Goal: Task Accomplishment & Management: Complete application form

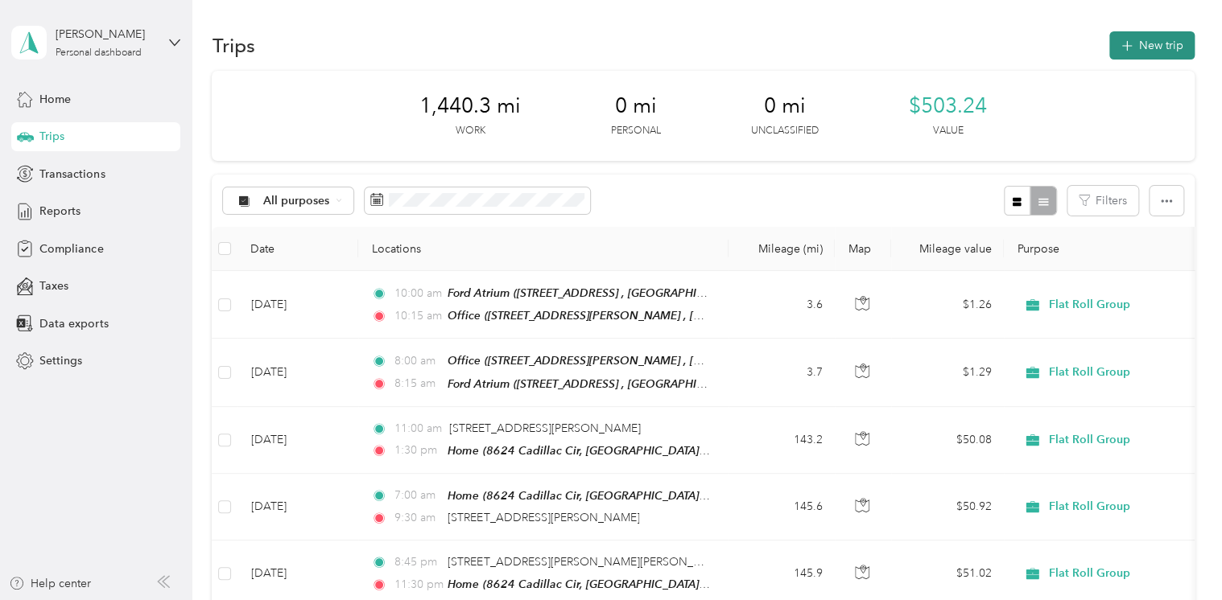
click at [1143, 47] on button "New trip" at bounding box center [1151, 45] width 85 height 28
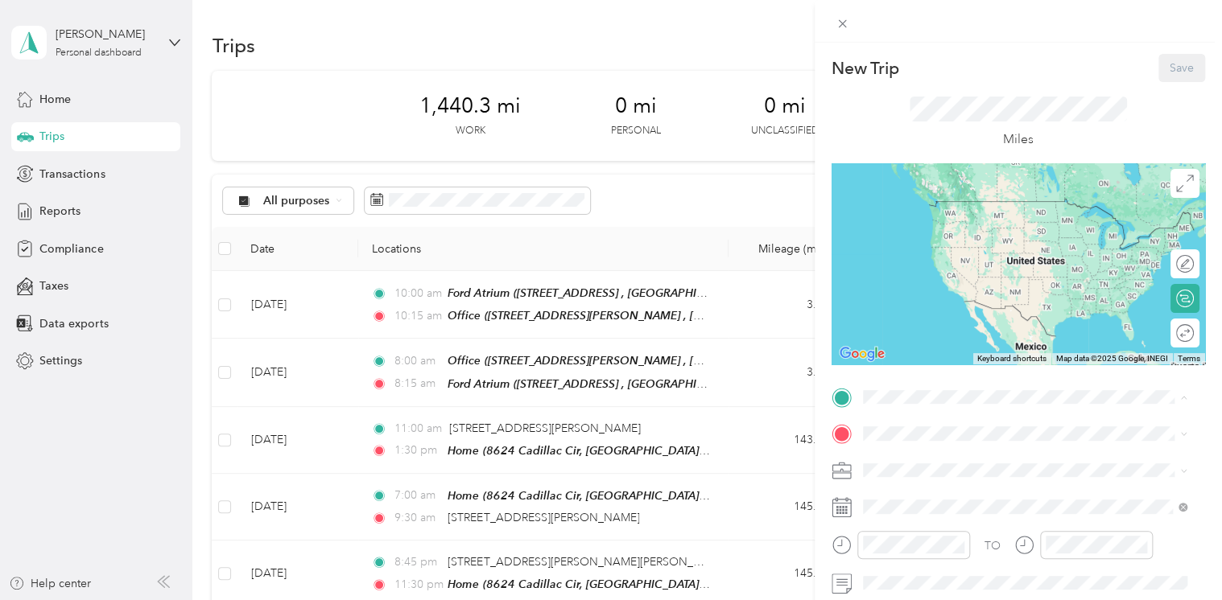
click at [927, 301] on span "8624 Cadillac Cir, [GEOGRAPHIC_DATA], [GEOGRAPHIC_DATA], [GEOGRAPHIC_DATA] , 48…" at bounding box center [1034, 301] width 283 height 64
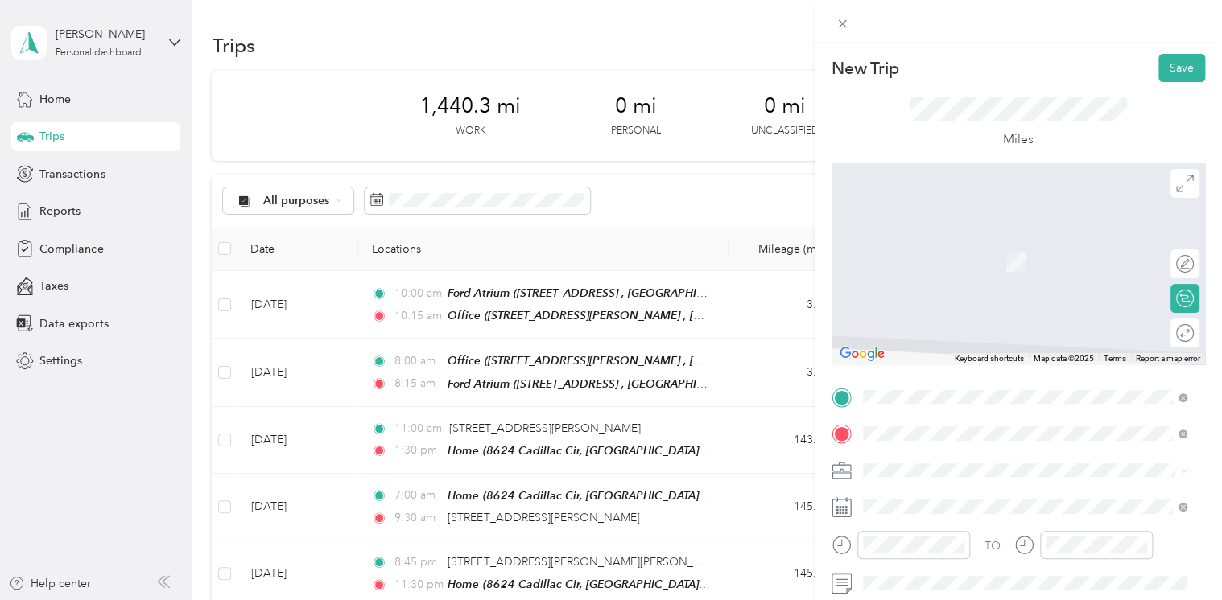
click at [1001, 312] on div "[STREET_ADDRESS][US_STATE]" at bounding box center [1025, 301] width 313 height 22
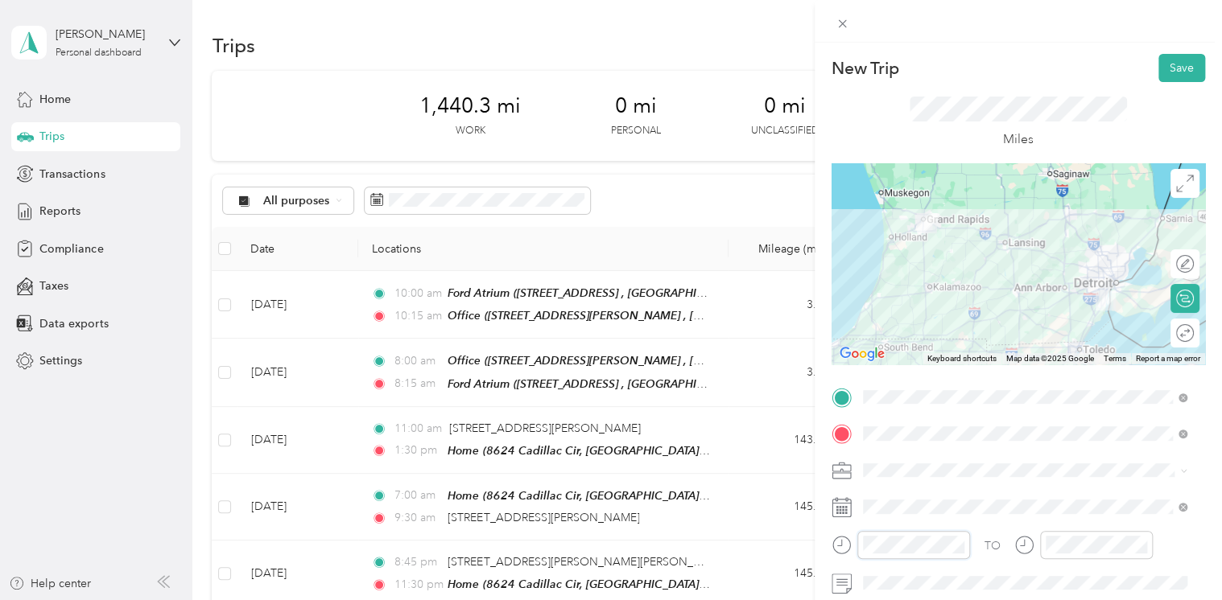
click at [829, 543] on form "New Trip Save This trip cannot be edited because it is either under review, app…" at bounding box center [1018, 414] width 407 height 720
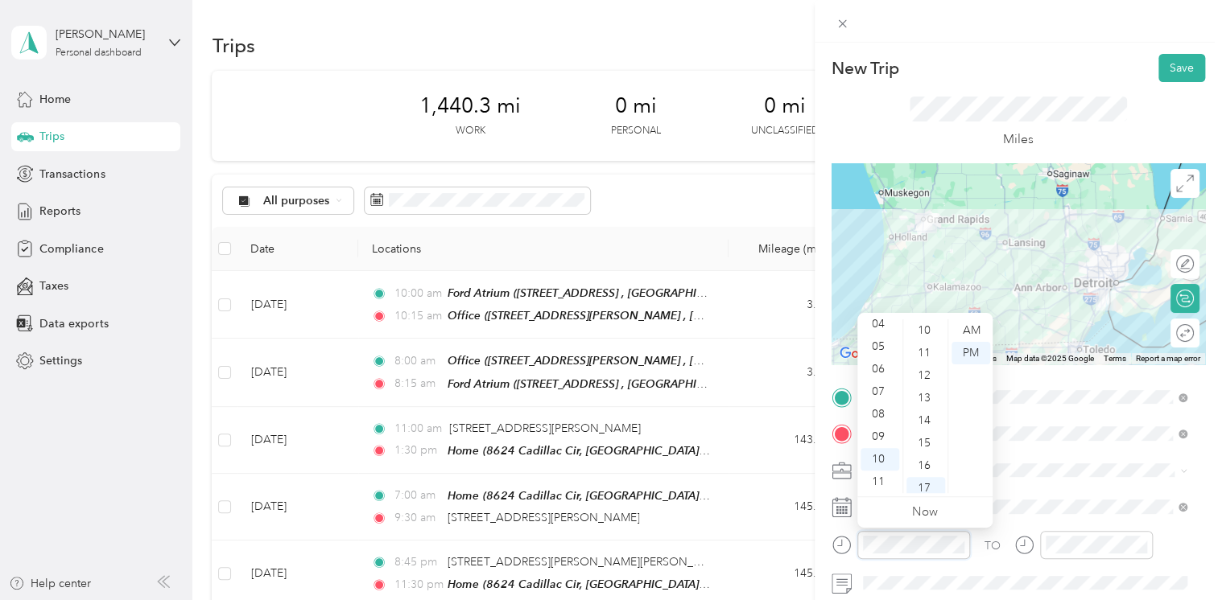
scroll to position [222, 0]
click at [916, 450] on div "15" at bounding box center [925, 446] width 39 height 23
click at [888, 391] on div "07" at bounding box center [879, 392] width 39 height 23
click at [976, 324] on div "AM" at bounding box center [970, 331] width 39 height 23
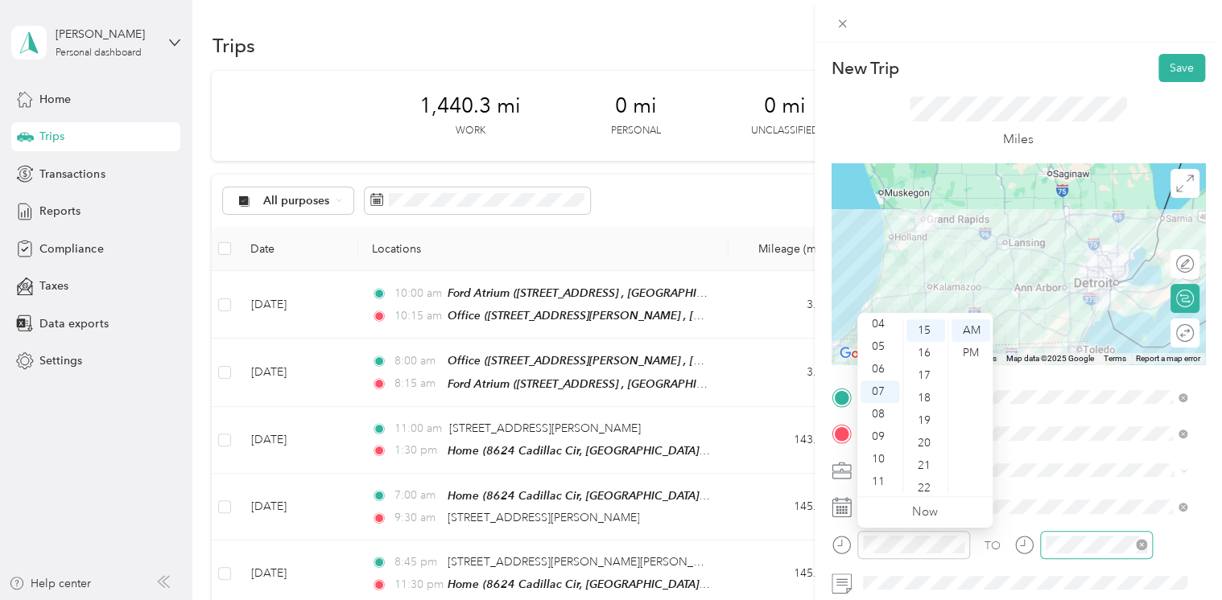
click at [1060, 534] on div at bounding box center [1096, 545] width 113 height 28
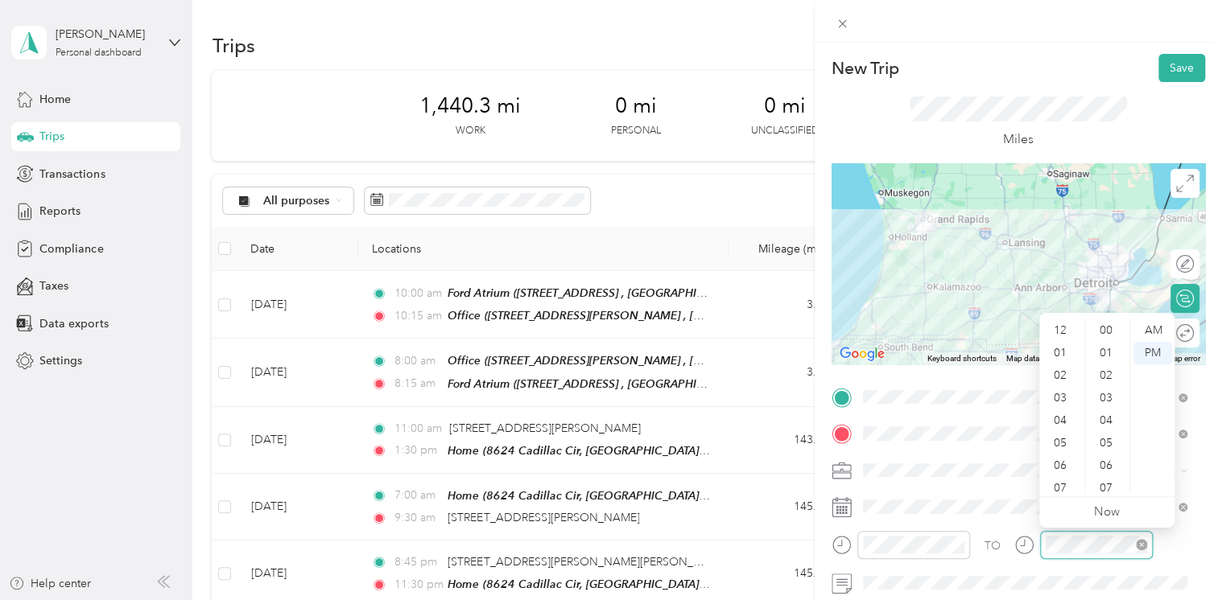
scroll to position [97, 0]
click at [1059, 463] on div "10" at bounding box center [1061, 459] width 39 height 23
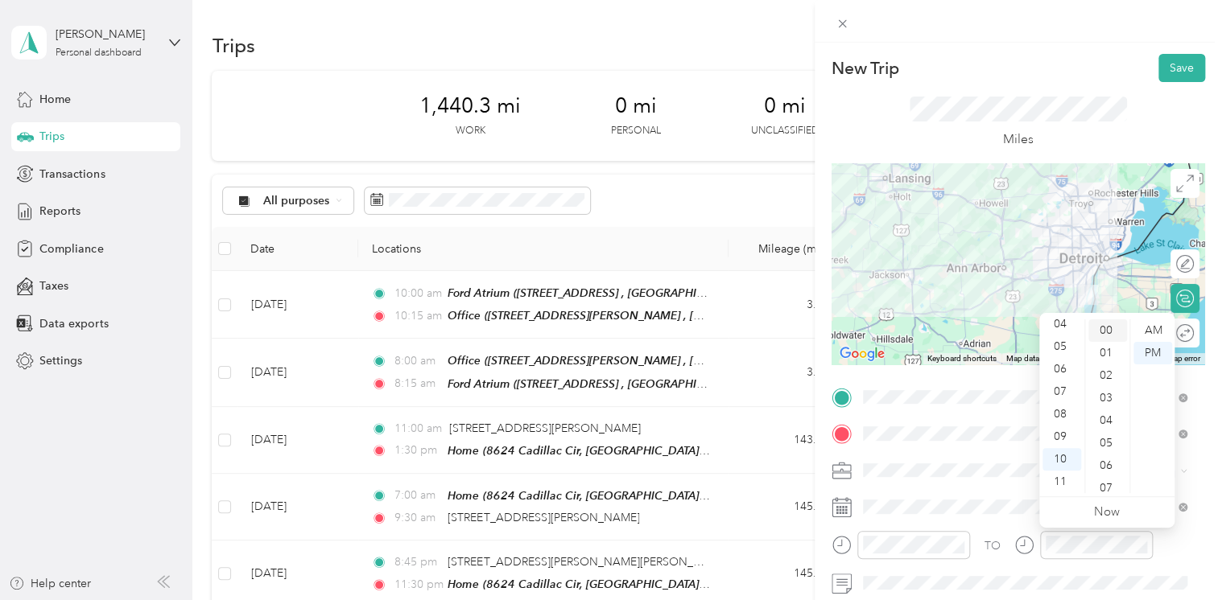
click at [1101, 333] on div "00" at bounding box center [1107, 331] width 39 height 23
click at [1154, 326] on div "AM" at bounding box center [1152, 331] width 39 height 23
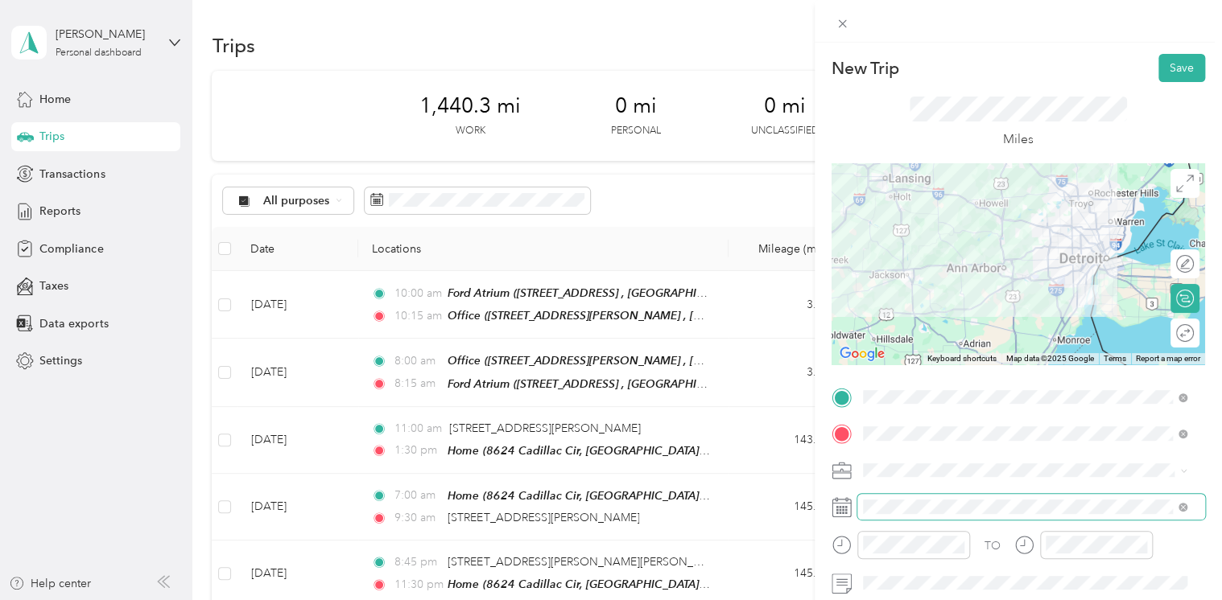
drag, startPoint x: 1169, startPoint y: 70, endPoint x: 914, endPoint y: 516, distance: 513.4
click at [914, 516] on div "New Trip Save This trip cannot be edited because it is either under review, app…" at bounding box center [1017, 414] width 373 height 720
click at [914, 516] on span at bounding box center [1031, 507] width 348 height 26
click at [848, 515] on icon at bounding box center [841, 507] width 20 height 20
click at [841, 507] on icon at bounding box center [841, 507] width 20 height 20
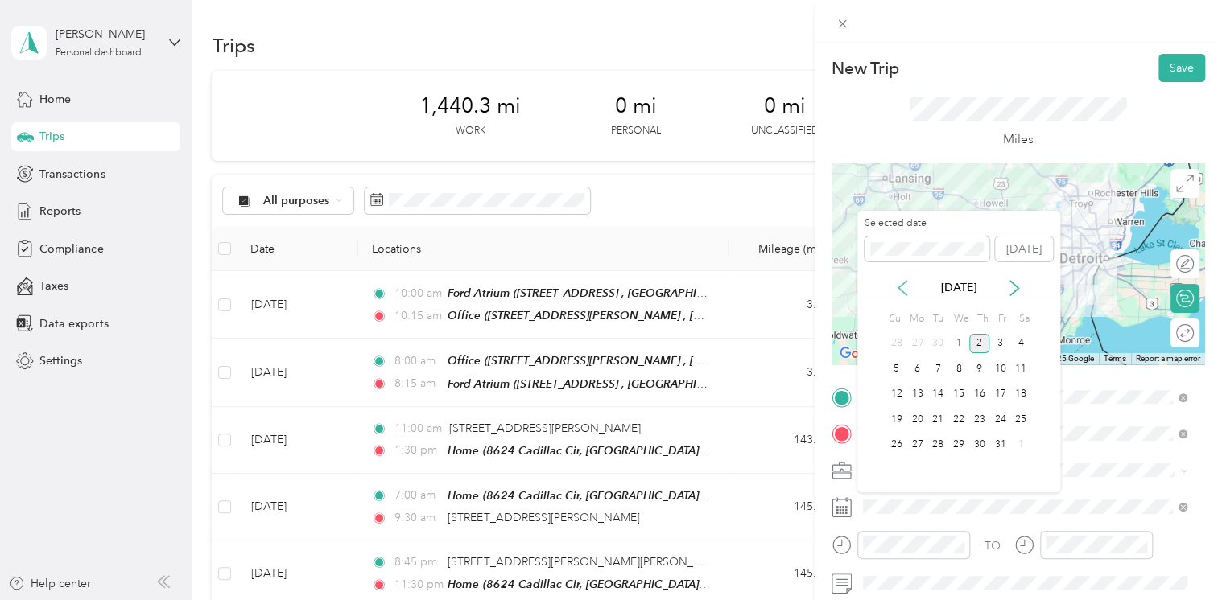
click at [905, 290] on icon at bounding box center [902, 288] width 16 height 16
click at [978, 337] on div "4" at bounding box center [979, 344] width 21 height 20
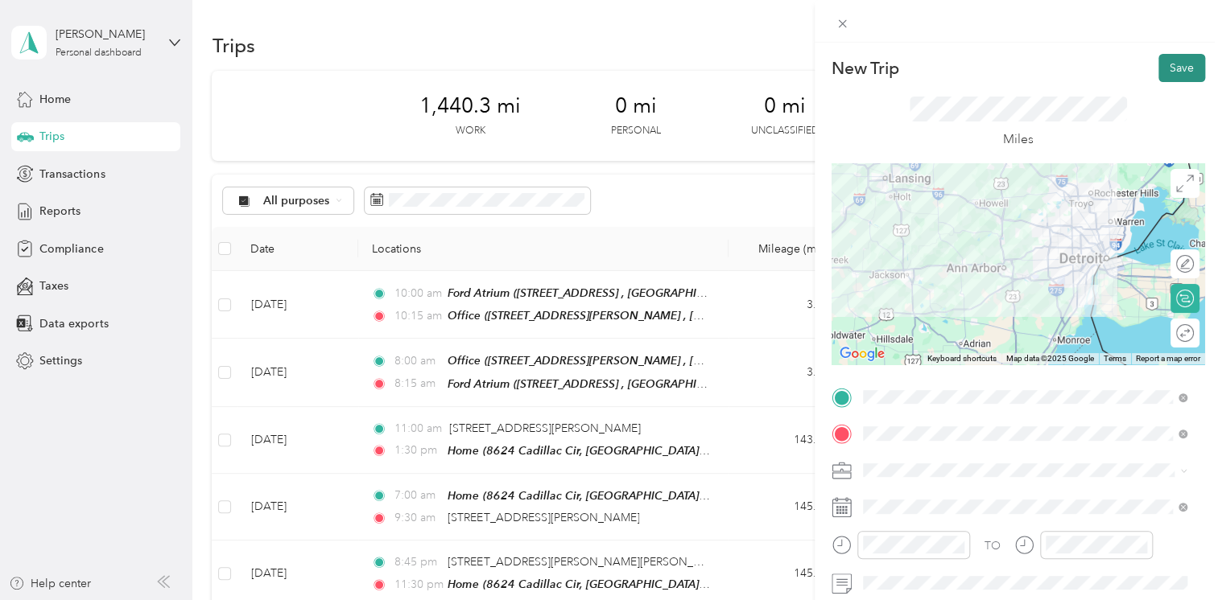
click at [1170, 73] on button "Save" at bounding box center [1181, 68] width 47 height 28
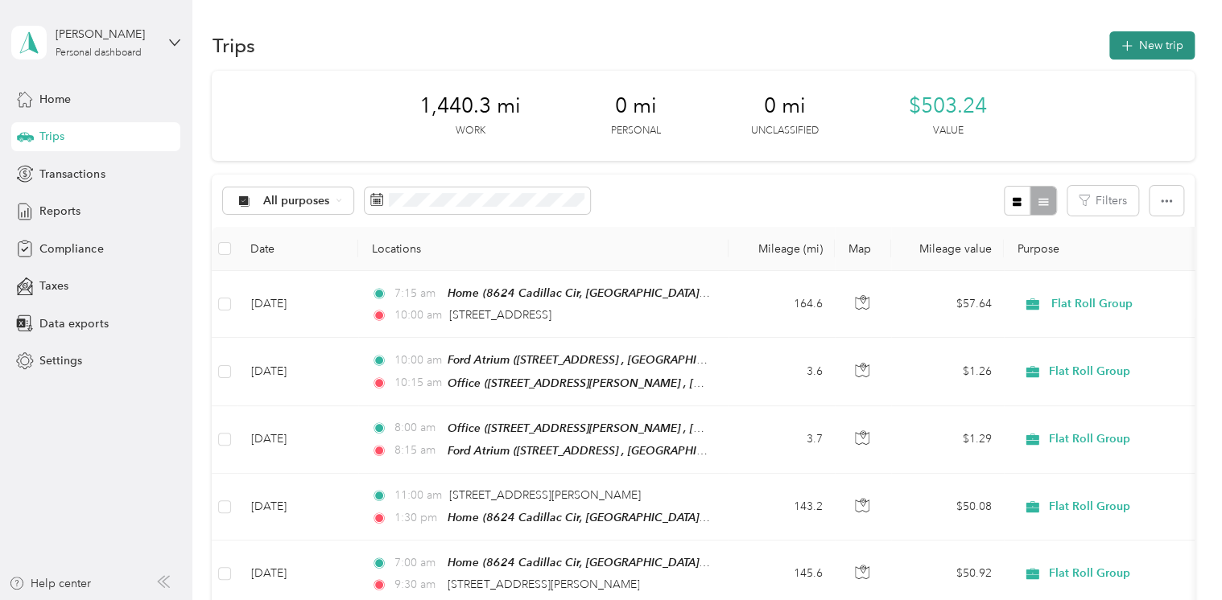
click at [1137, 50] on button "New trip" at bounding box center [1151, 45] width 85 height 28
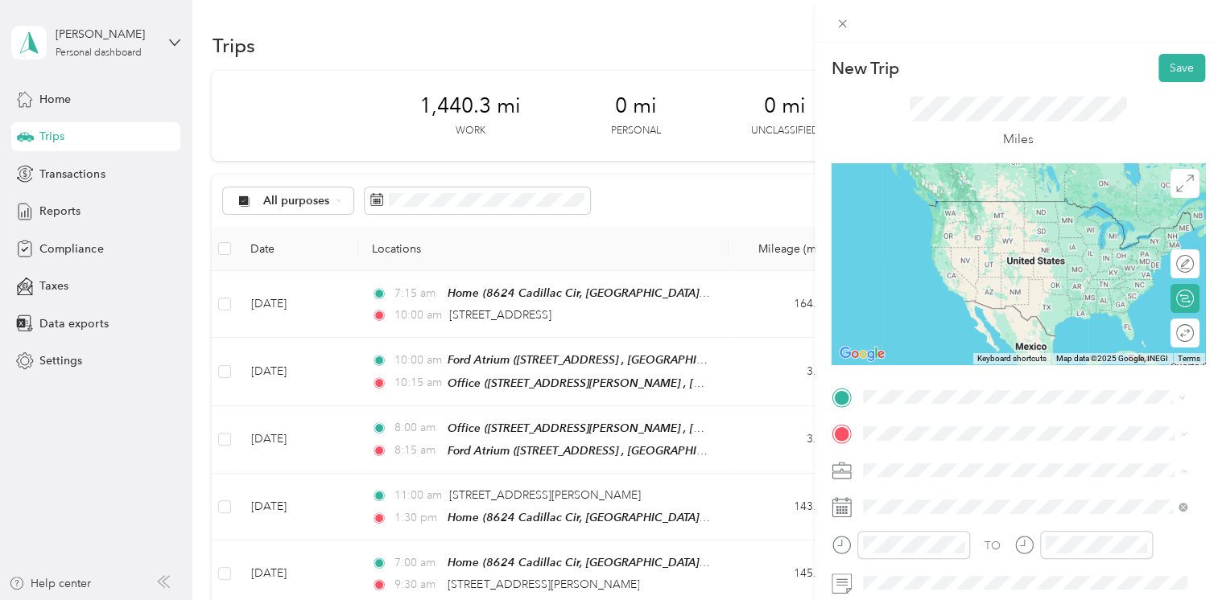
click at [1016, 463] on span "[STREET_ADDRESS][US_STATE]" at bounding box center [973, 455] width 161 height 14
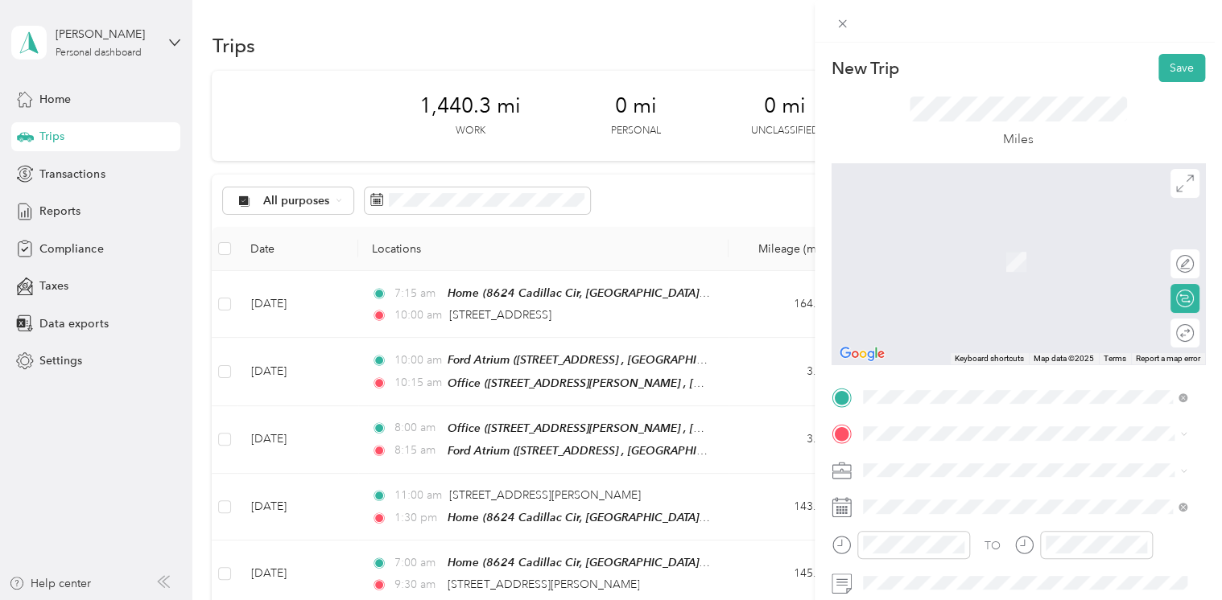
click at [930, 330] on span "8624 Cadillac Cir, [GEOGRAPHIC_DATA], [GEOGRAPHIC_DATA], [GEOGRAPHIC_DATA] , 48…" at bounding box center [1034, 335] width 283 height 64
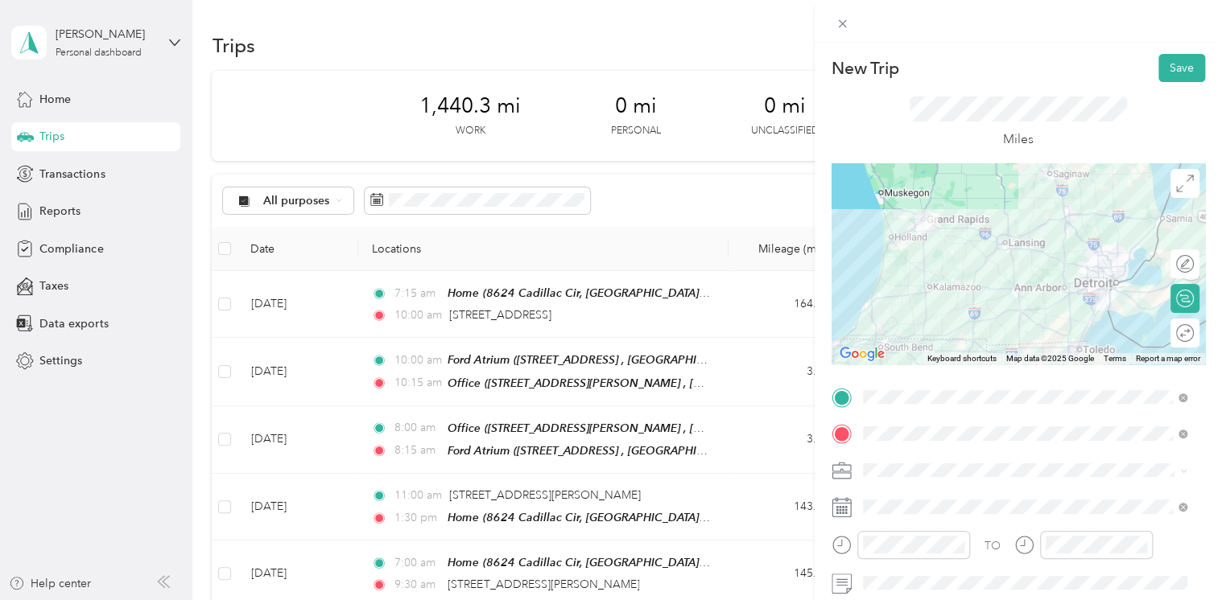
click at [850, 513] on icon at bounding box center [841, 507] width 20 height 20
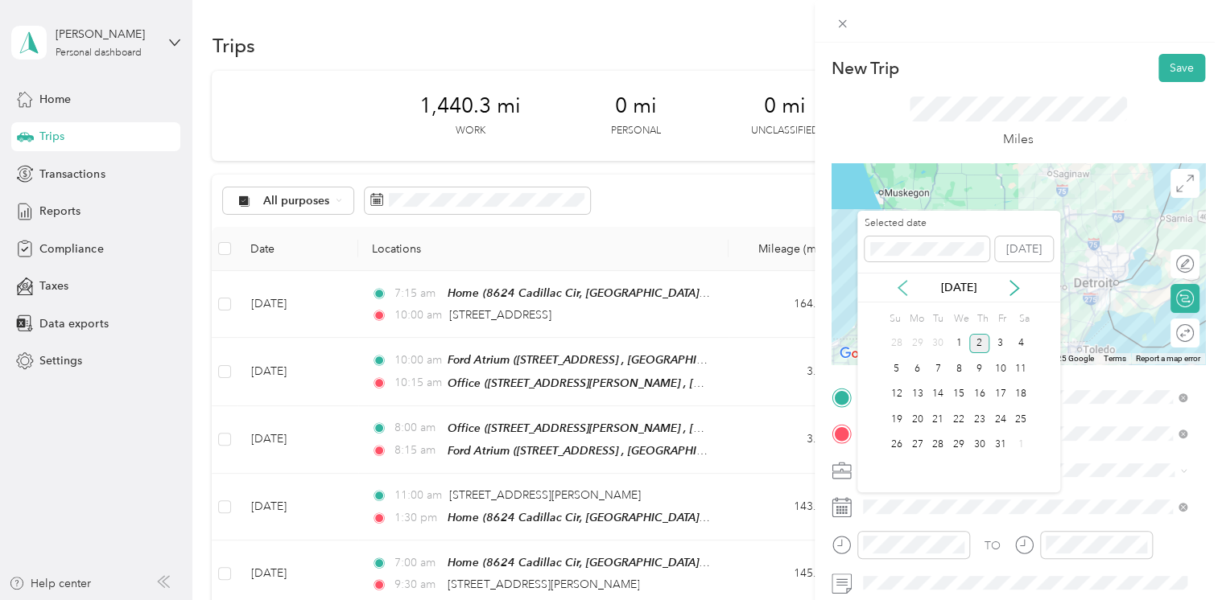
click at [906, 288] on icon at bounding box center [902, 288] width 16 height 16
click at [979, 336] on div "4" at bounding box center [979, 344] width 21 height 20
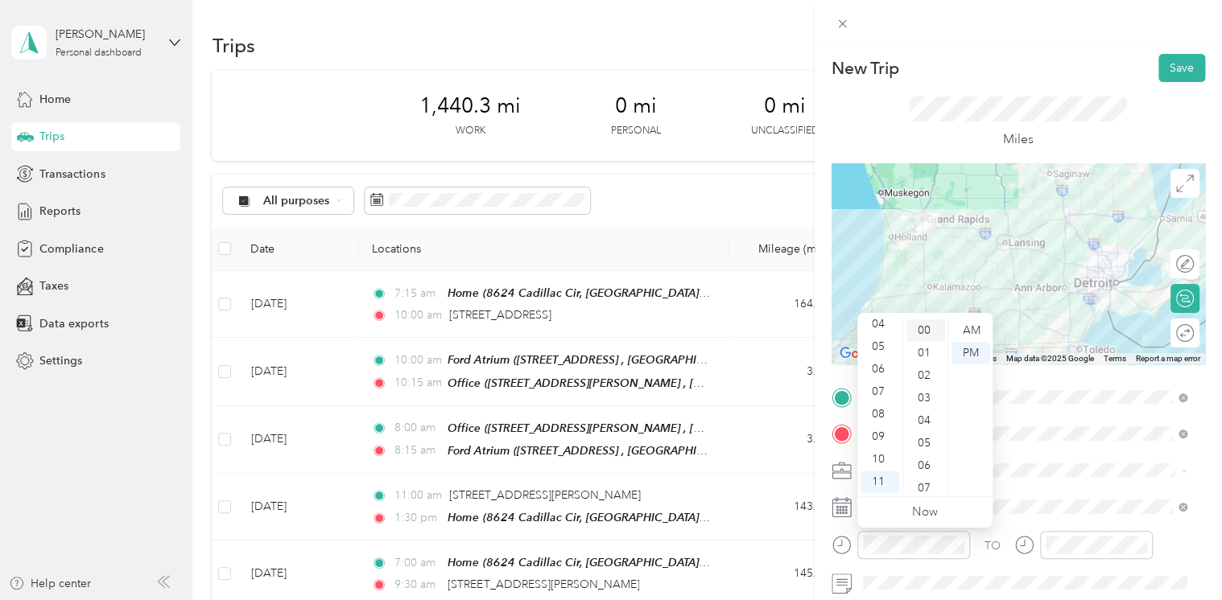
click at [932, 328] on div "00" at bounding box center [925, 331] width 39 height 23
click at [980, 328] on div "AM" at bounding box center [970, 331] width 39 height 23
click at [867, 336] on div "01" at bounding box center [879, 337] width 39 height 23
click at [876, 479] on div "11" at bounding box center [879, 482] width 39 height 23
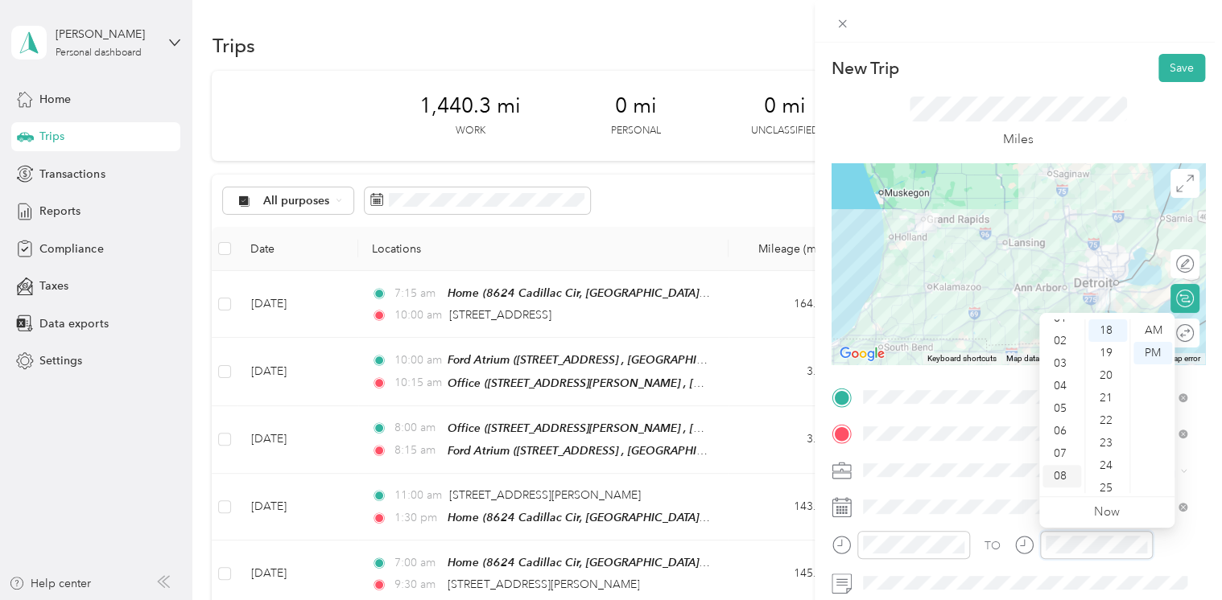
scroll to position [0, 0]
click at [1058, 346] on div "01" at bounding box center [1061, 353] width 39 height 23
click at [1106, 451] on div "45" at bounding box center [1107, 456] width 39 height 23
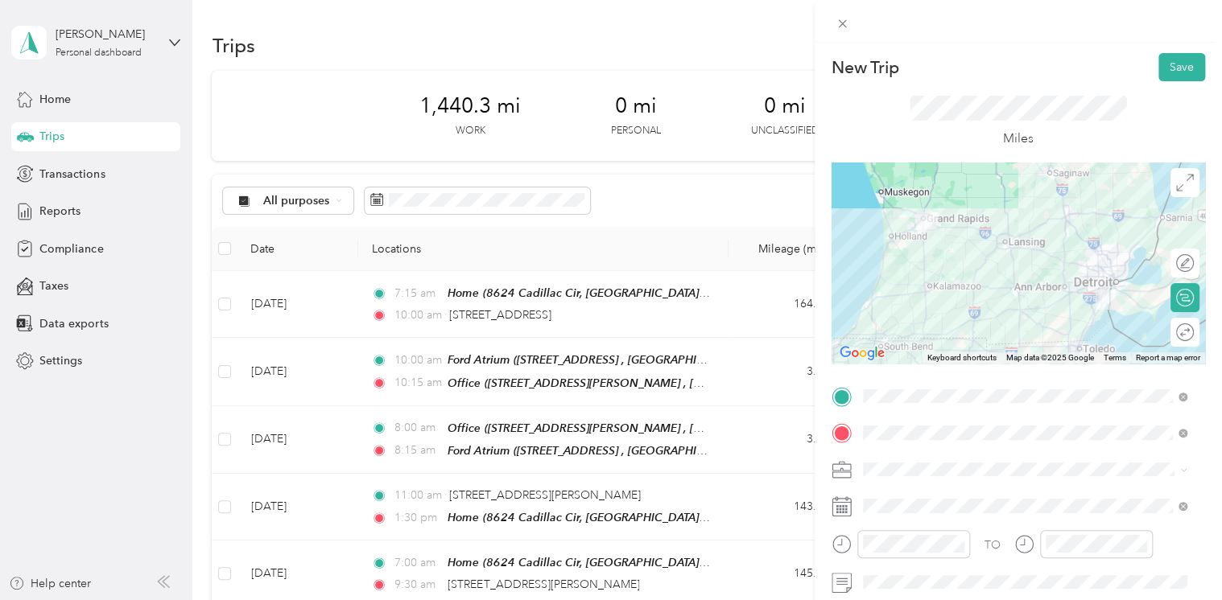
scroll to position [0, 0]
click at [1186, 70] on button "Save" at bounding box center [1181, 68] width 47 height 28
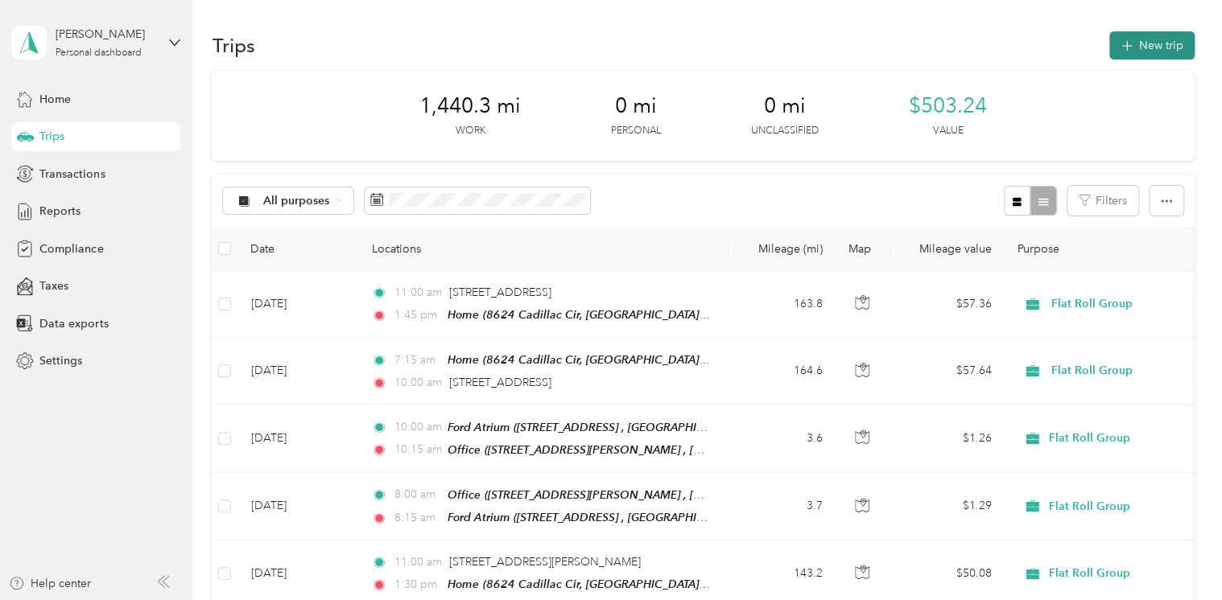
click at [1166, 40] on button "New trip" at bounding box center [1151, 45] width 85 height 28
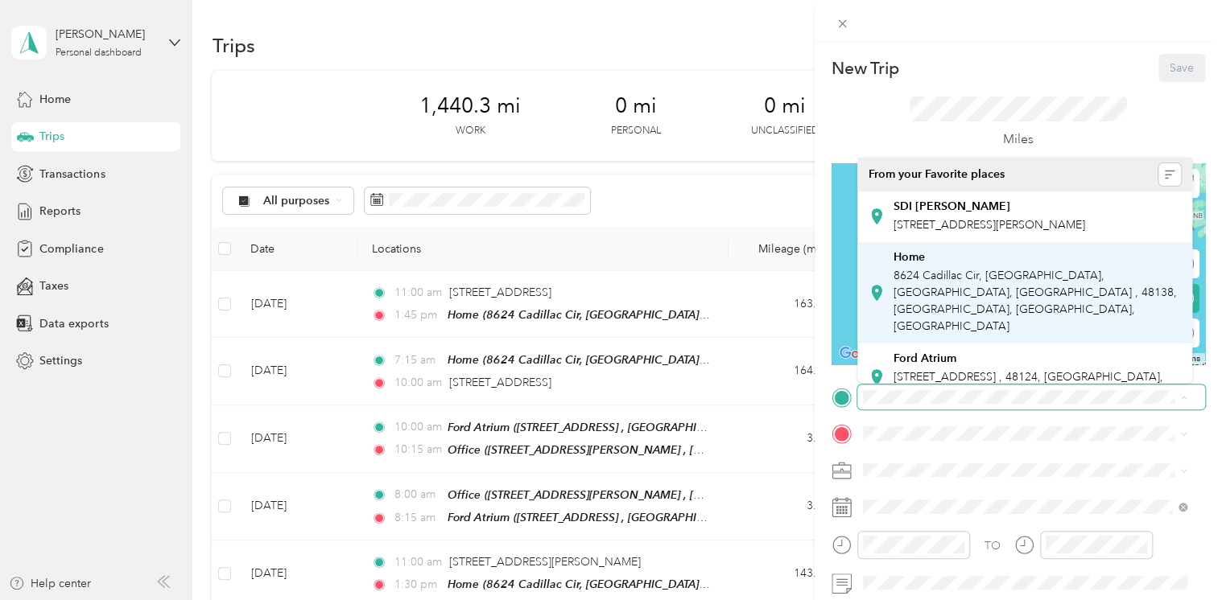
scroll to position [78, 0]
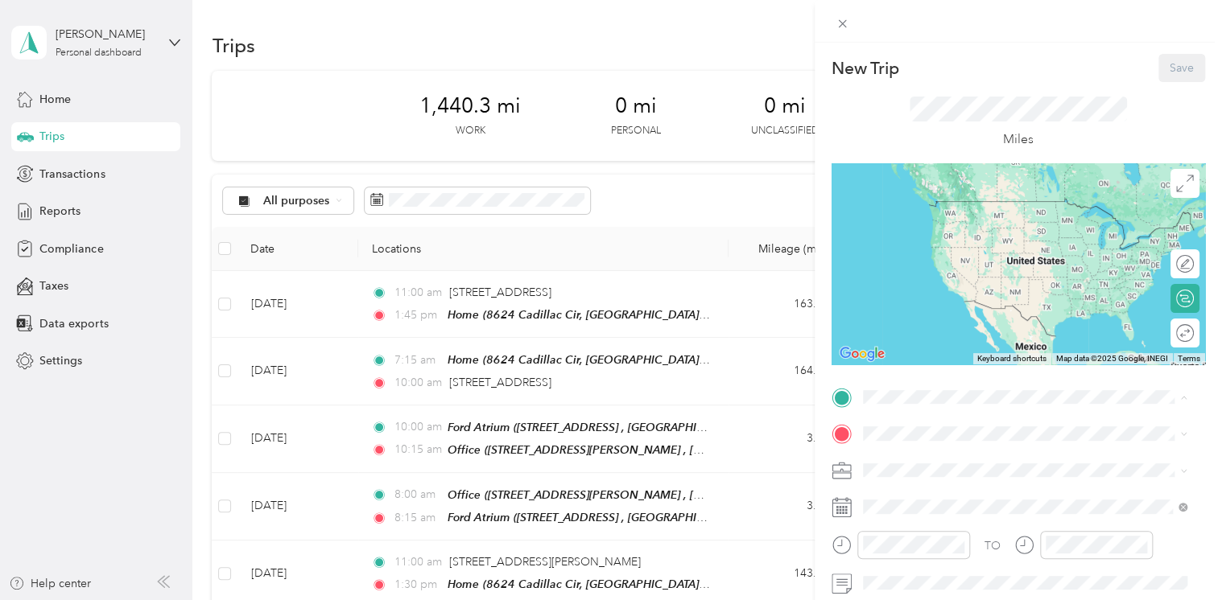
click at [931, 360] on span "[STREET_ADDRESS][PERSON_NAME]" at bounding box center [989, 367] width 192 height 14
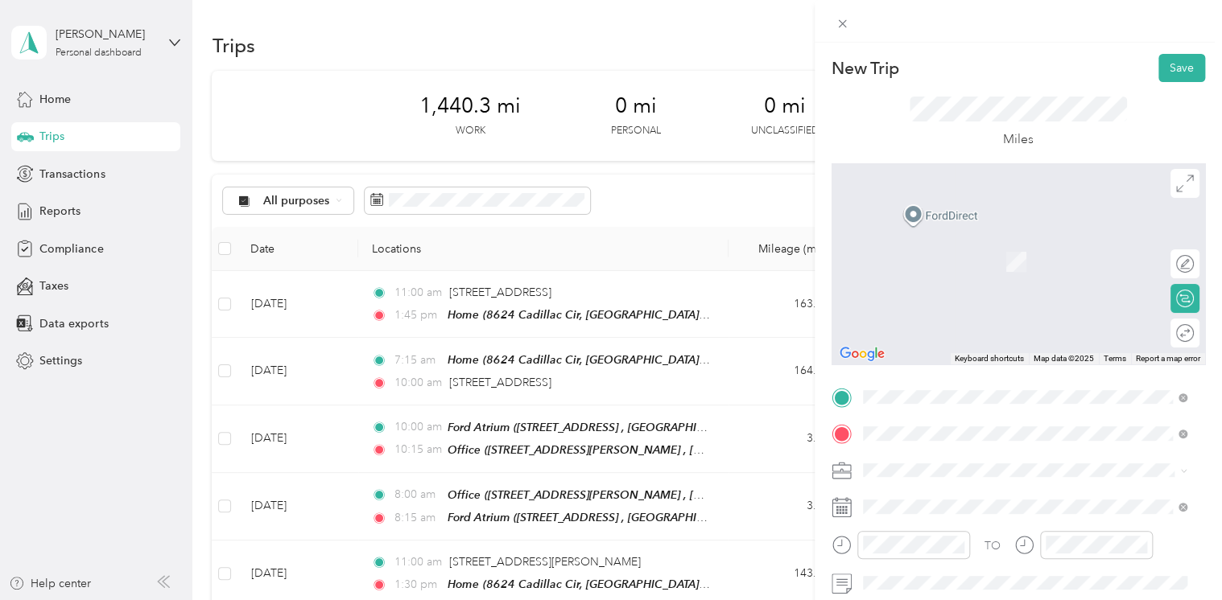
click at [974, 307] on span "[STREET_ADDRESS][US_STATE]" at bounding box center [973, 300] width 161 height 14
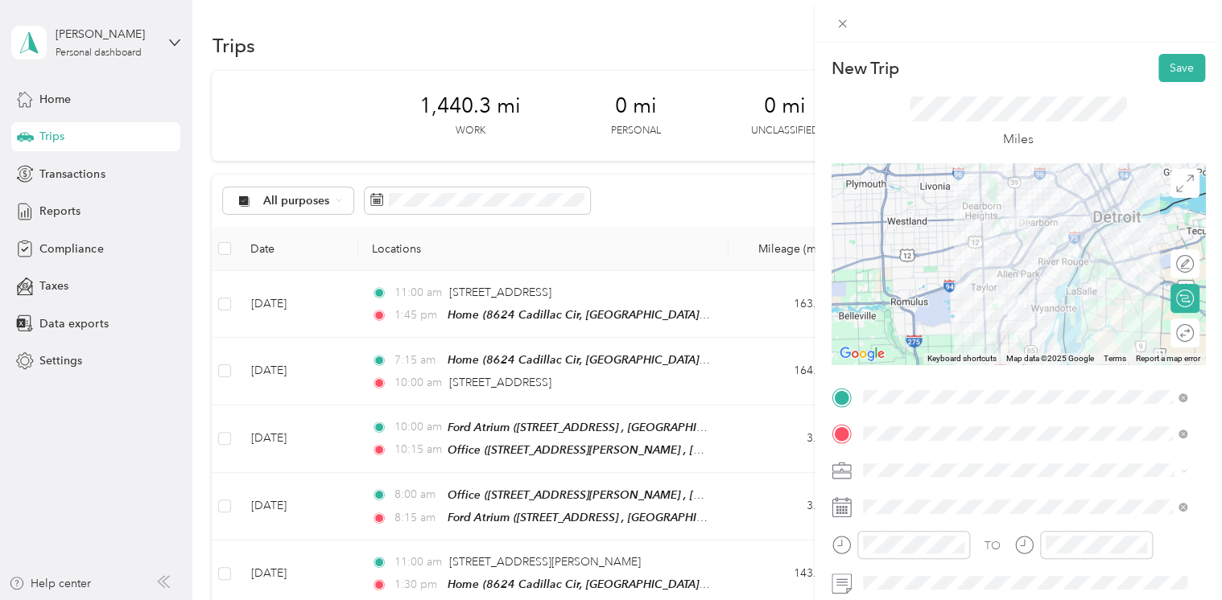
click at [850, 512] on icon at bounding box center [841, 507] width 20 height 20
click at [897, 514] on span at bounding box center [1031, 507] width 348 height 26
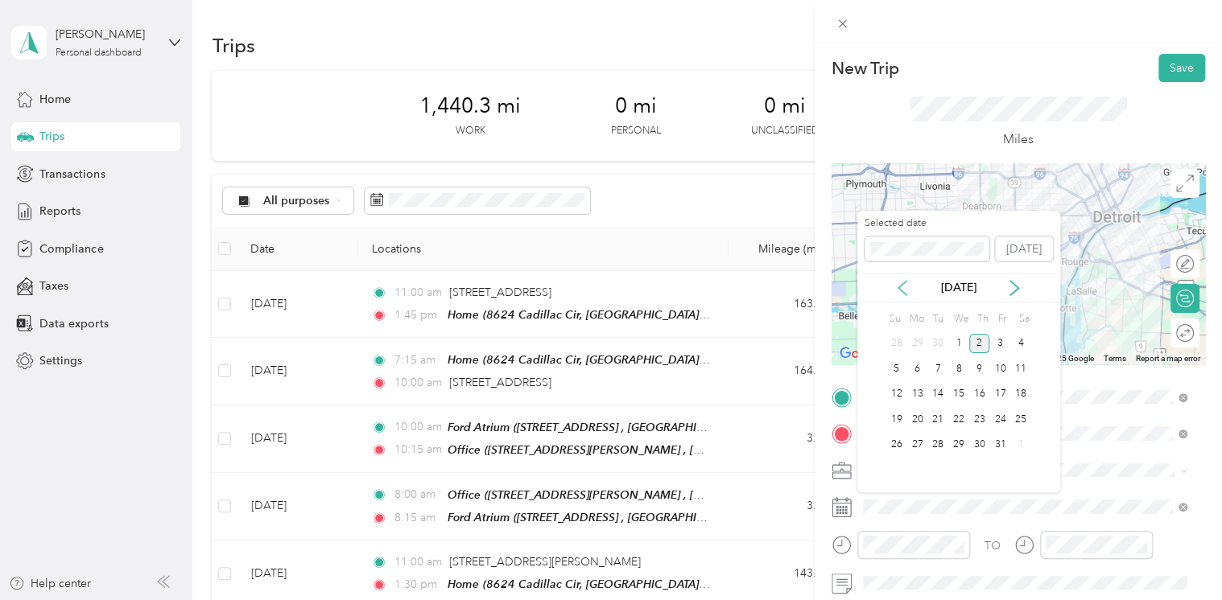
click at [900, 288] on icon at bounding box center [902, 288] width 8 height 14
click at [919, 394] on div "15" at bounding box center [916, 395] width 21 height 20
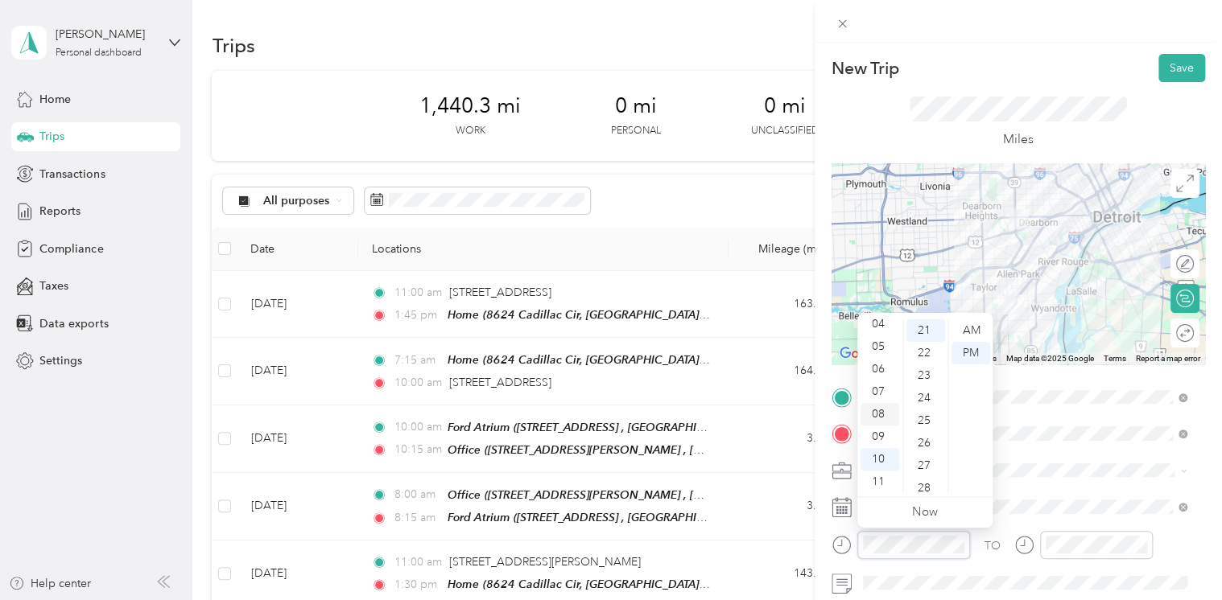
scroll to position [0, 0]
click at [888, 375] on div "02" at bounding box center [879, 376] width 39 height 23
click at [928, 332] on div "00" at bounding box center [925, 331] width 39 height 23
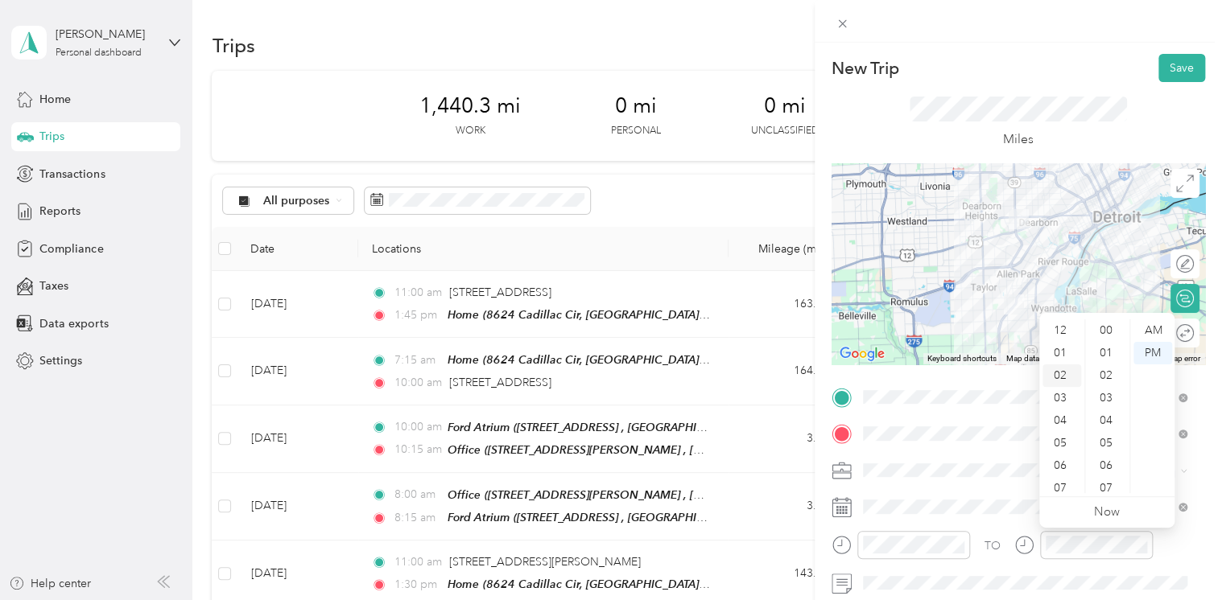
click at [1059, 375] on div "02" at bounding box center [1061, 376] width 39 height 23
click at [1099, 388] on div "20" at bounding box center [1107, 389] width 39 height 23
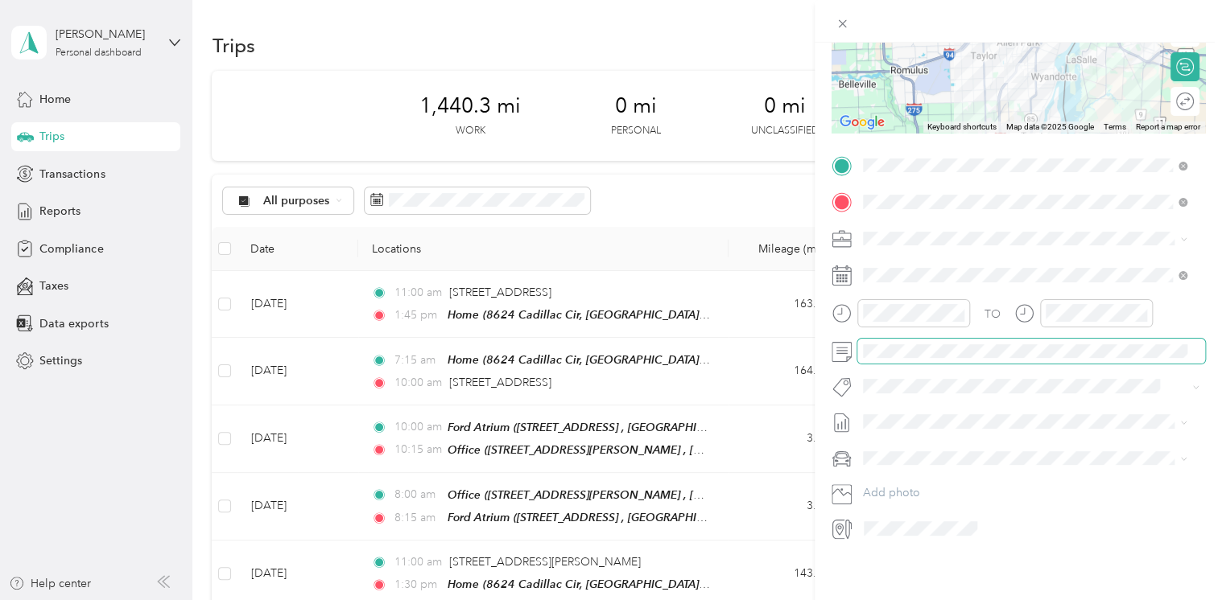
scroll to position [0, 0]
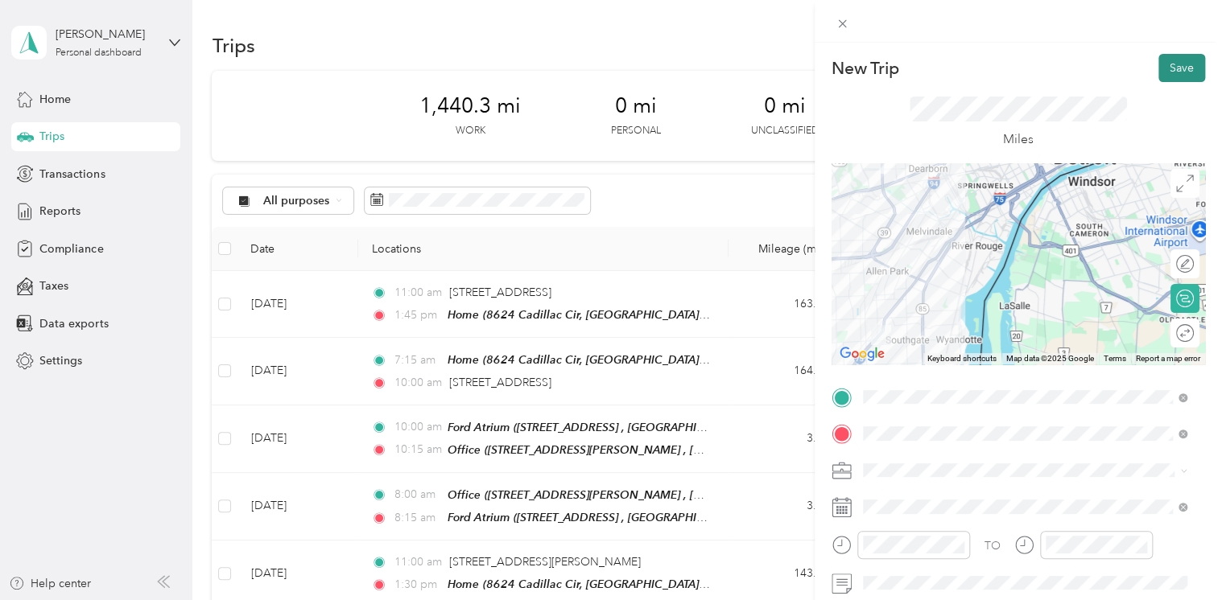
click at [1174, 66] on button "Save" at bounding box center [1181, 68] width 47 height 28
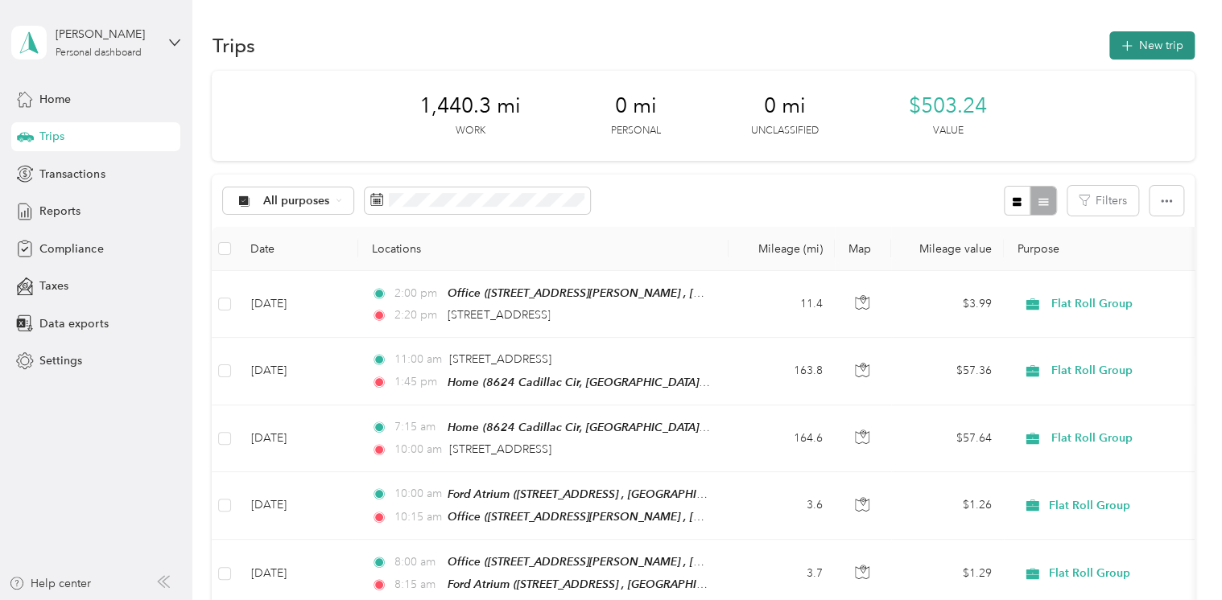
click at [1158, 47] on button "New trip" at bounding box center [1151, 45] width 85 height 28
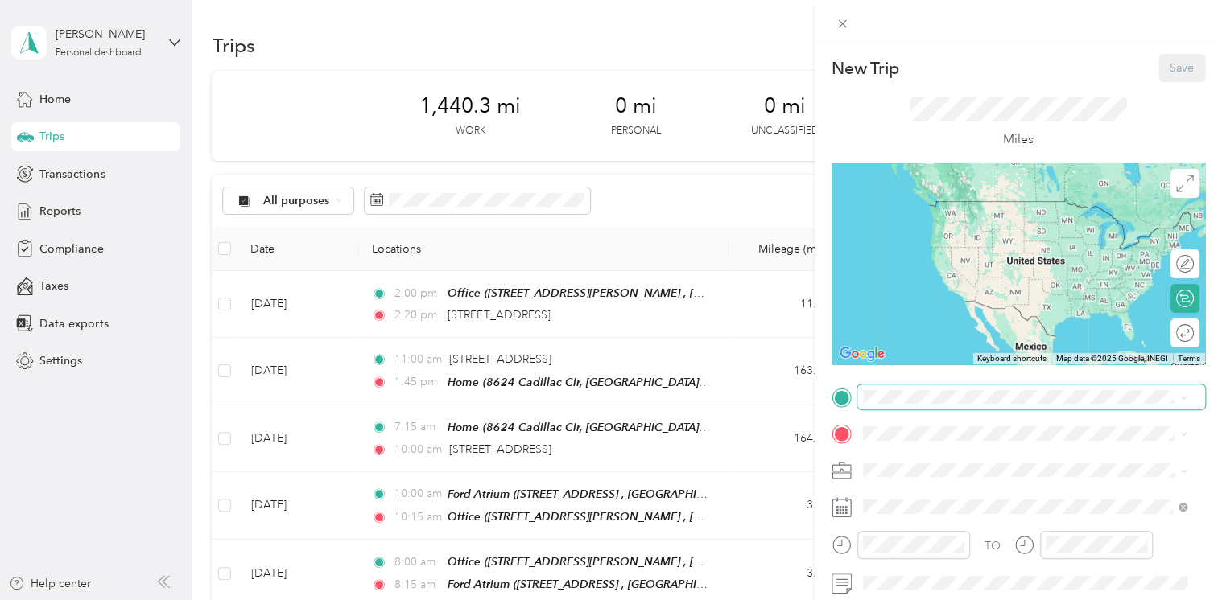
click at [893, 404] on span at bounding box center [1031, 398] width 348 height 26
click at [986, 207] on span "[STREET_ADDRESS][US_STATE]" at bounding box center [973, 199] width 161 height 14
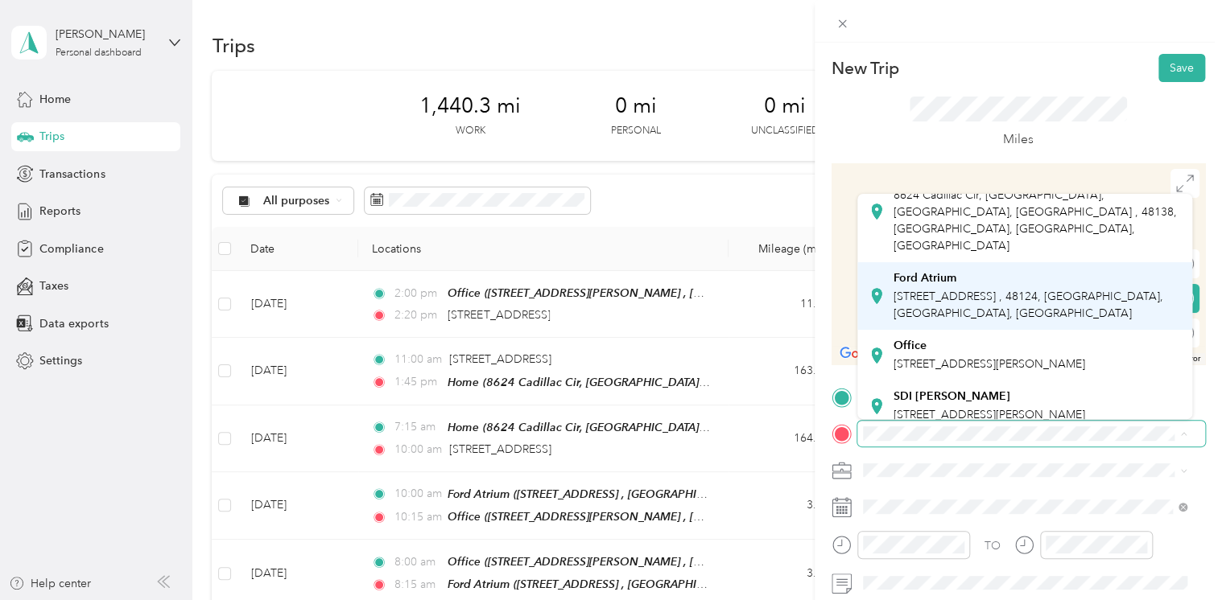
scroll to position [78, 0]
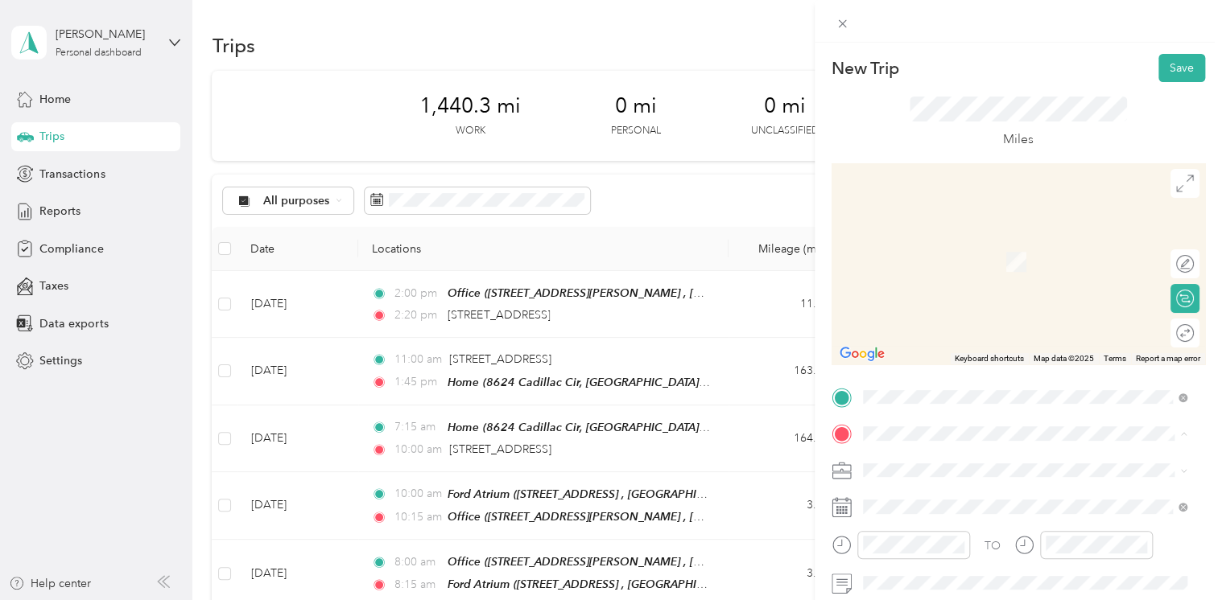
click at [948, 346] on span "[STREET_ADDRESS][PERSON_NAME]" at bounding box center [989, 353] width 192 height 14
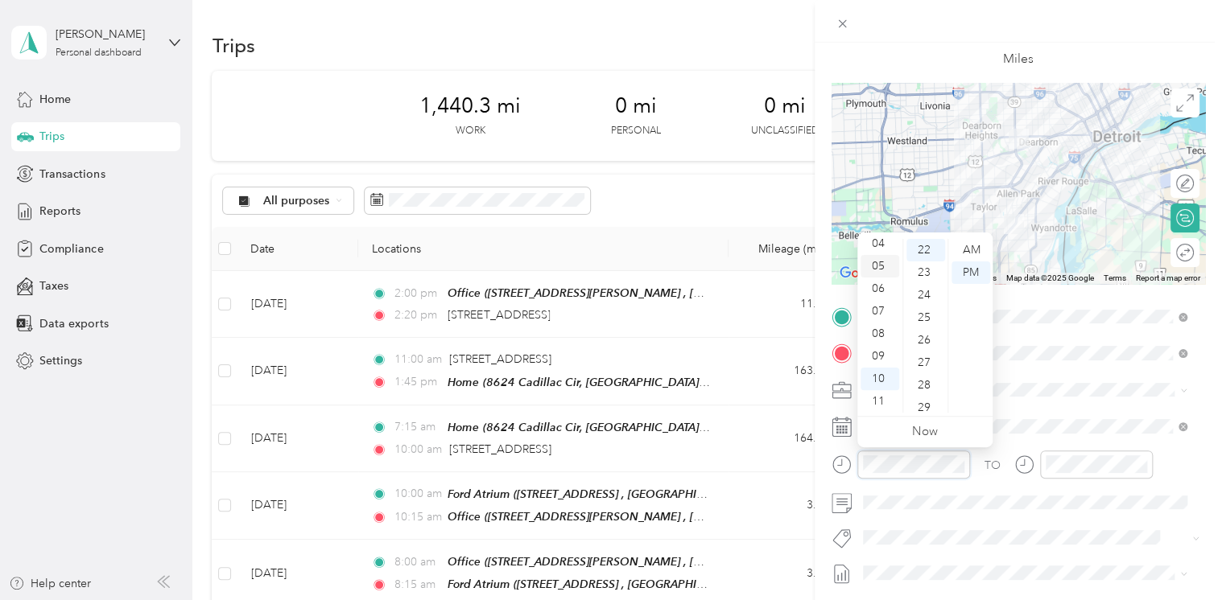
scroll to position [0, 0]
click at [875, 316] on div "03" at bounding box center [879, 318] width 39 height 23
click at [927, 250] on div "00" at bounding box center [925, 250] width 39 height 23
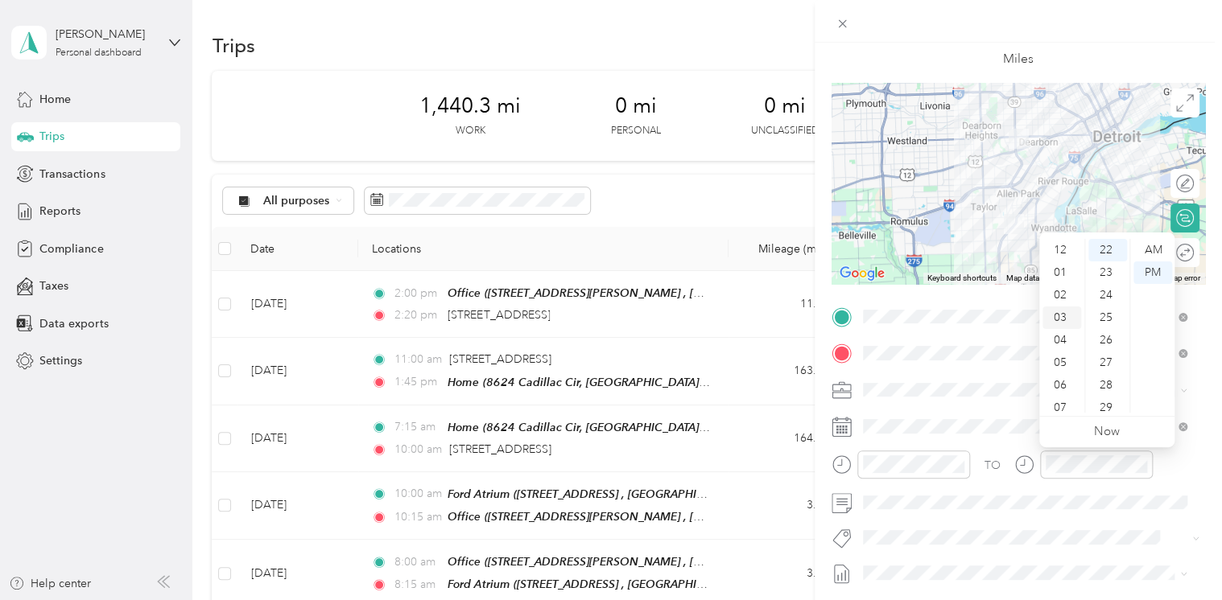
click at [1067, 317] on div "03" at bounding box center [1061, 318] width 39 height 23
click at [1109, 375] on div "20" at bounding box center [1107, 379] width 39 height 23
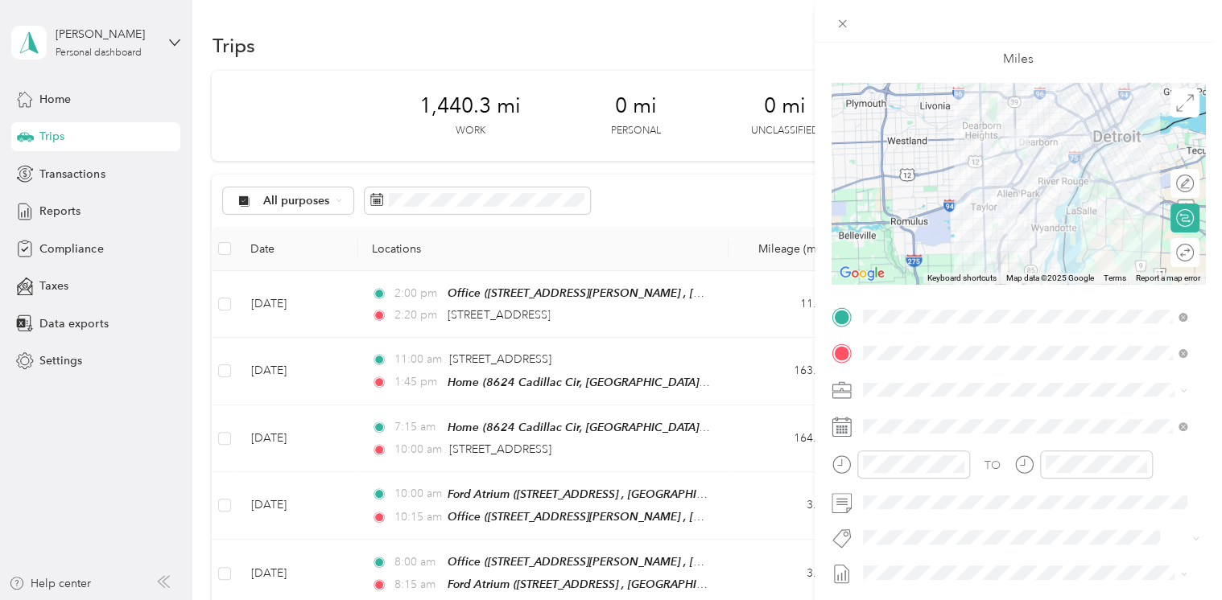
click at [848, 429] on icon at bounding box center [841, 427] width 20 height 20
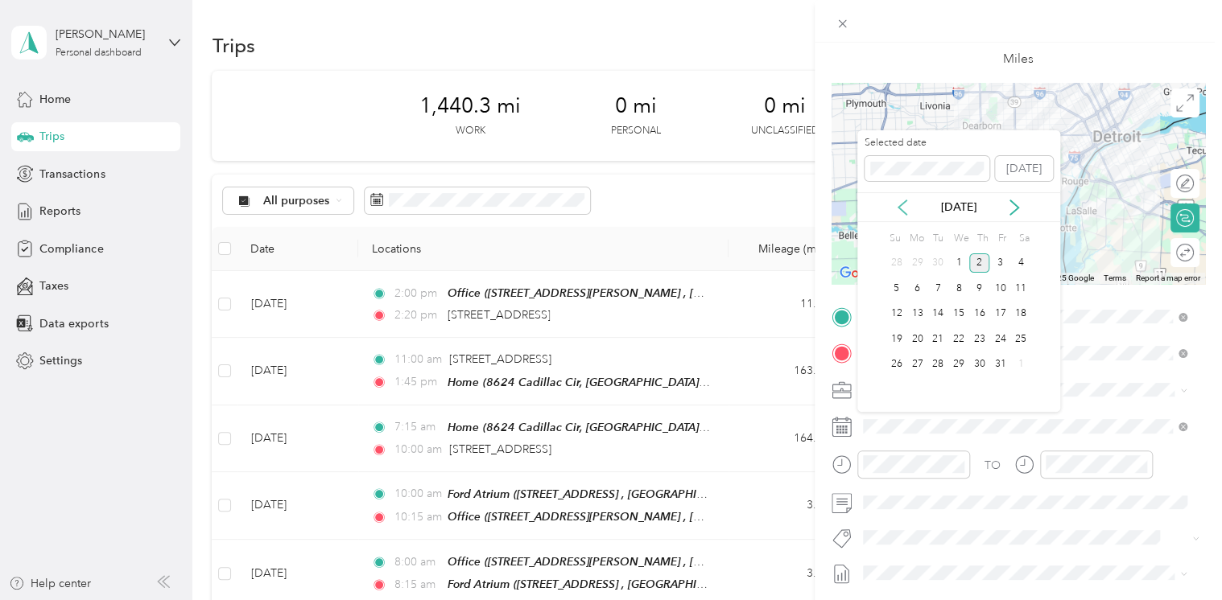
click at [906, 207] on icon at bounding box center [902, 208] width 16 height 16
click at [918, 308] on div "15" at bounding box center [916, 314] width 21 height 20
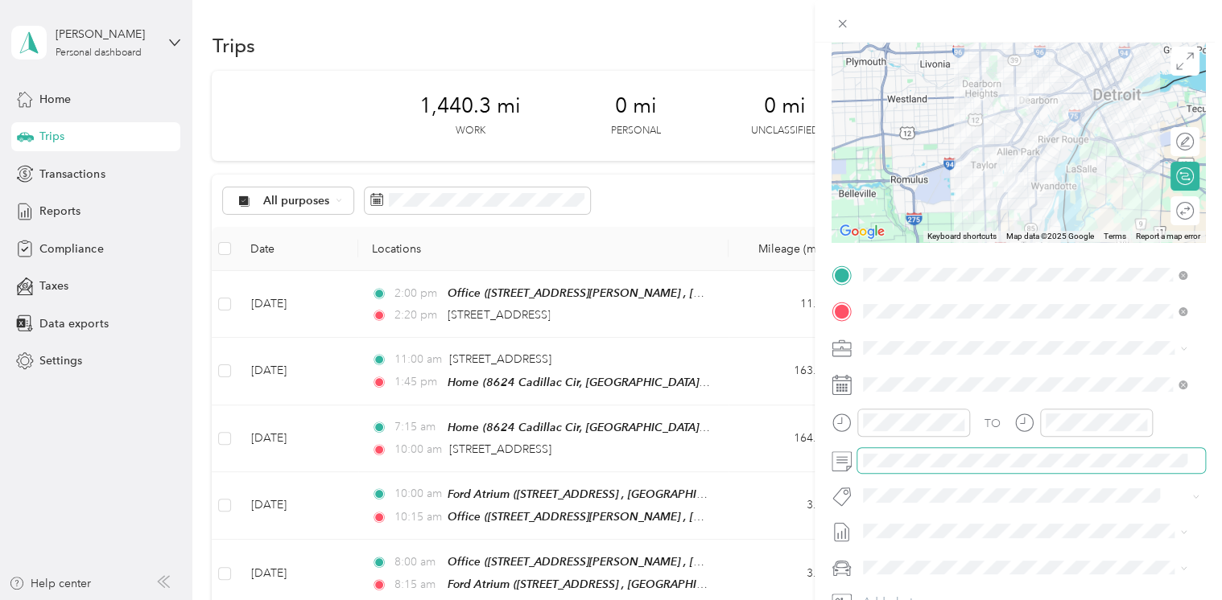
scroll to position [0, 0]
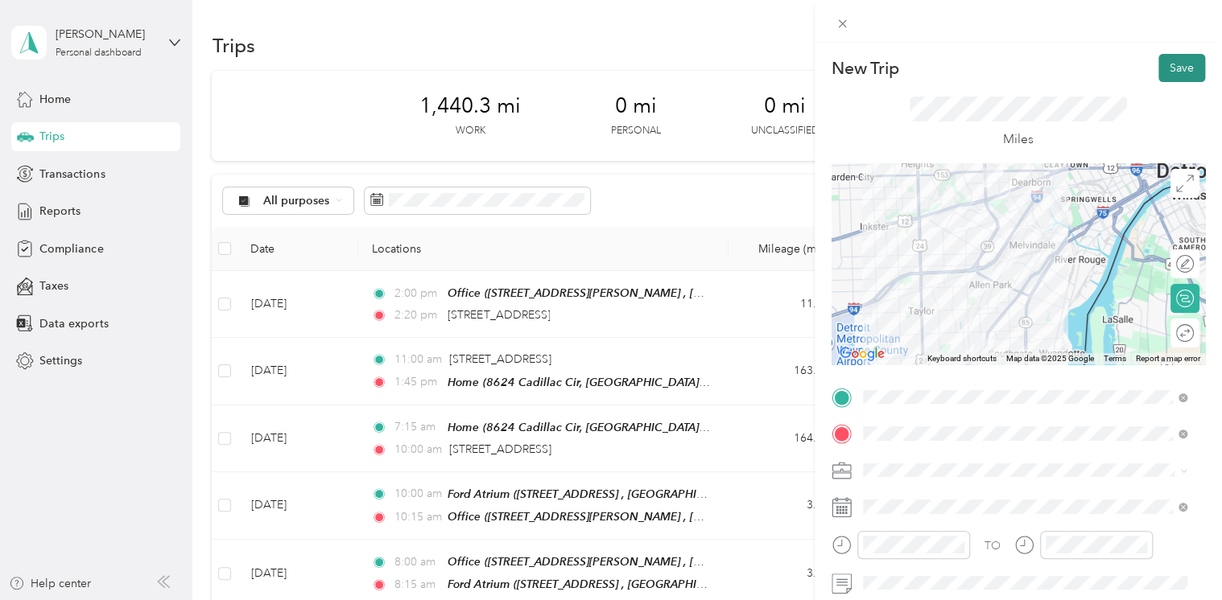
click at [1159, 64] on button "Save" at bounding box center [1181, 68] width 47 height 28
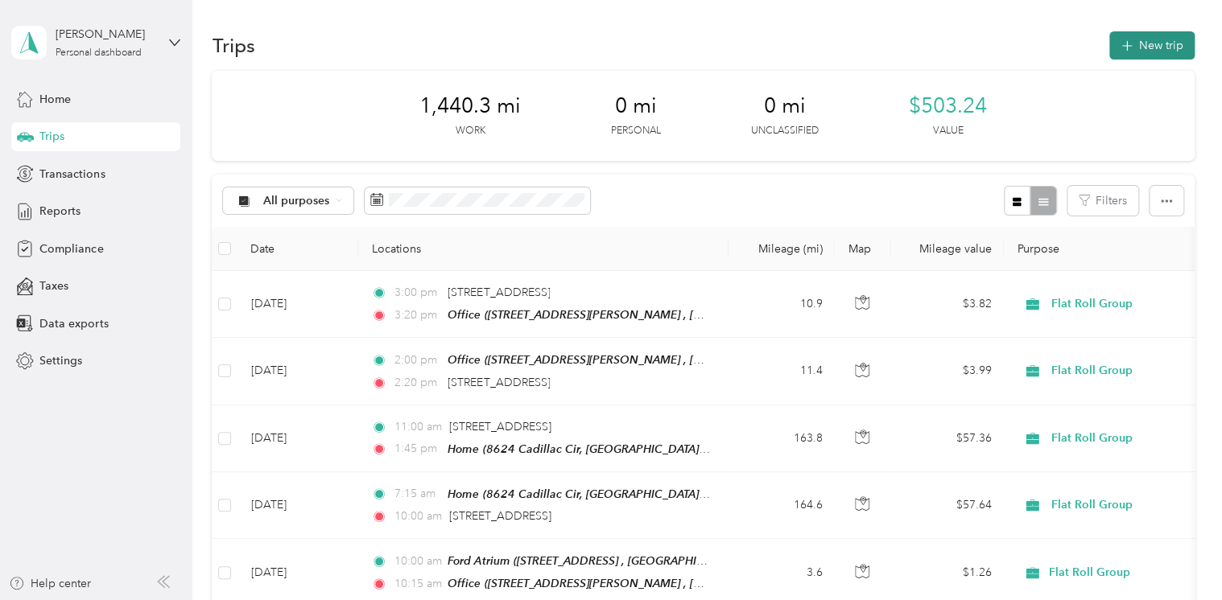
click at [1150, 39] on button "New trip" at bounding box center [1151, 45] width 85 height 28
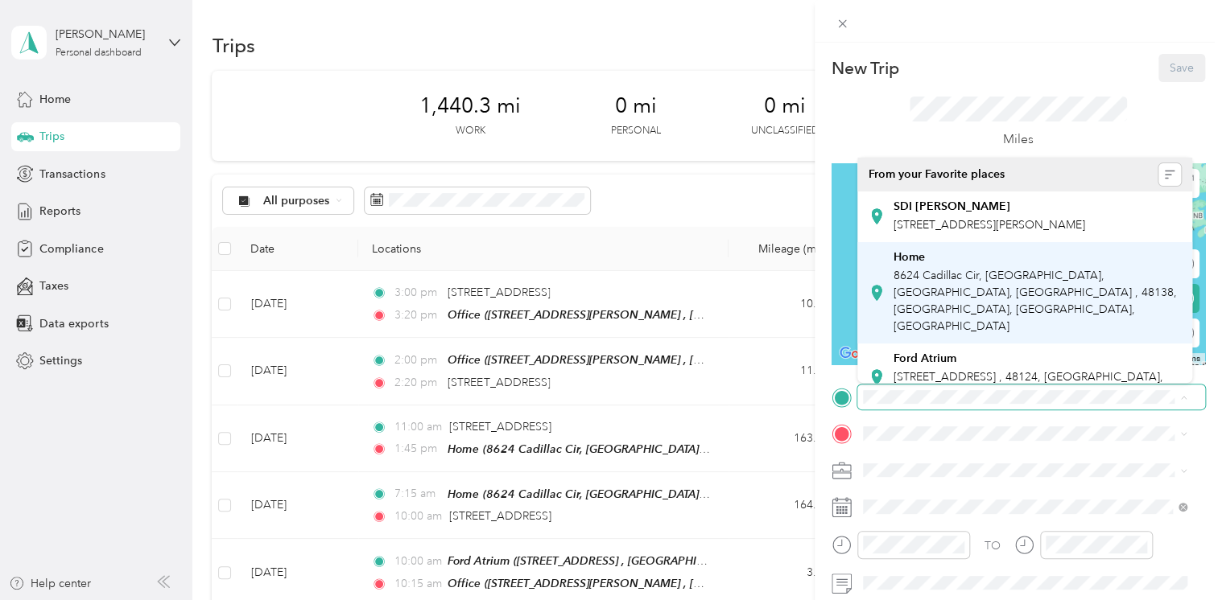
scroll to position [78, 0]
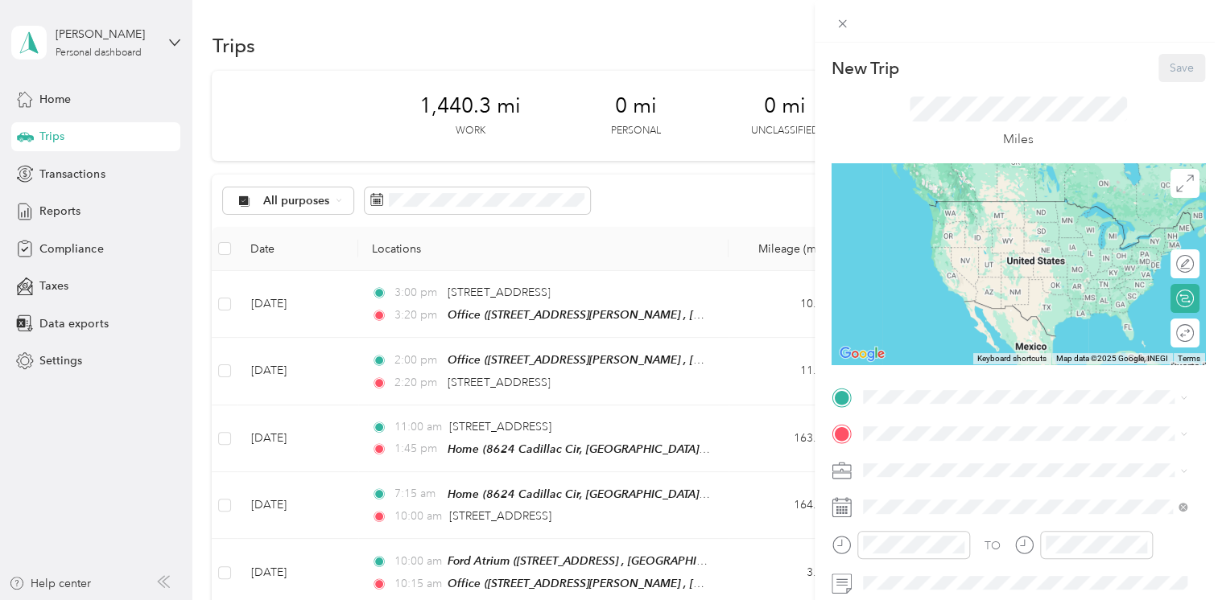
click at [947, 353] on div "Office [STREET_ADDRESS]" at bounding box center [989, 358] width 192 height 34
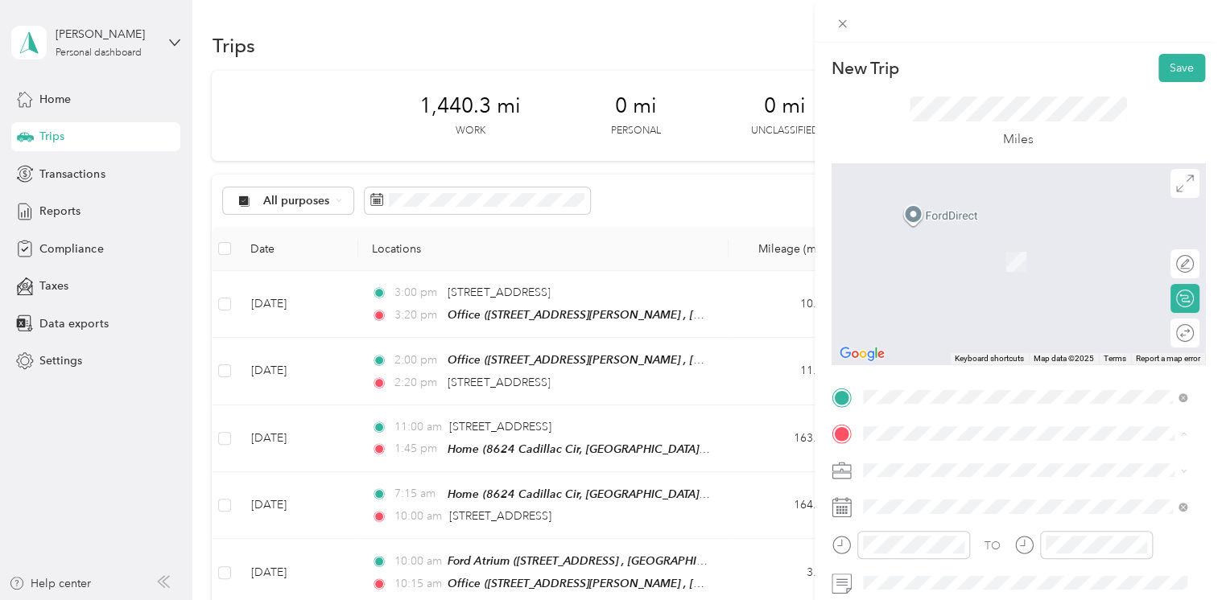
click at [904, 389] on div "Ford Atrium [STREET_ADDRESS] , 48124, [GEOGRAPHIC_DATA], [GEOGRAPHIC_DATA], [GE…" at bounding box center [1037, 414] width 288 height 51
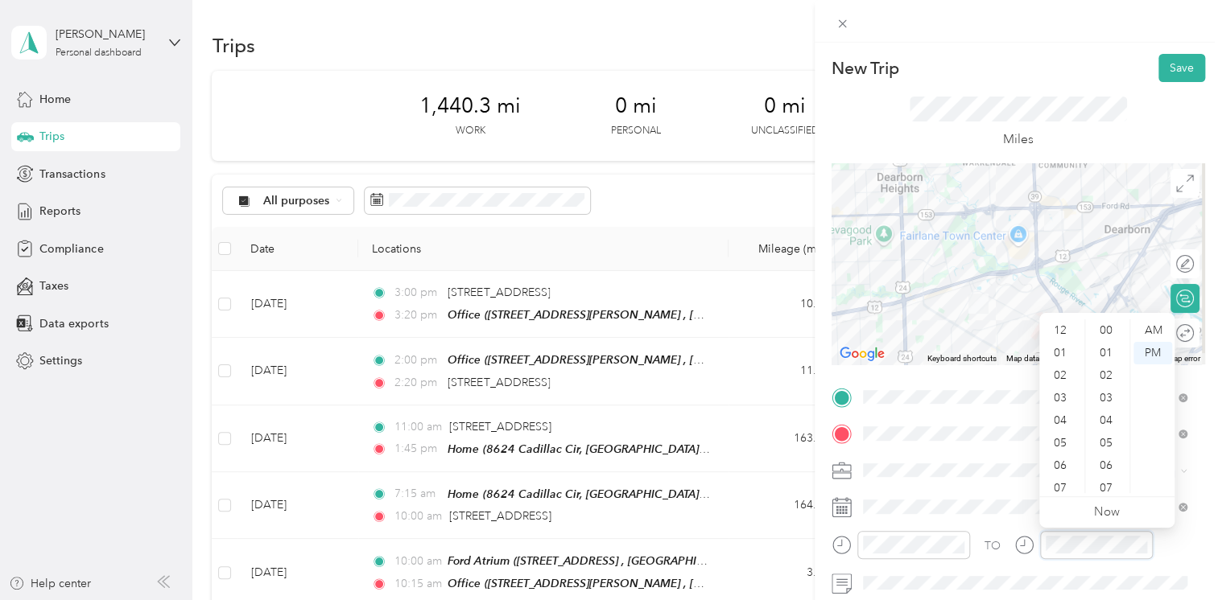
scroll to position [97, 0]
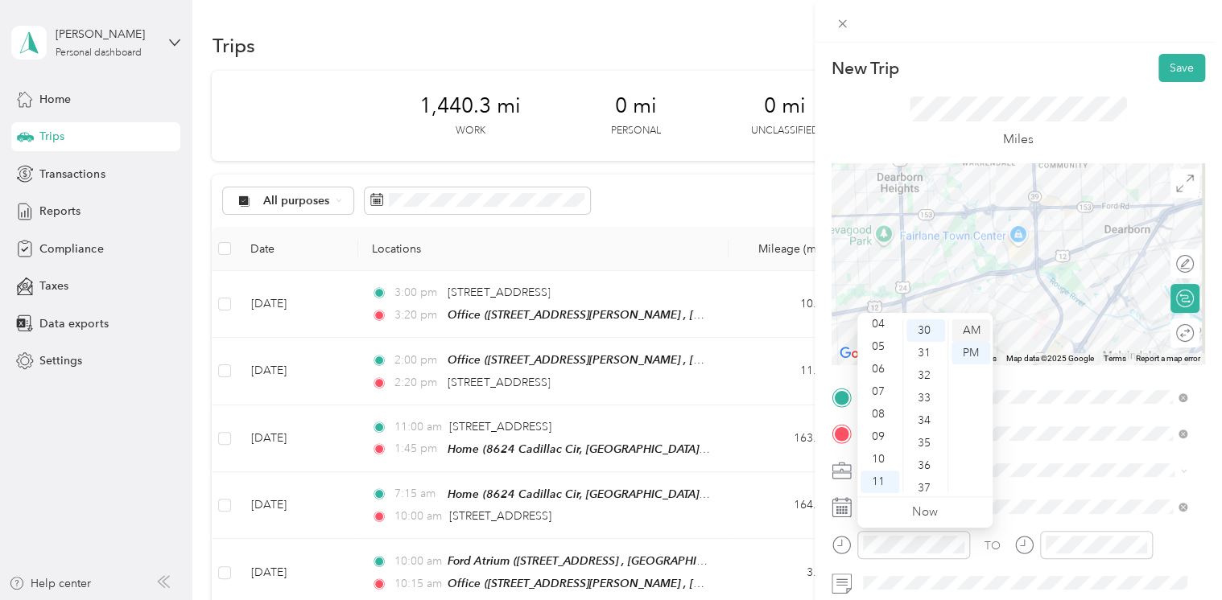
click at [975, 325] on div "AM" at bounding box center [970, 331] width 39 height 23
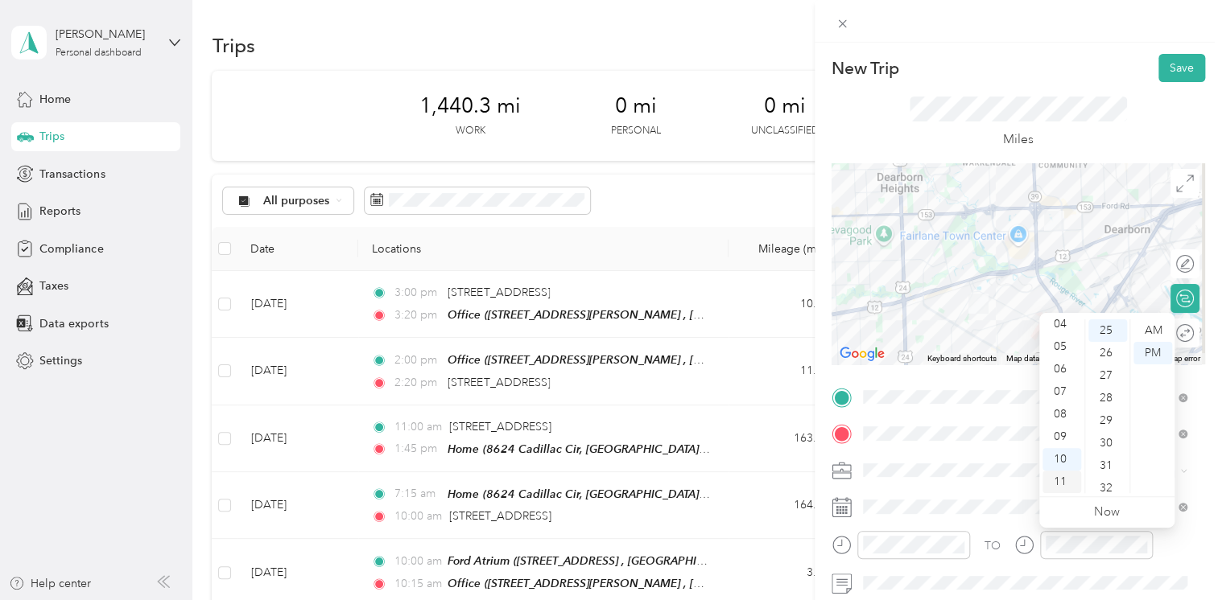
click at [1062, 481] on div "11" at bounding box center [1061, 482] width 39 height 23
click at [1106, 460] on div "45" at bounding box center [1107, 459] width 39 height 23
click at [1149, 329] on div "AM" at bounding box center [1152, 331] width 39 height 23
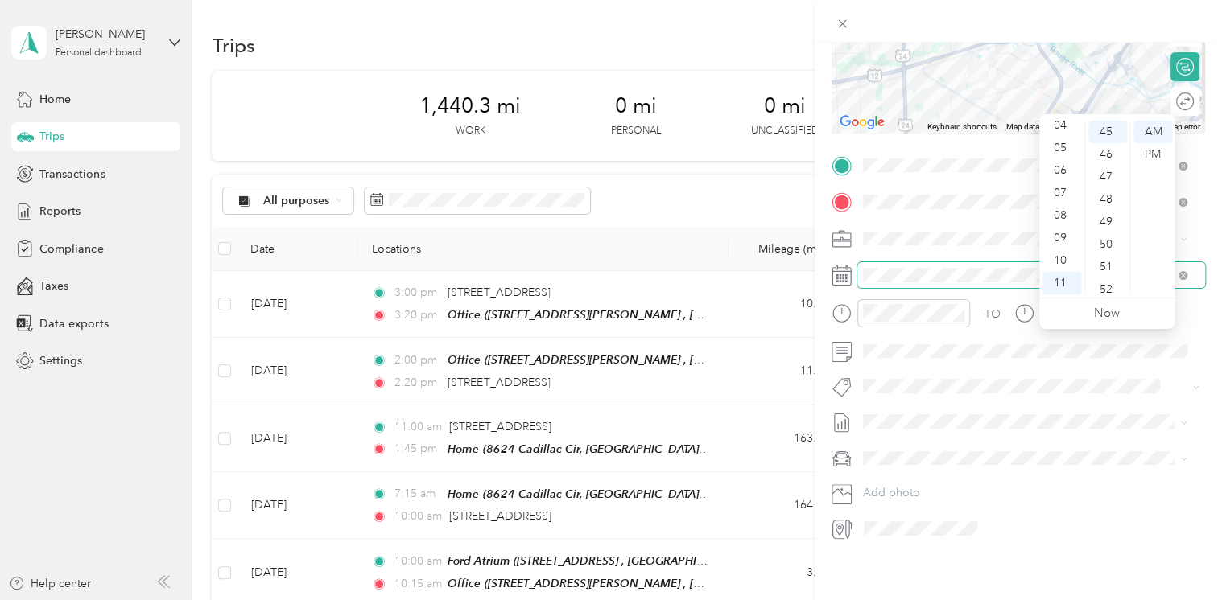
scroll to position [0, 0]
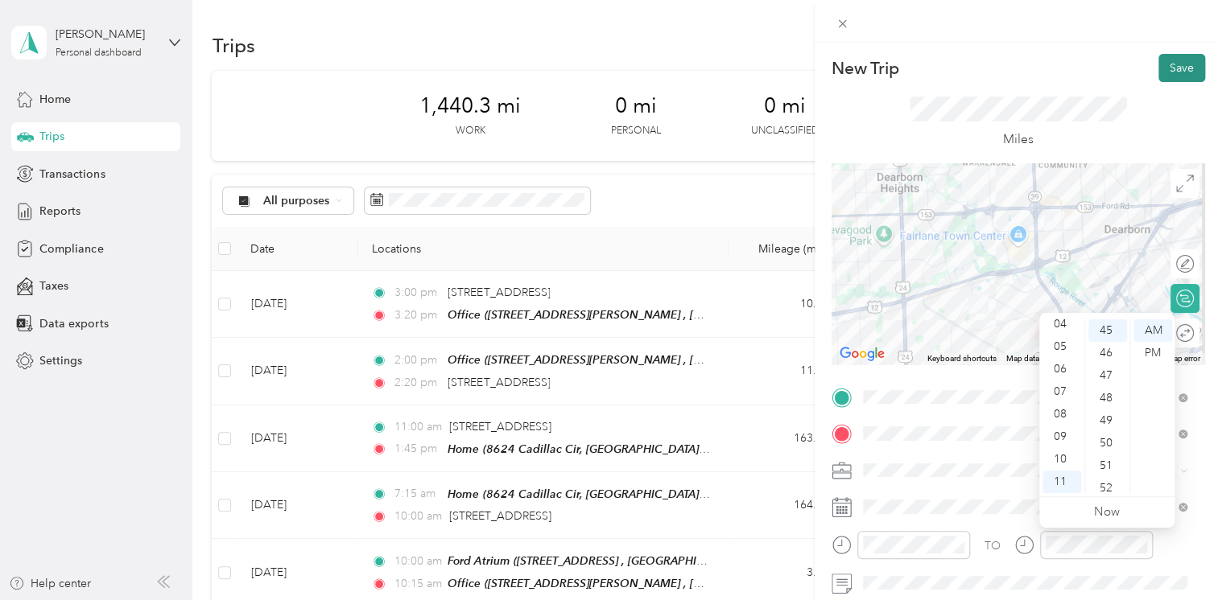
click at [1159, 64] on button "Save" at bounding box center [1181, 68] width 47 height 28
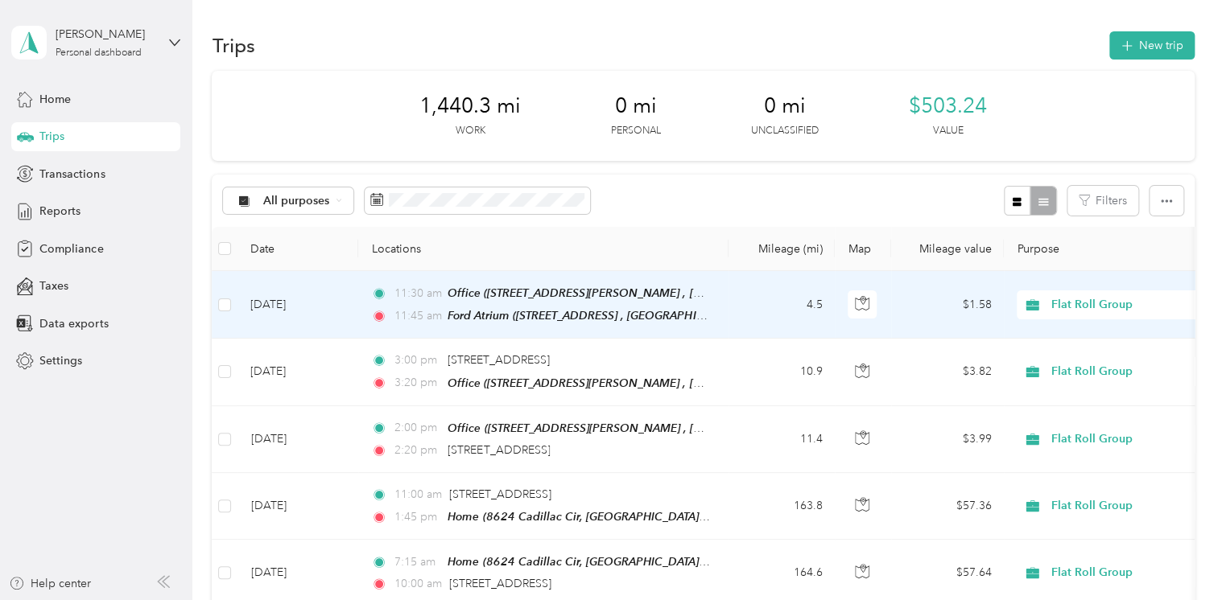
click at [287, 300] on td "[DATE]" at bounding box center [297, 305] width 121 height 68
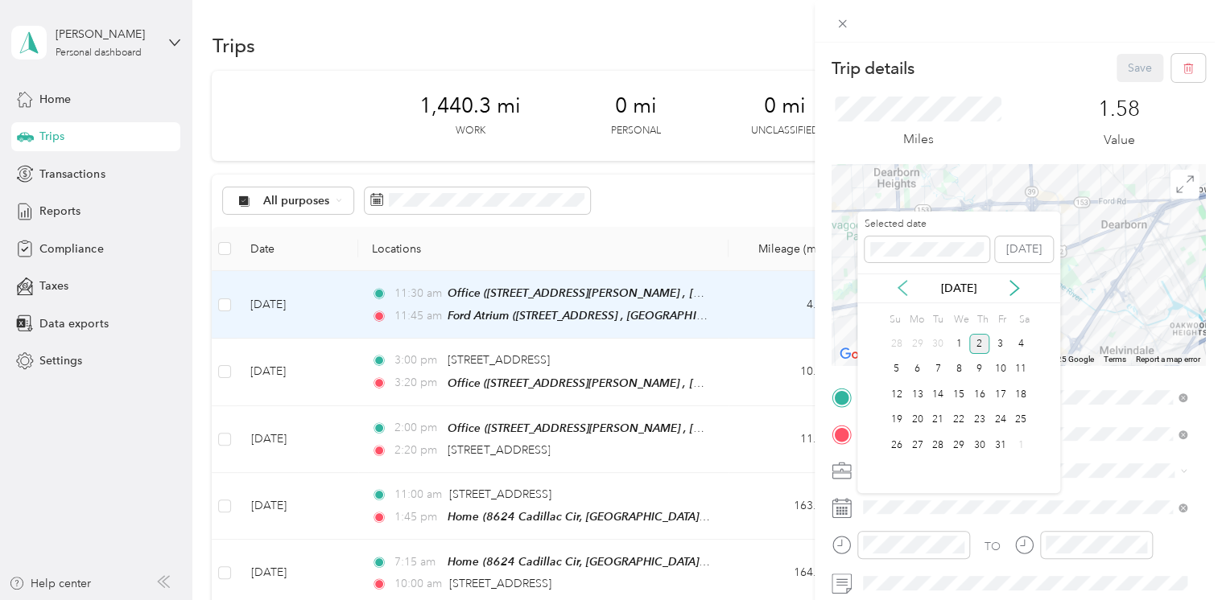
click at [902, 288] on icon at bounding box center [902, 288] width 16 height 16
click at [920, 391] on div "15" at bounding box center [916, 395] width 21 height 20
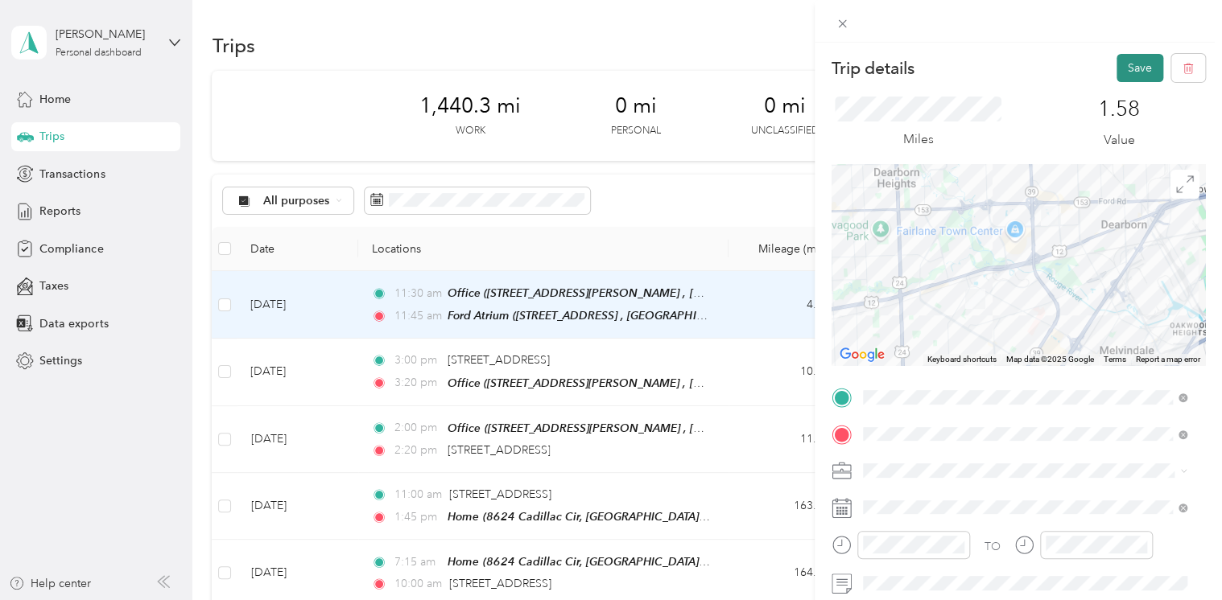
click at [1130, 68] on button "Save" at bounding box center [1139, 68] width 47 height 28
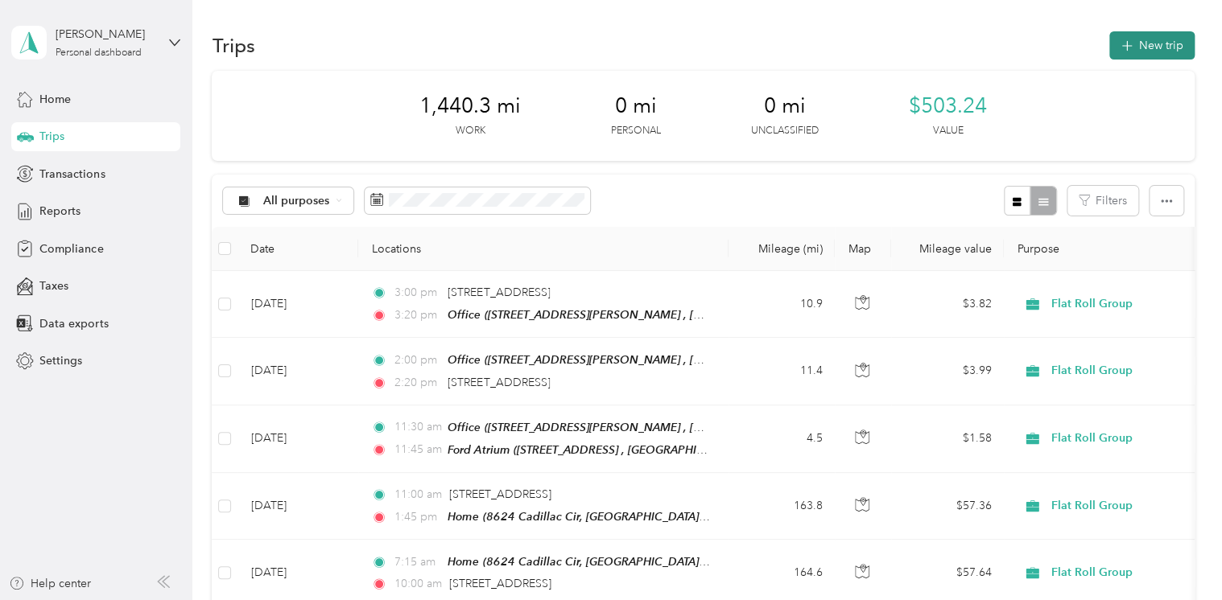
click at [1151, 43] on button "New trip" at bounding box center [1151, 45] width 85 height 28
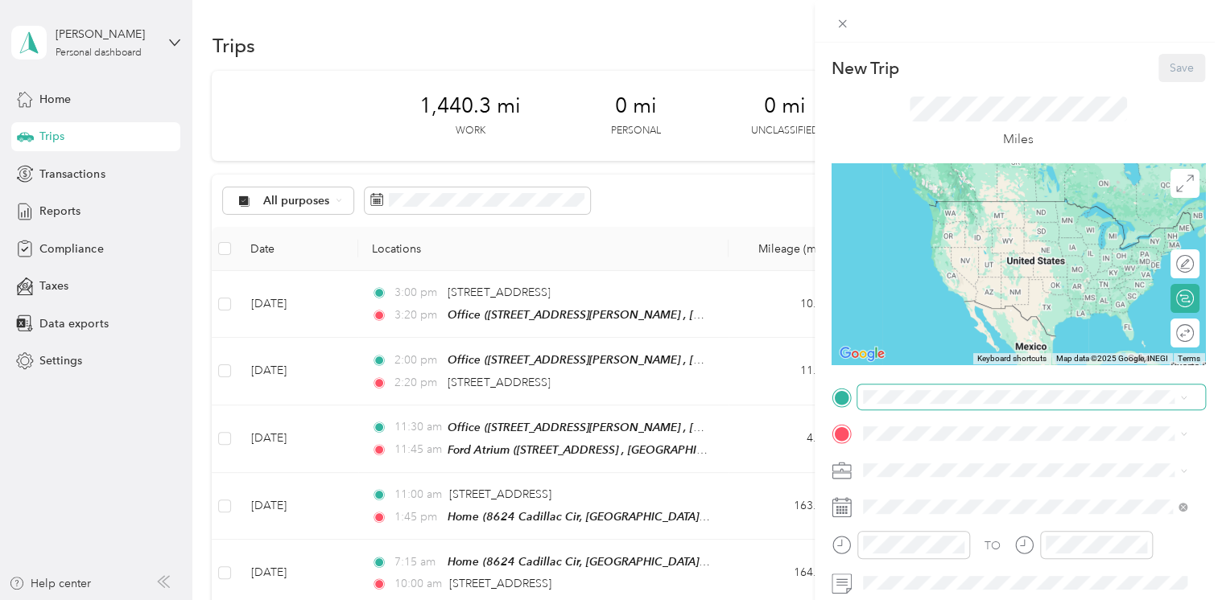
click at [905, 404] on span at bounding box center [1031, 398] width 348 height 26
click at [850, 398] on icon at bounding box center [841, 397] width 19 height 19
click at [971, 301] on div "Ford Atrium" at bounding box center [1037, 308] width 288 height 14
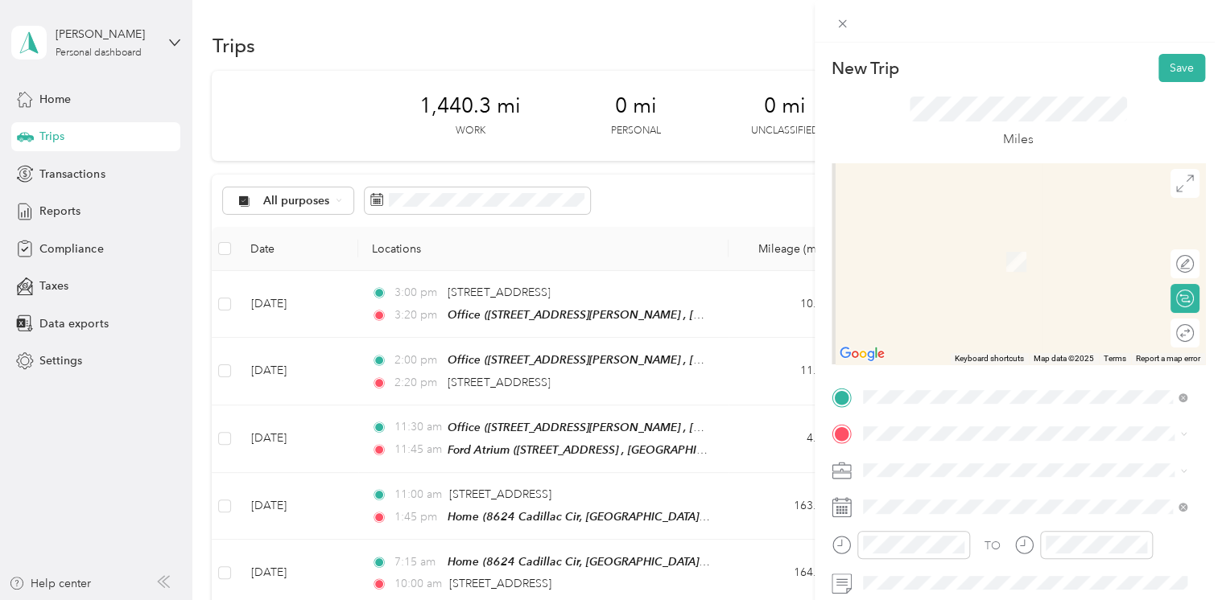
click at [991, 304] on span "[STREET_ADDRESS][US_STATE]" at bounding box center [973, 297] width 161 height 14
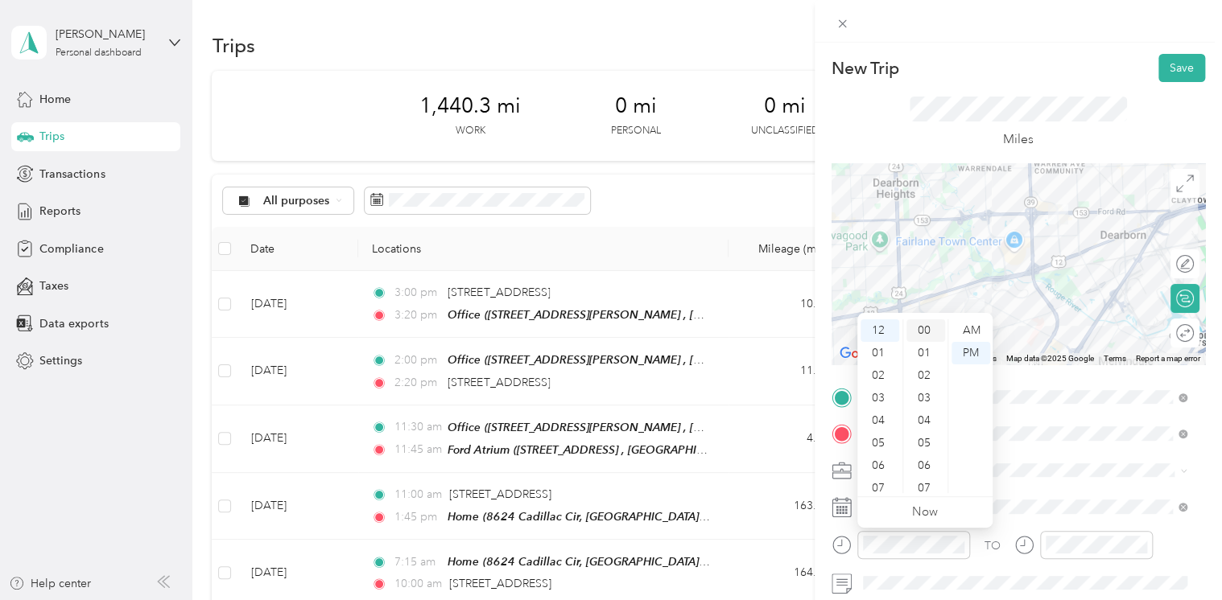
click at [927, 331] on div "00" at bounding box center [925, 331] width 39 height 23
click at [969, 345] on div "PM" at bounding box center [970, 353] width 39 height 23
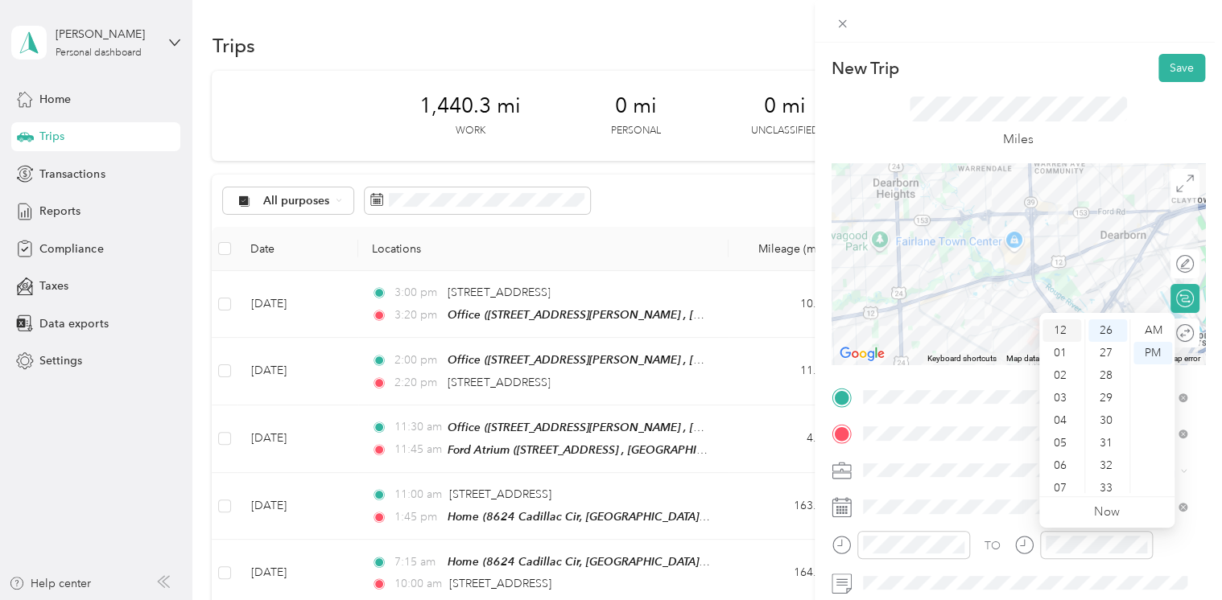
click at [1059, 328] on div "12" at bounding box center [1061, 331] width 39 height 23
click at [1101, 431] on div "15" at bounding box center [1107, 427] width 39 height 23
click at [1106, 453] on div "10" at bounding box center [1107, 459] width 39 height 23
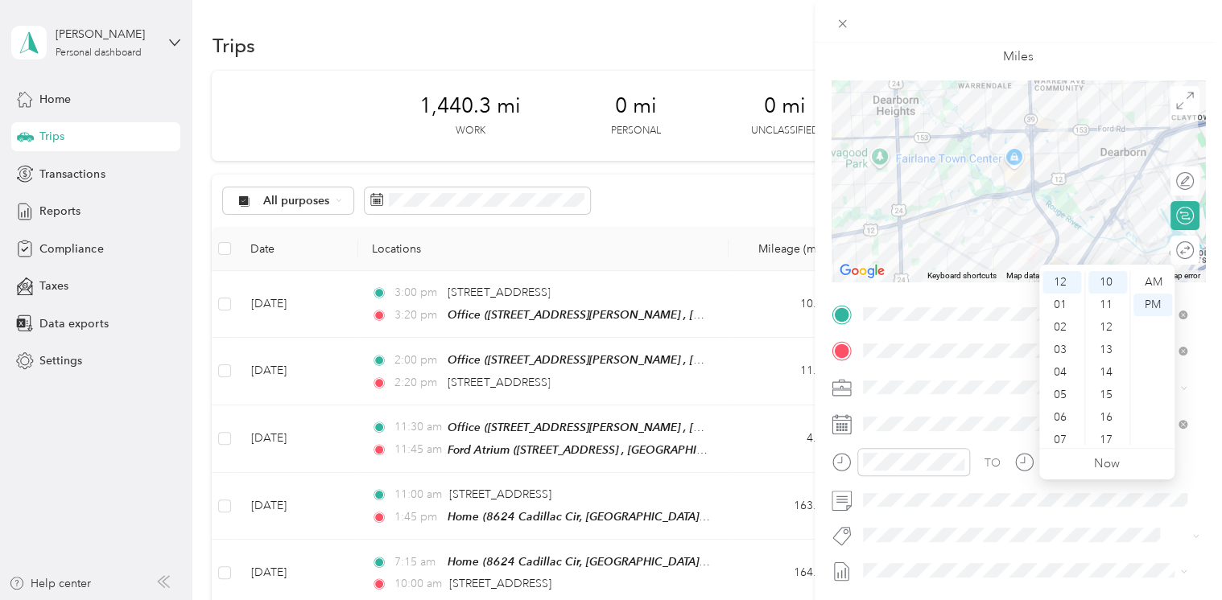
scroll to position [0, 0]
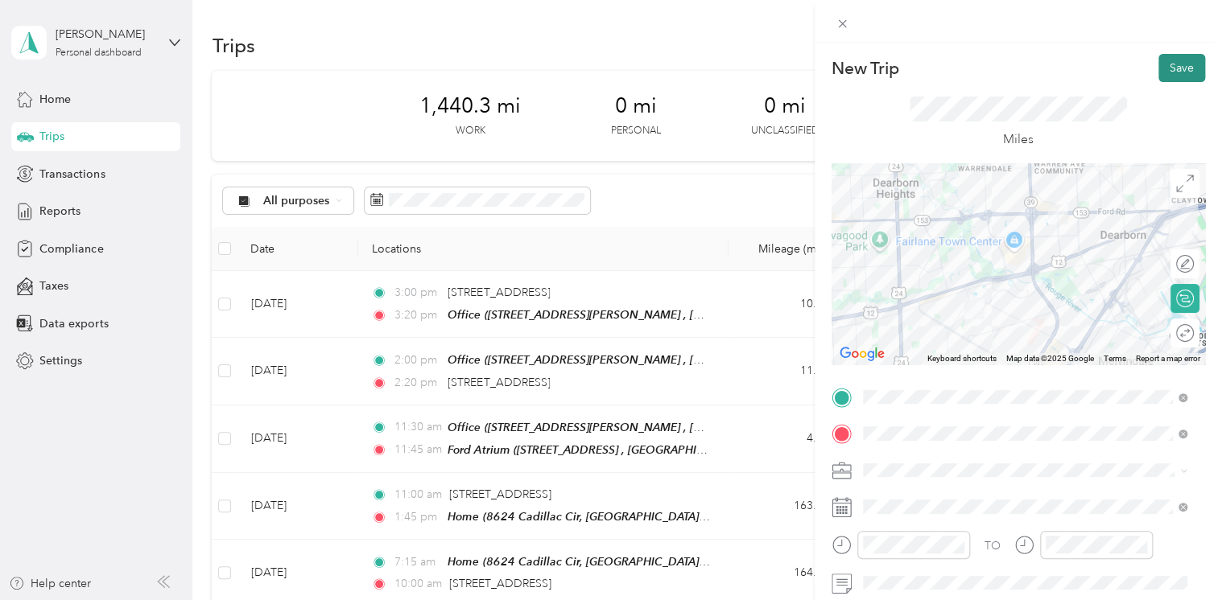
click at [1182, 71] on button "Save" at bounding box center [1181, 68] width 47 height 28
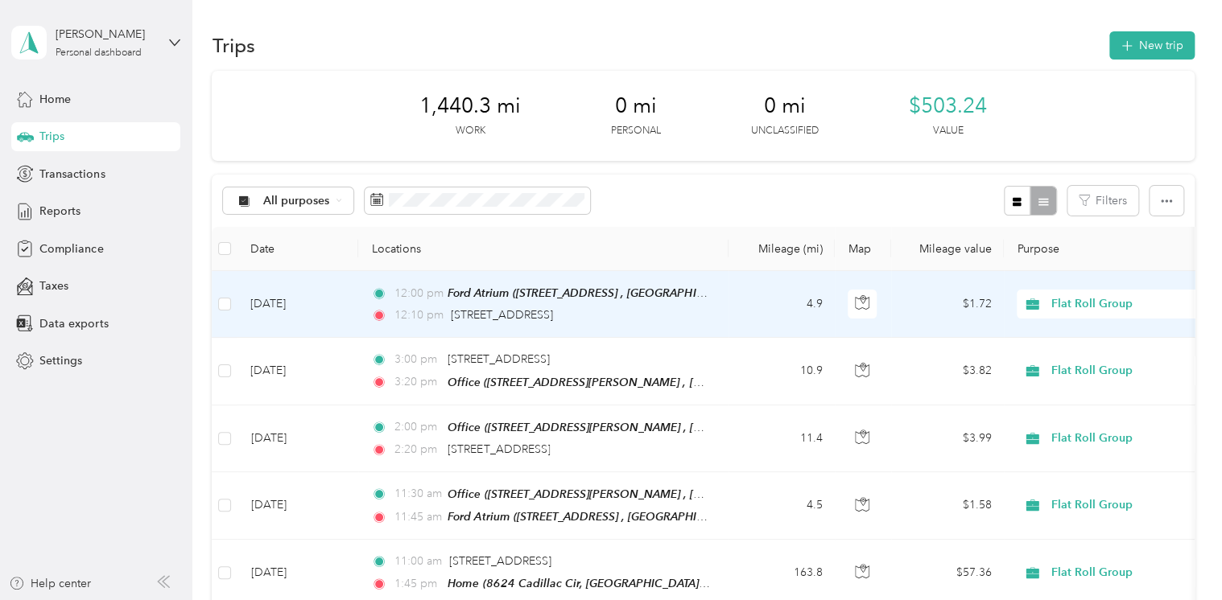
click at [283, 295] on td "[DATE]" at bounding box center [297, 304] width 121 height 67
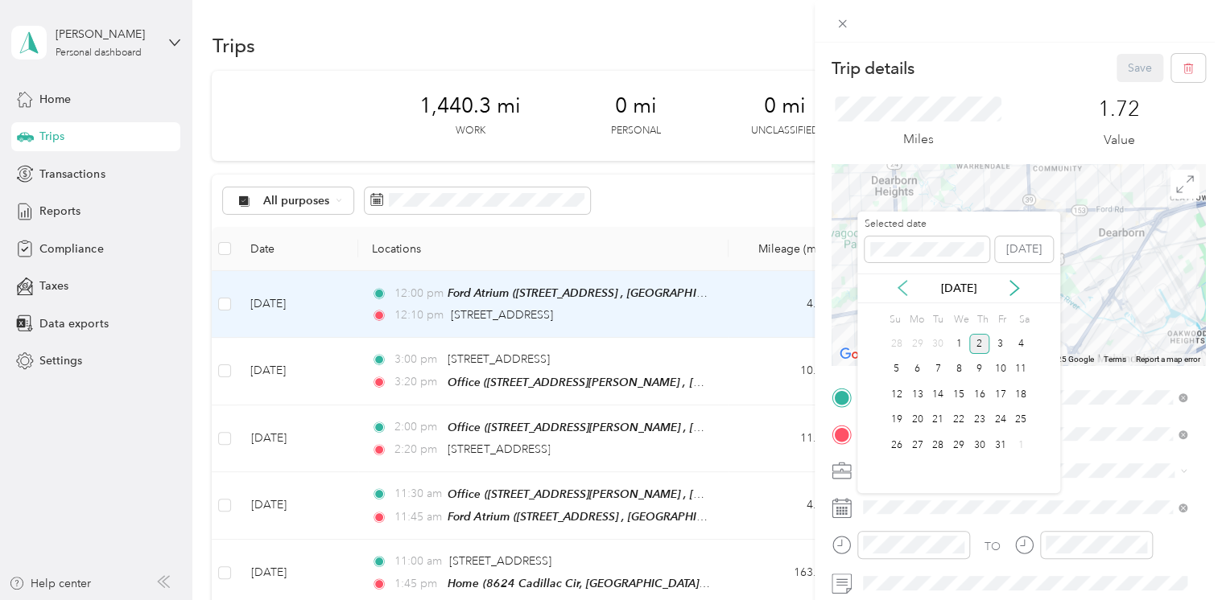
click at [908, 285] on icon at bounding box center [902, 288] width 16 height 16
click at [920, 394] on div "15" at bounding box center [916, 395] width 21 height 20
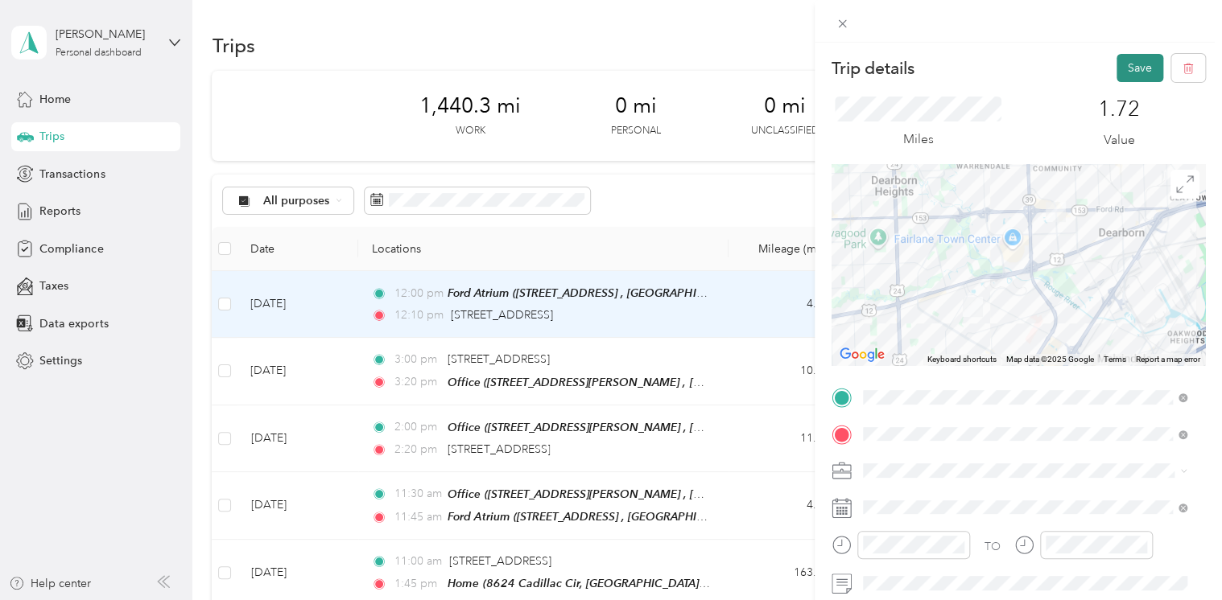
click at [1130, 64] on button "Save" at bounding box center [1139, 68] width 47 height 28
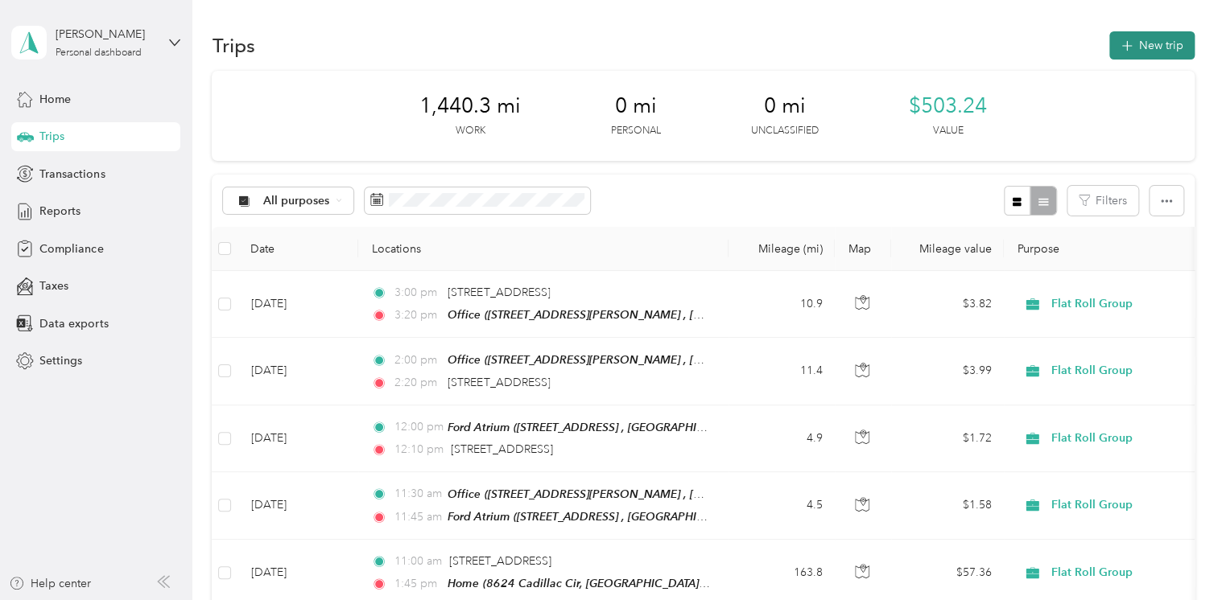
click at [1144, 42] on button "New trip" at bounding box center [1151, 45] width 85 height 28
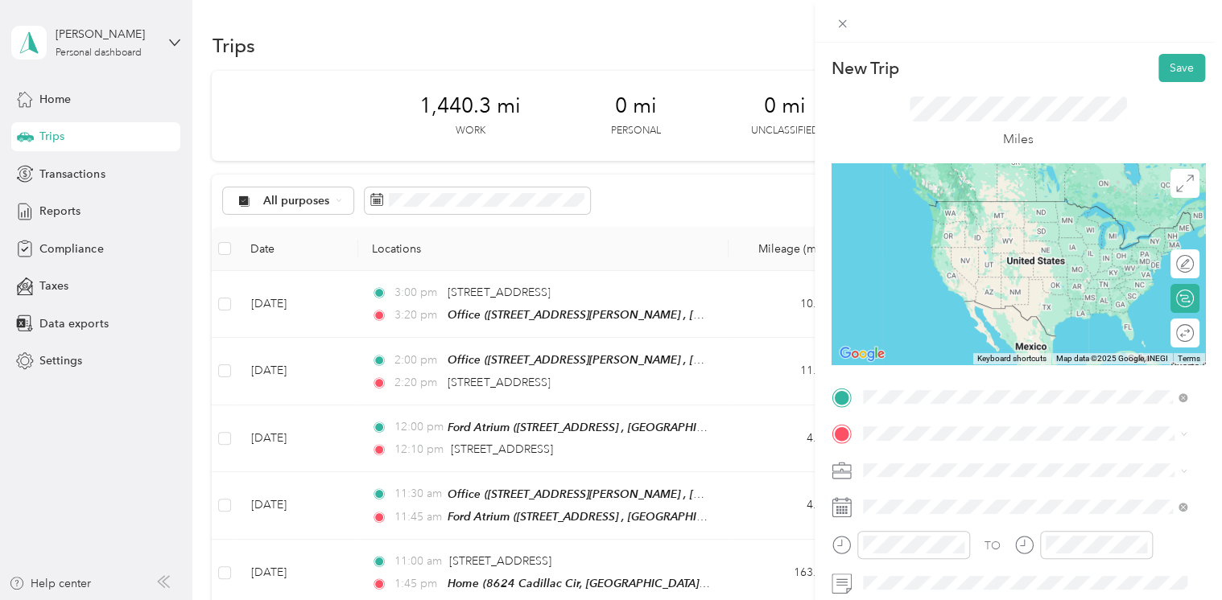
click at [998, 195] on span "[STREET_ADDRESS][US_STATE]" at bounding box center [973, 201] width 161 height 14
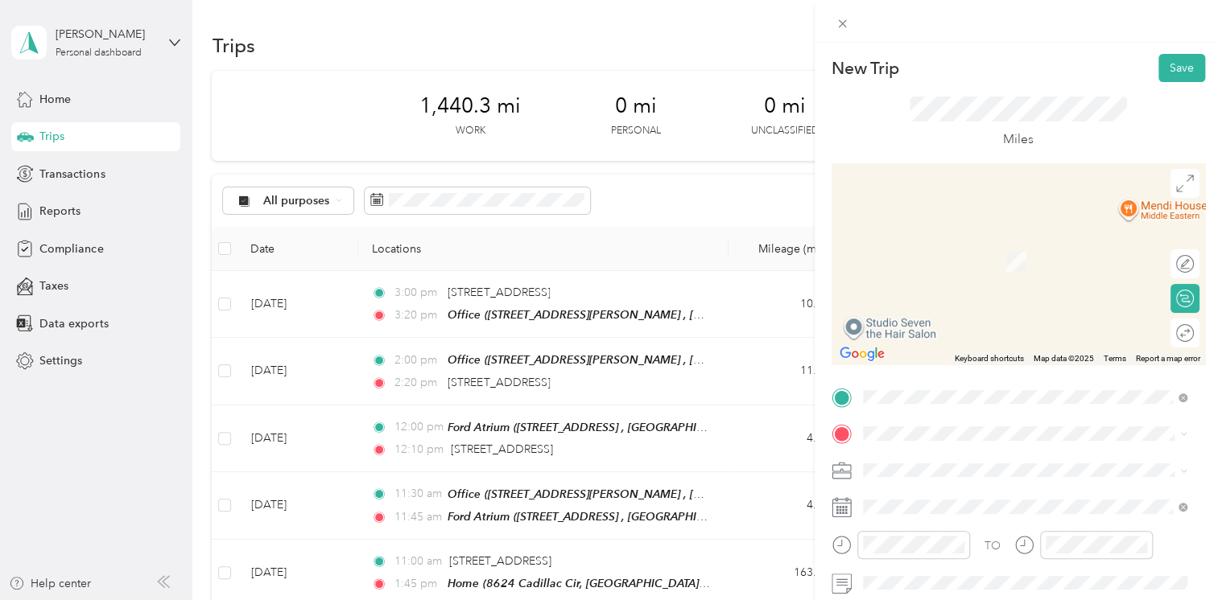
click at [926, 337] on div "Ford Atrium [STREET_ADDRESS] , 48124, [GEOGRAPHIC_DATA], [GEOGRAPHIC_DATA], [GE…" at bounding box center [1037, 362] width 288 height 51
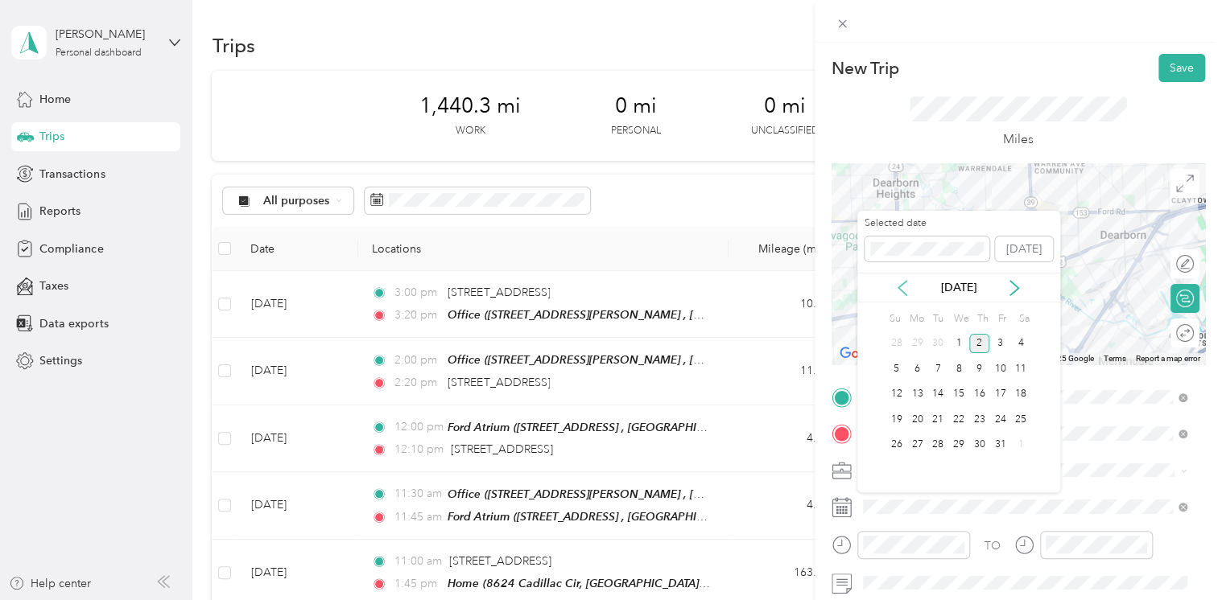
click at [904, 290] on icon at bounding box center [902, 288] width 16 height 16
click at [915, 394] on div "15" at bounding box center [916, 395] width 21 height 20
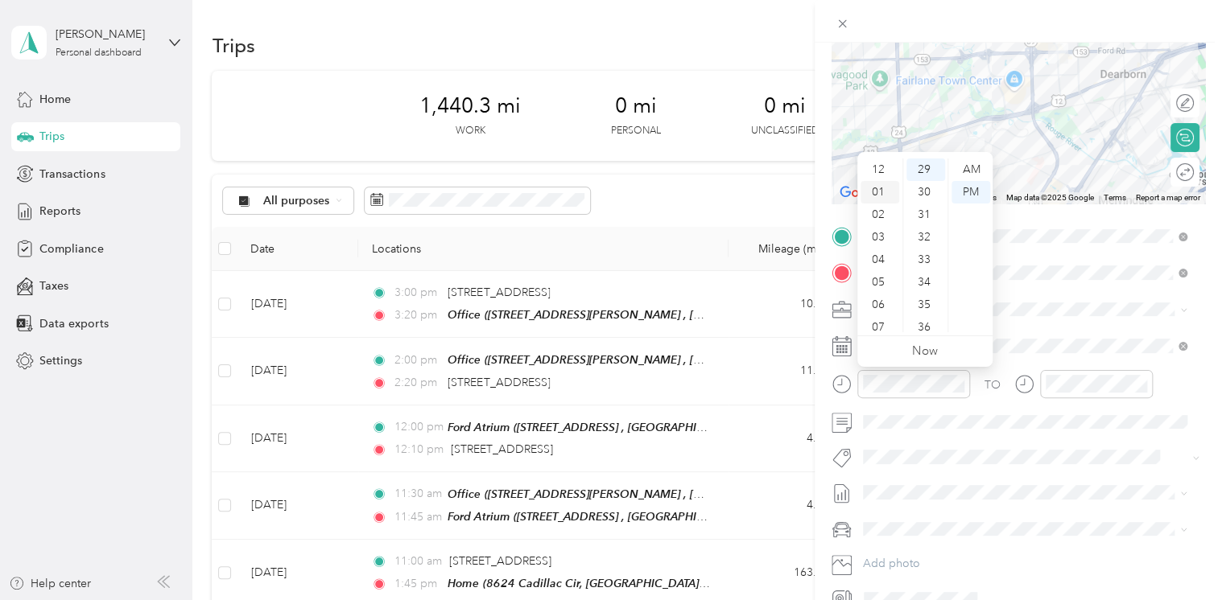
click at [880, 199] on div "01" at bounding box center [879, 192] width 39 height 23
click at [918, 258] on div "15" at bounding box center [925, 257] width 39 height 23
click at [927, 262] on div "05" at bounding box center [925, 266] width 39 height 23
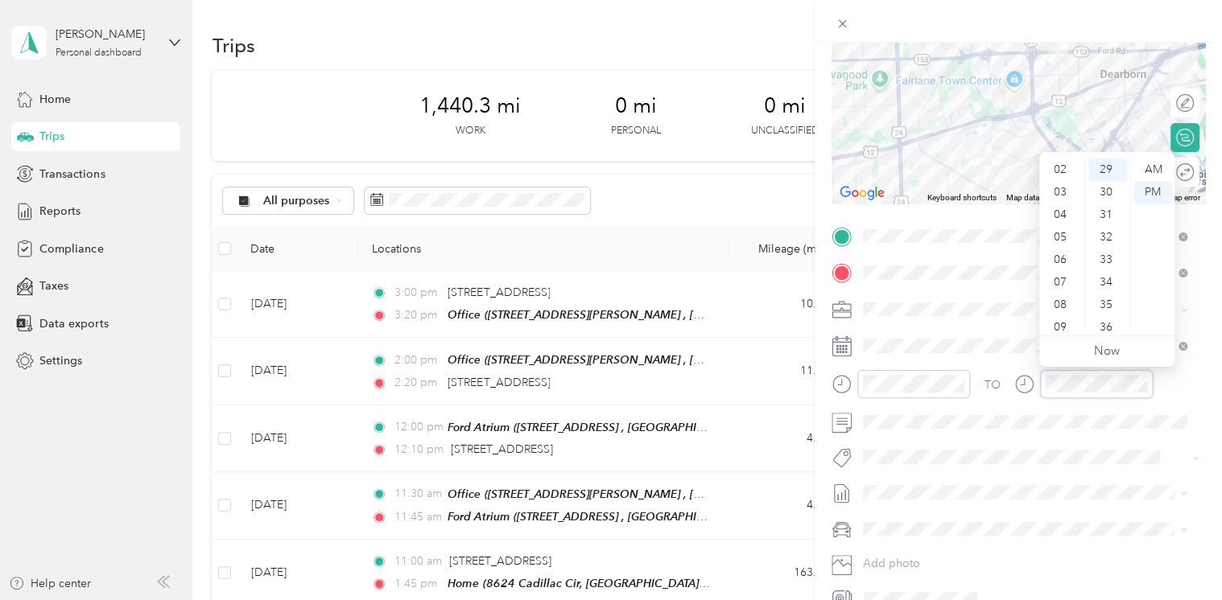
scroll to position [0, 0]
click at [1063, 196] on div "01" at bounding box center [1061, 192] width 39 height 23
click at [1105, 256] on div "15" at bounding box center [1107, 257] width 39 height 23
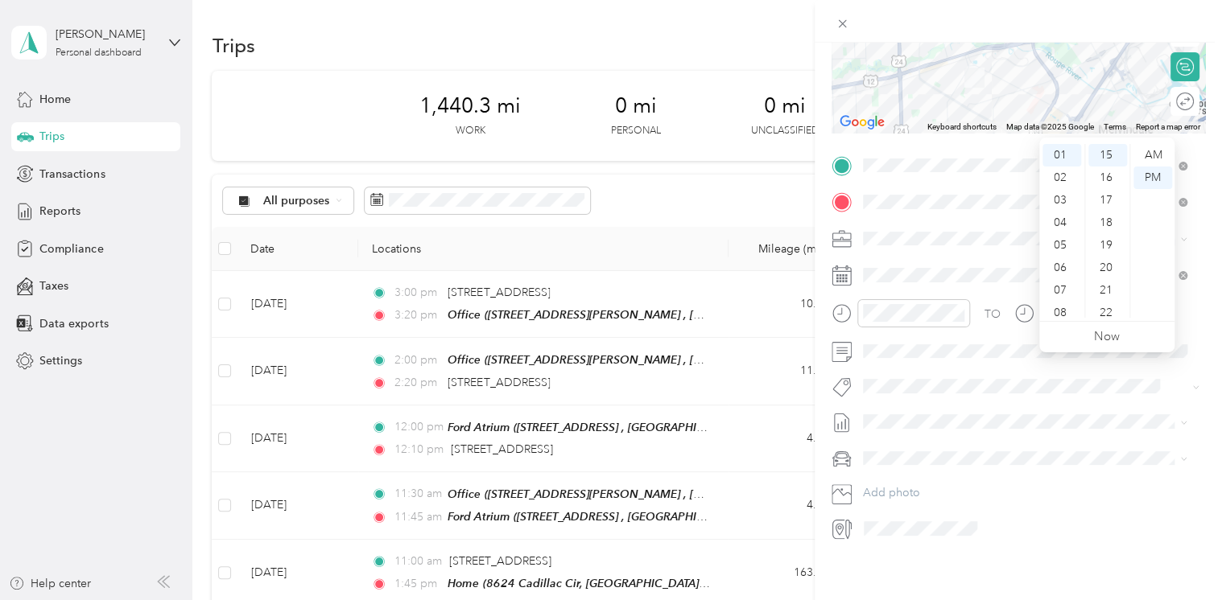
scroll to position [0, 0]
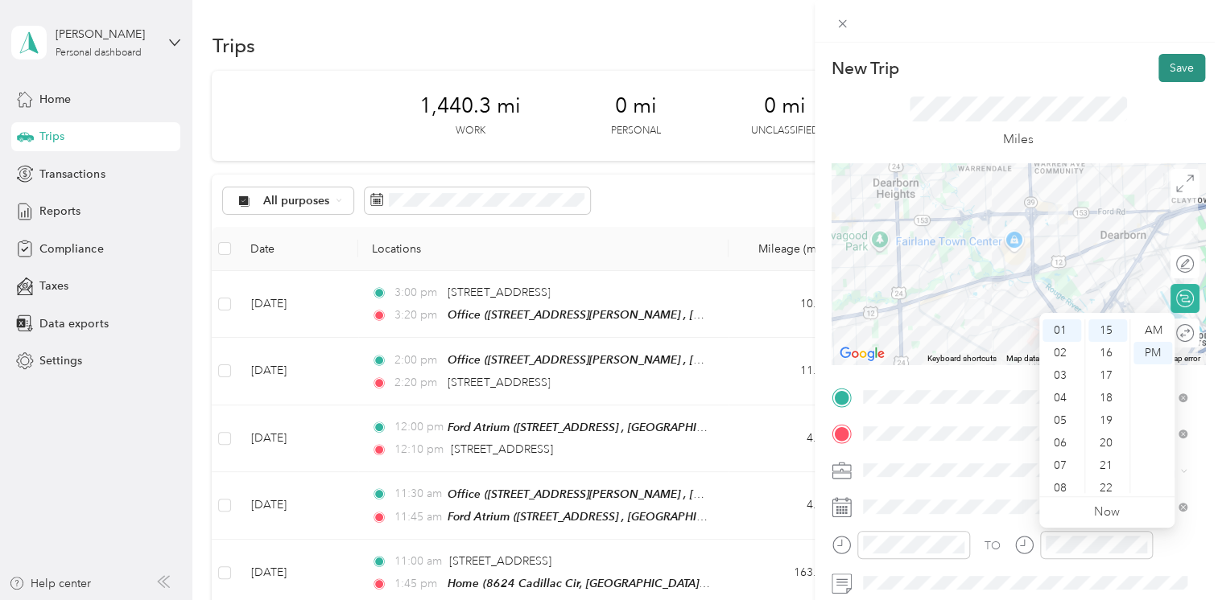
click at [1162, 71] on button "Save" at bounding box center [1181, 68] width 47 height 28
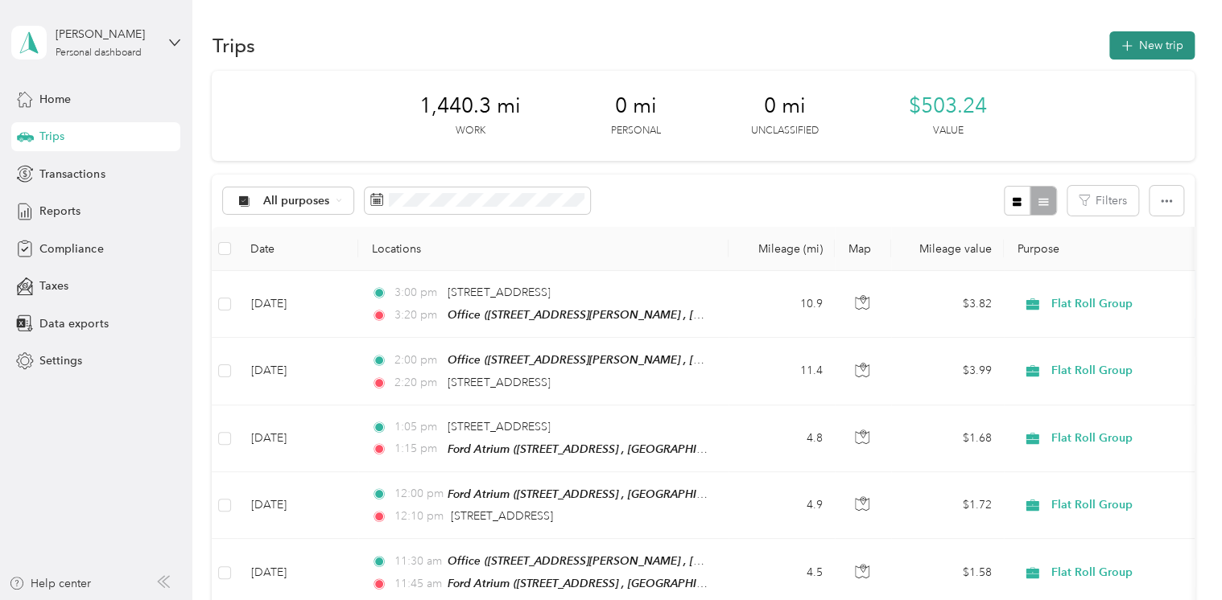
click at [1153, 43] on button "New trip" at bounding box center [1151, 45] width 85 height 28
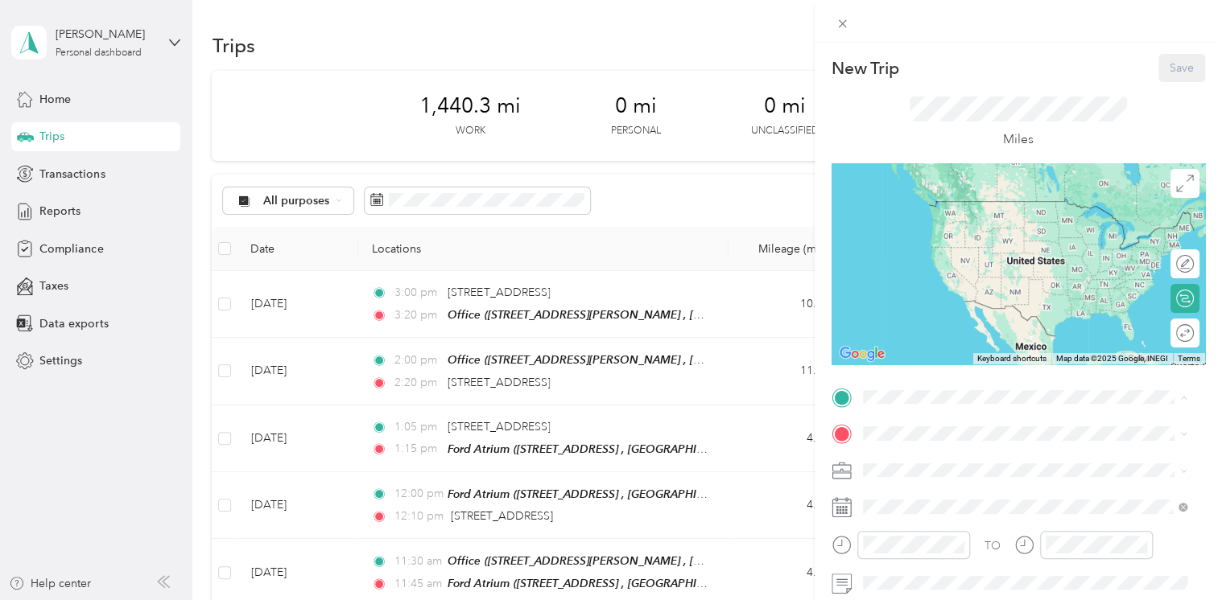
click at [935, 370] on span "[STREET_ADDRESS] , 48124, [GEOGRAPHIC_DATA], [GEOGRAPHIC_DATA], [GEOGRAPHIC_DAT…" at bounding box center [1028, 385] width 270 height 31
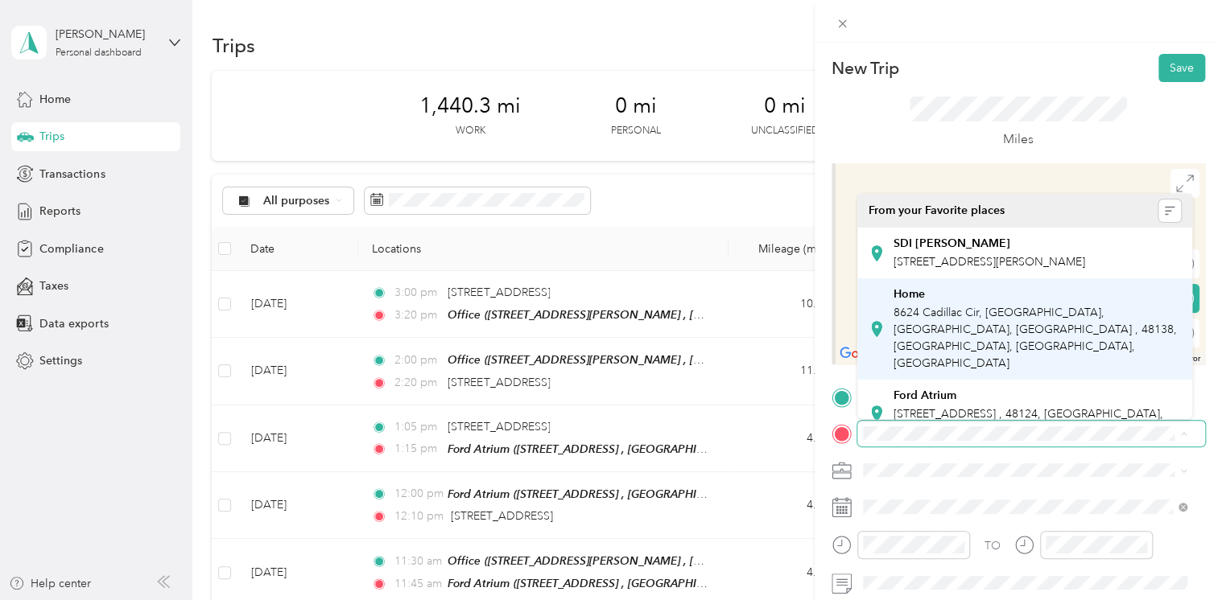
scroll to position [78, 0]
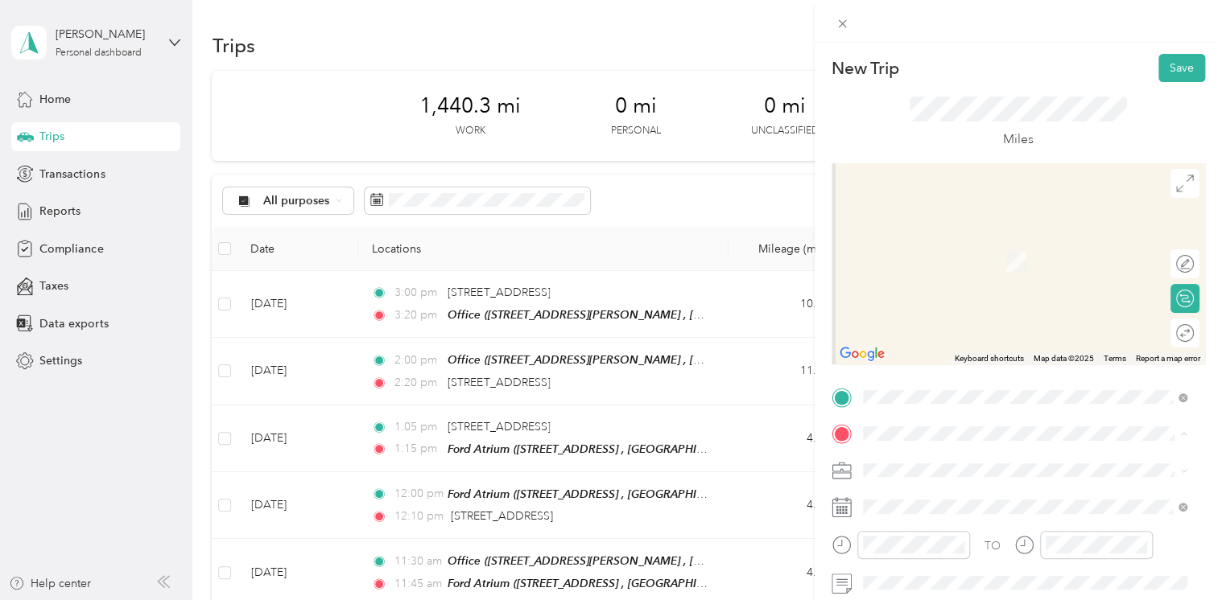
click at [930, 397] on span "[STREET_ADDRESS][PERSON_NAME]" at bounding box center [989, 404] width 192 height 14
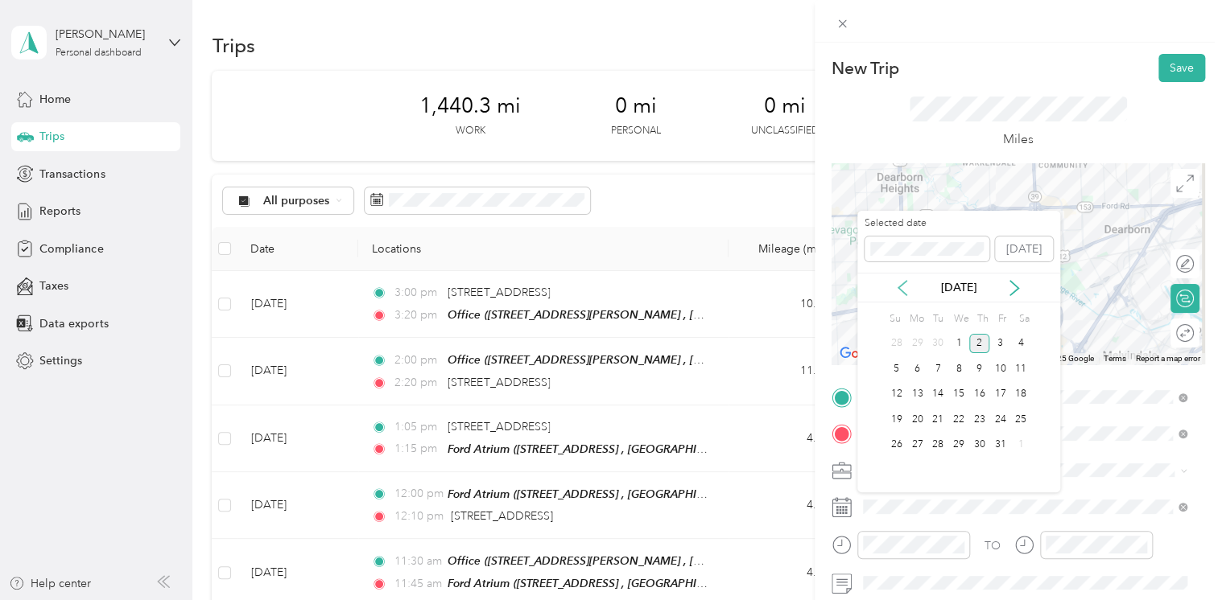
click at [906, 291] on icon at bounding box center [902, 288] width 16 height 16
click at [914, 391] on div "15" at bounding box center [916, 395] width 21 height 20
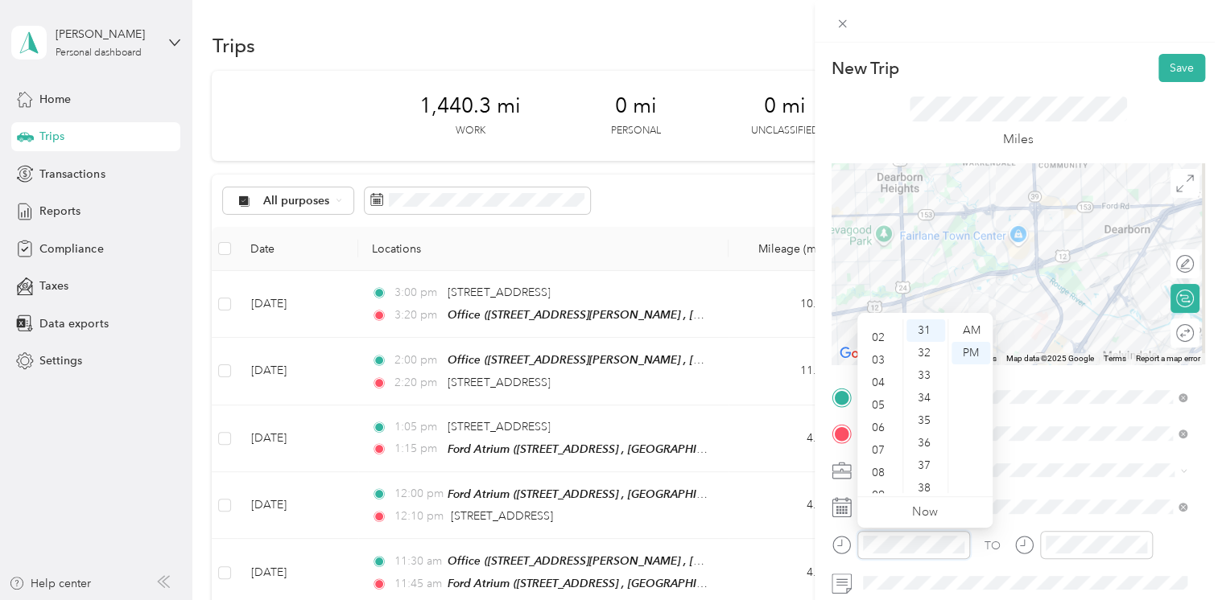
scroll to position [0, 0]
click at [879, 356] on div "01" at bounding box center [879, 353] width 39 height 23
click at [922, 372] on div "15" at bounding box center [925, 372] width 39 height 23
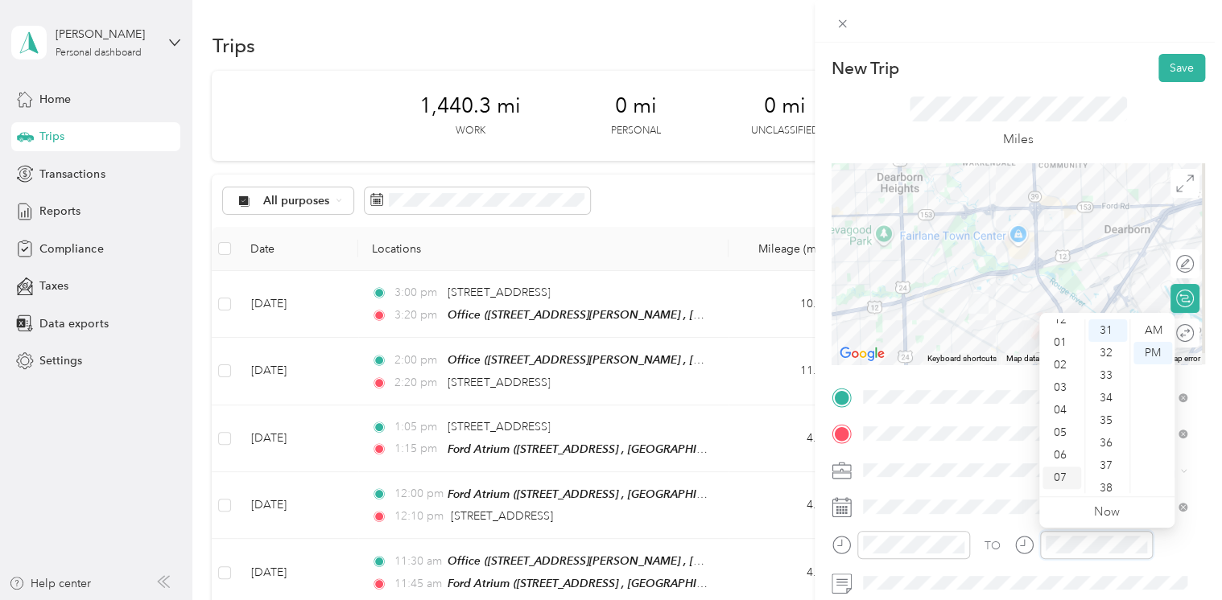
scroll to position [0, 0]
click at [1069, 355] on div "01" at bounding box center [1061, 353] width 39 height 23
click at [1107, 462] on div "30" at bounding box center [1107, 469] width 39 height 23
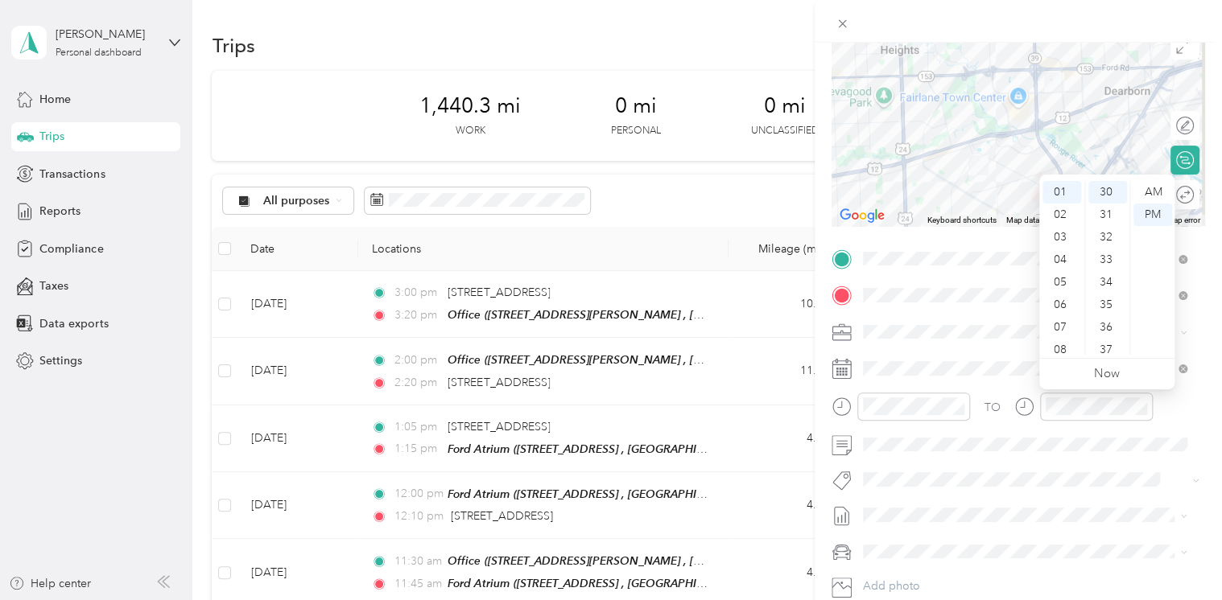
scroll to position [0, 0]
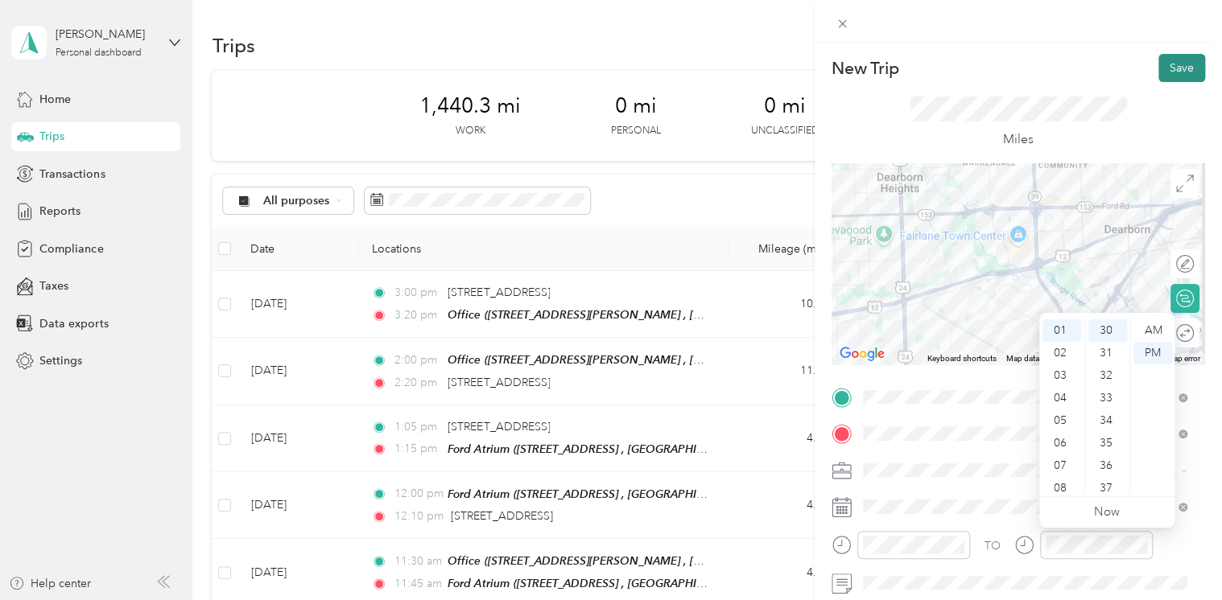
click at [1169, 72] on button "Save" at bounding box center [1181, 68] width 47 height 28
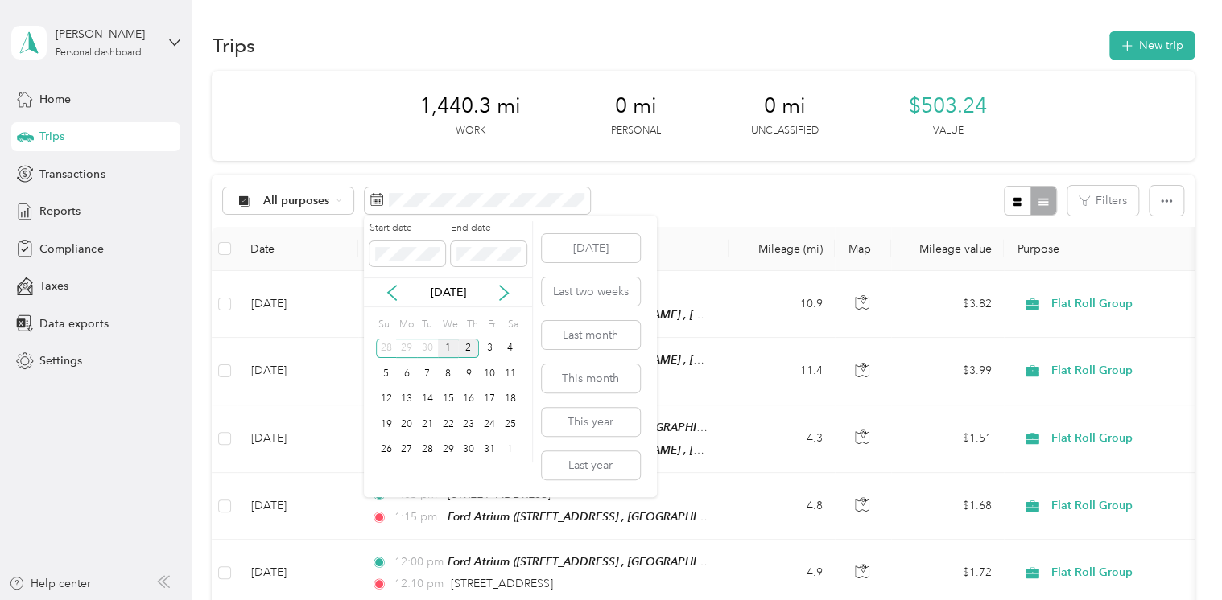
click at [448, 350] on div "1" at bounding box center [448, 349] width 21 height 20
click at [390, 291] on icon at bounding box center [392, 293] width 8 height 14
click at [402, 349] on div "1" at bounding box center [406, 349] width 21 height 20
click at [396, 262] on span at bounding box center [407, 254] width 76 height 26
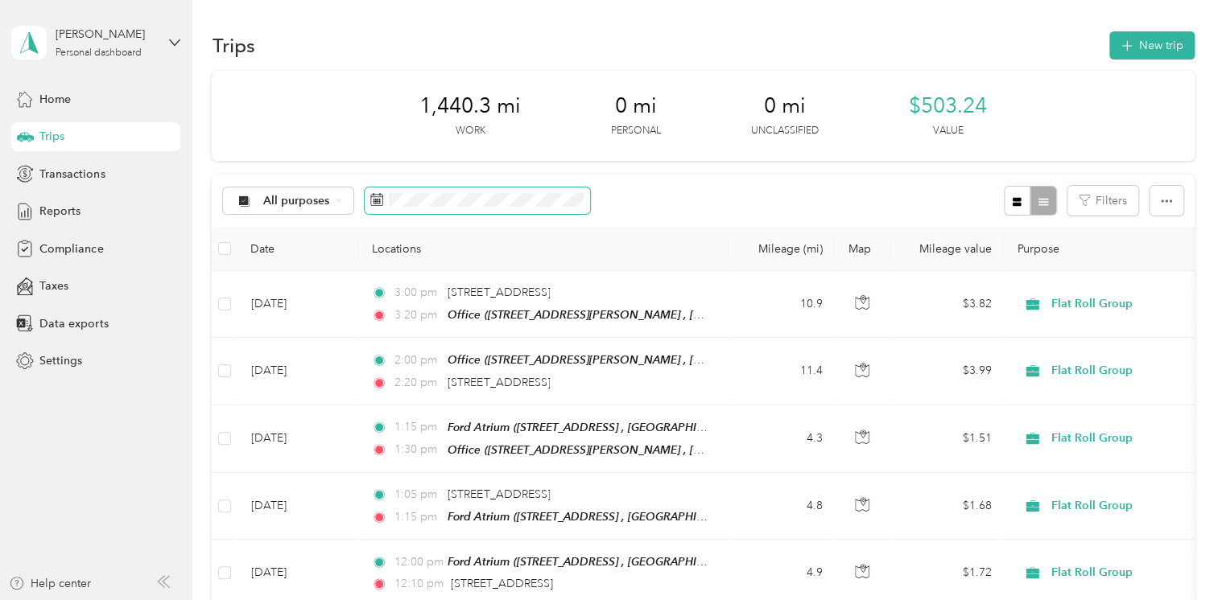
click at [412, 207] on span at bounding box center [477, 201] width 225 height 27
click at [384, 204] on span at bounding box center [477, 201] width 225 height 27
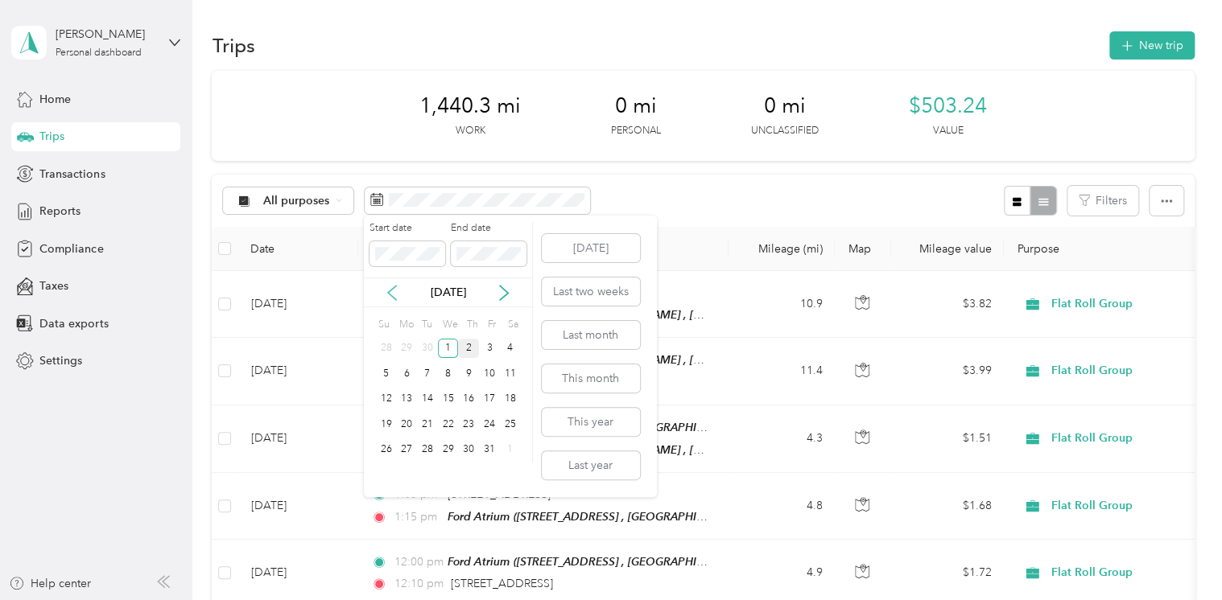
click at [390, 295] on icon at bounding box center [392, 293] width 16 height 16
click at [406, 346] on div "1" at bounding box center [406, 349] width 21 height 20
click at [373, 260] on span at bounding box center [407, 254] width 76 height 26
click at [357, 256] on body "[PERSON_NAME] Personal dashboard Home Trips Transactions Reports Compliance Tax…" at bounding box center [607, 300] width 1214 height 600
click at [425, 448] on div "30" at bounding box center [427, 450] width 21 height 20
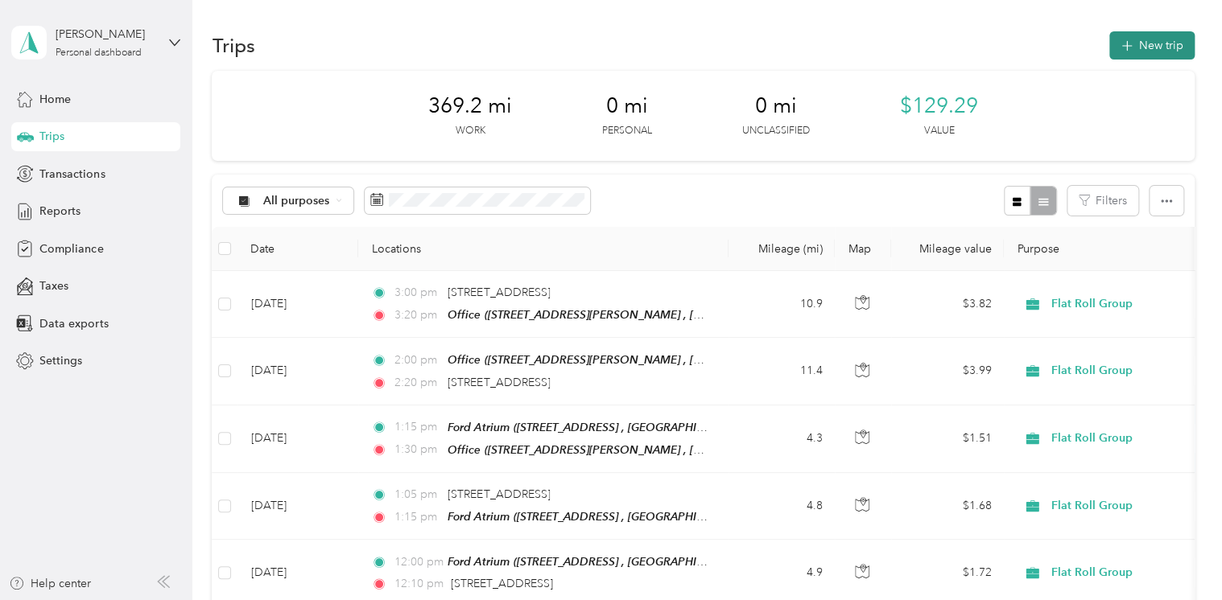
click at [1147, 48] on button "New trip" at bounding box center [1151, 45] width 85 height 28
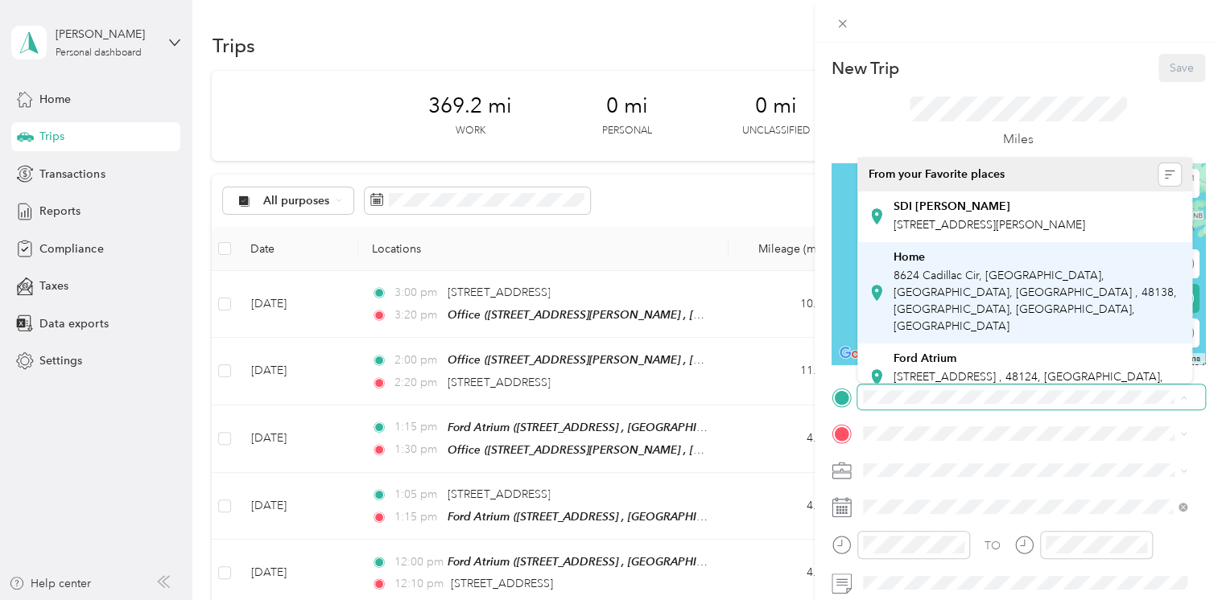
scroll to position [78, 0]
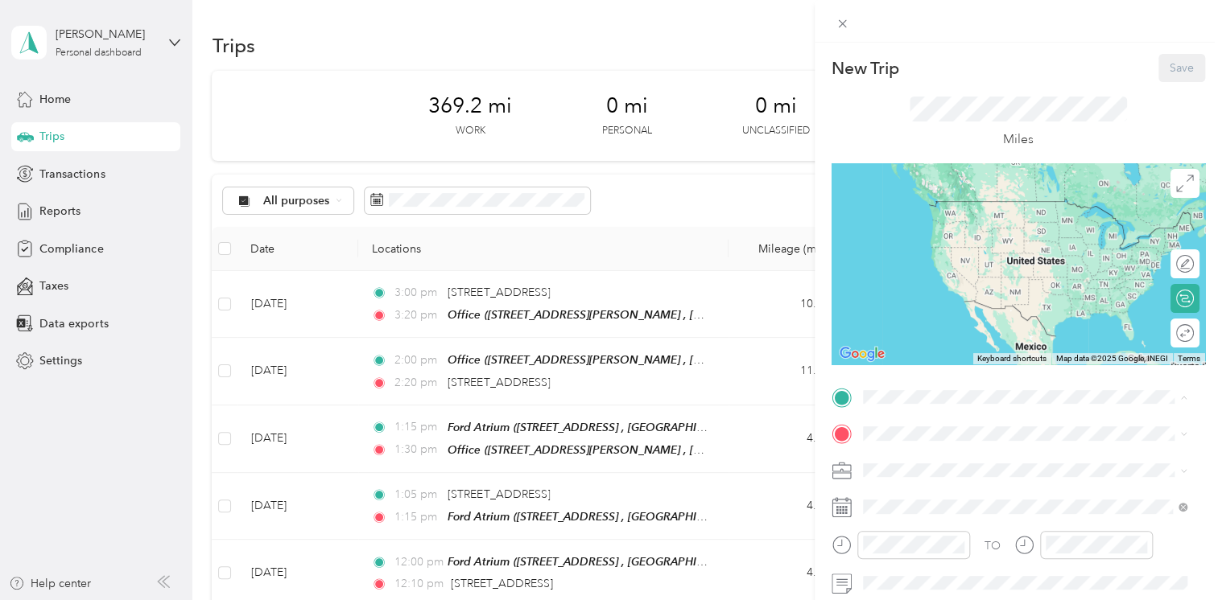
click at [955, 360] on span "[STREET_ADDRESS][PERSON_NAME]" at bounding box center [989, 367] width 192 height 14
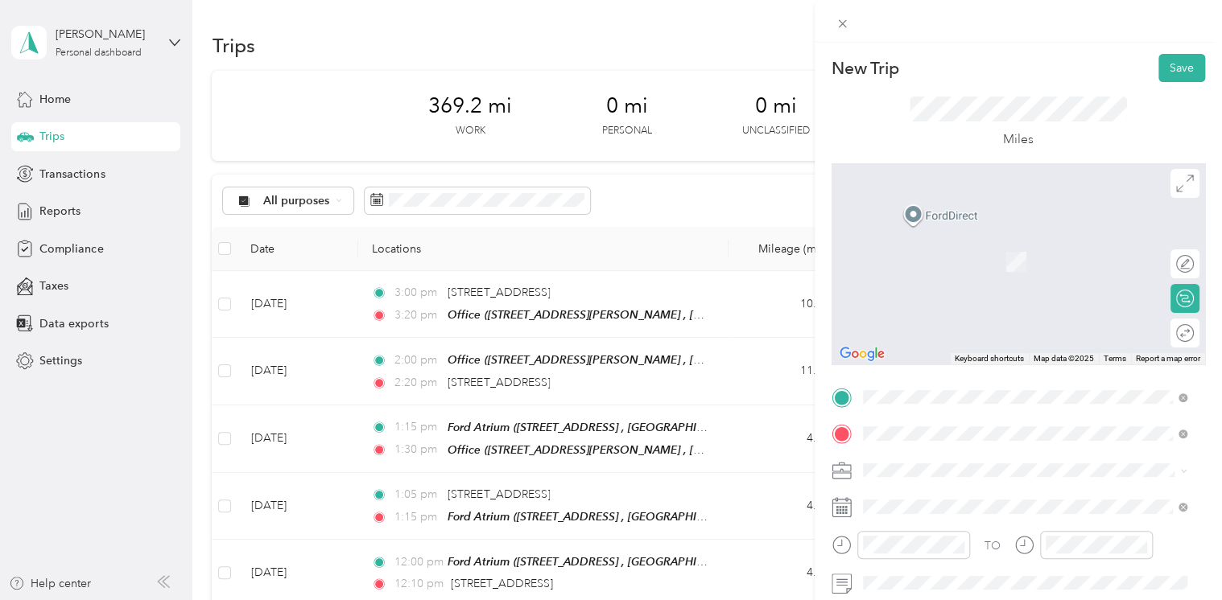
click at [1046, 246] on span "[STREET_ADDRESS][US_STATE]" at bounding box center [973, 238] width 161 height 14
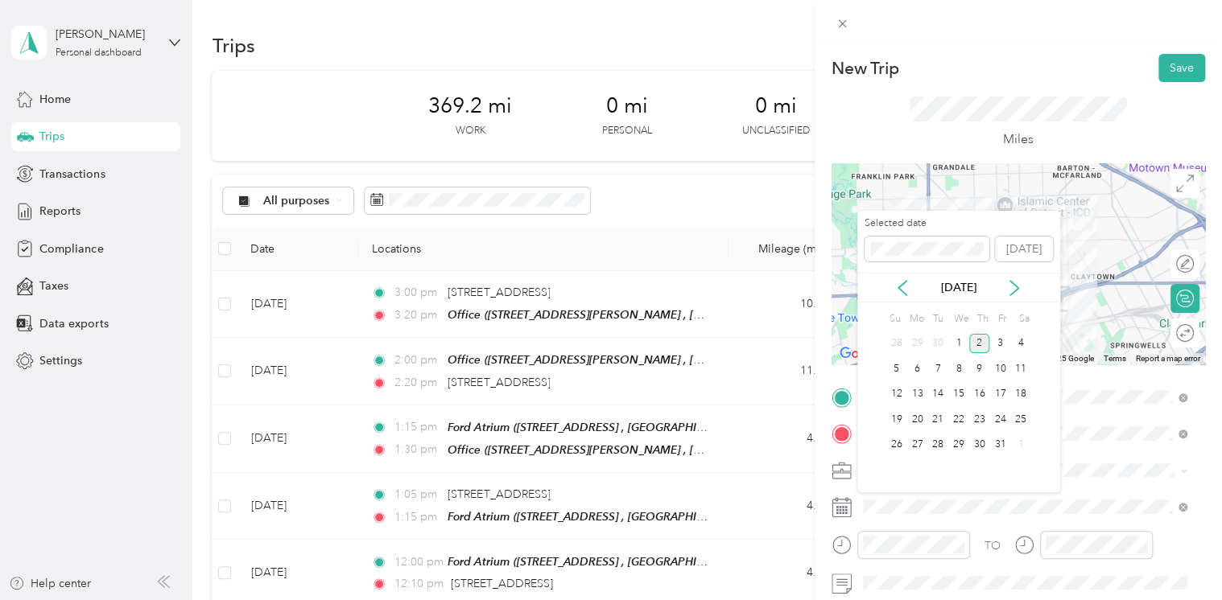
click at [885, 288] on div "[DATE]" at bounding box center [958, 287] width 203 height 17
click at [906, 288] on icon at bounding box center [902, 288] width 16 height 16
click at [956, 365] on div "10" at bounding box center [958, 369] width 21 height 20
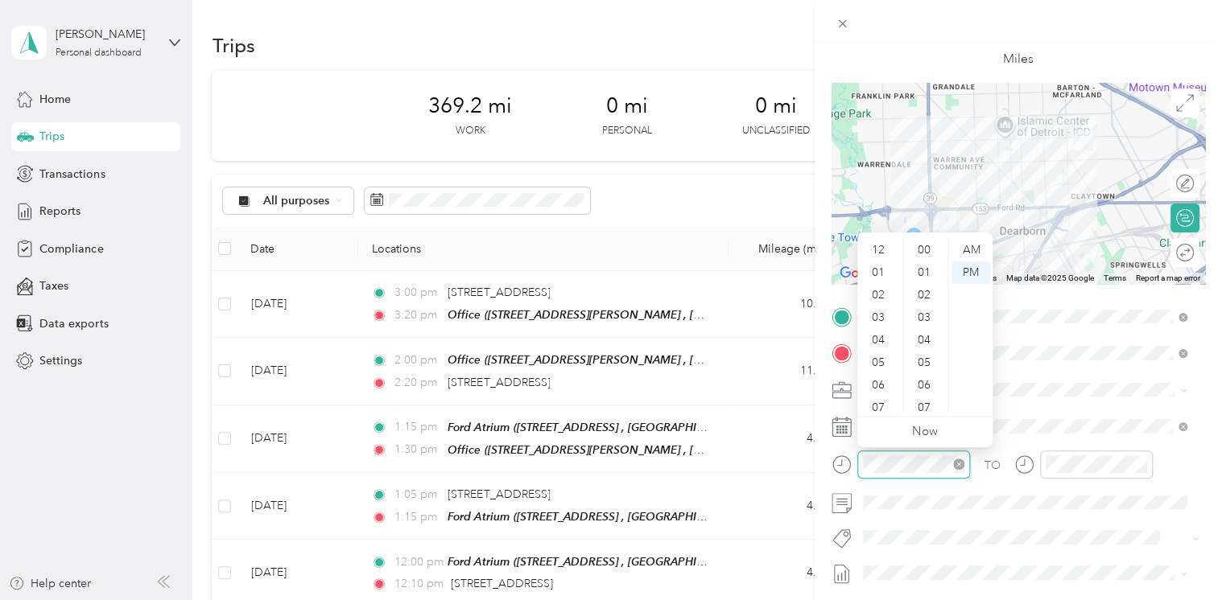
scroll to position [97, 0]
click at [885, 353] on div "09" at bounding box center [879, 356] width 39 height 23
click at [927, 248] on div "00" at bounding box center [925, 250] width 39 height 23
click at [988, 250] on div "AM" at bounding box center [970, 250] width 39 height 23
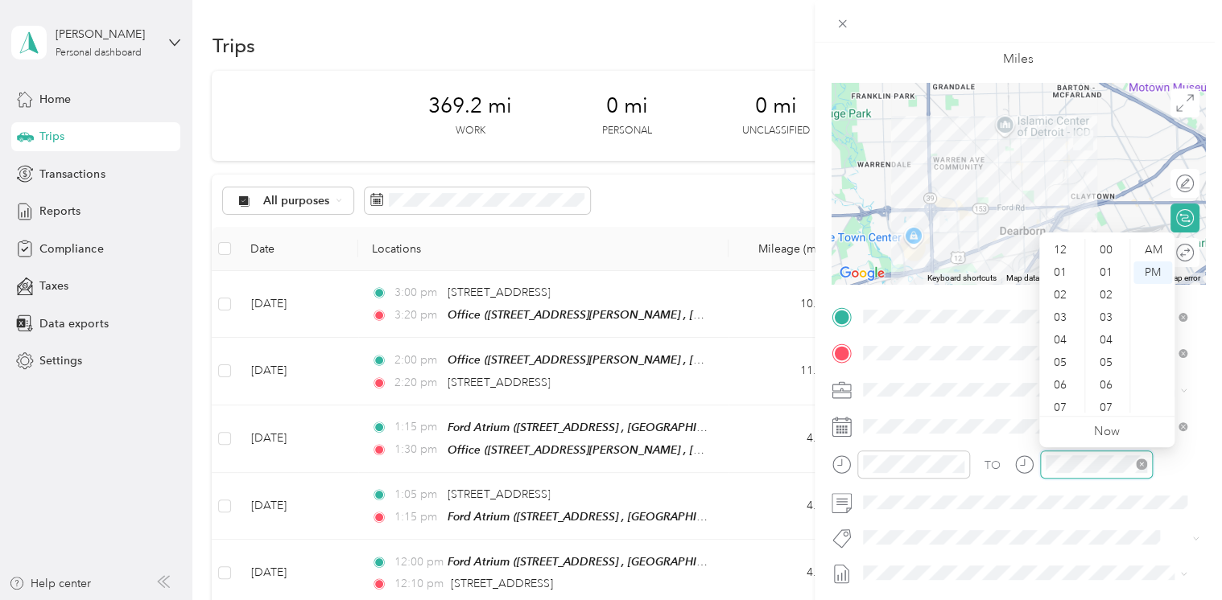
scroll to position [97, 0]
click at [1067, 357] on div "09" at bounding box center [1061, 356] width 39 height 23
click at [1102, 362] on div "15" at bounding box center [1107, 363] width 39 height 23
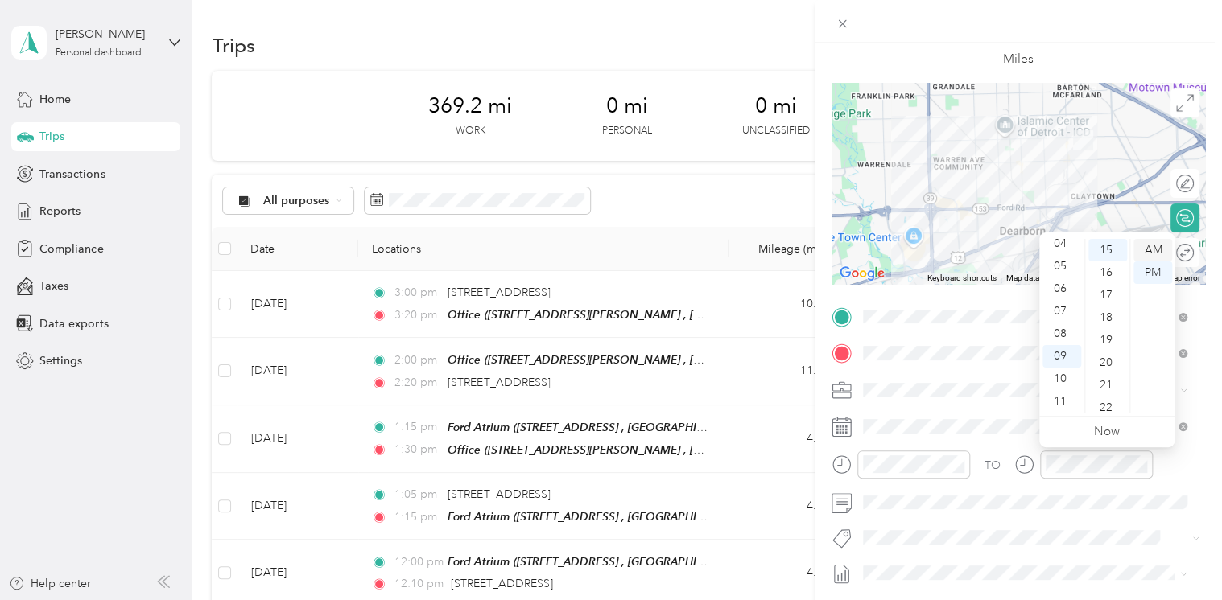
click at [1153, 249] on div "AM" at bounding box center [1152, 250] width 39 height 23
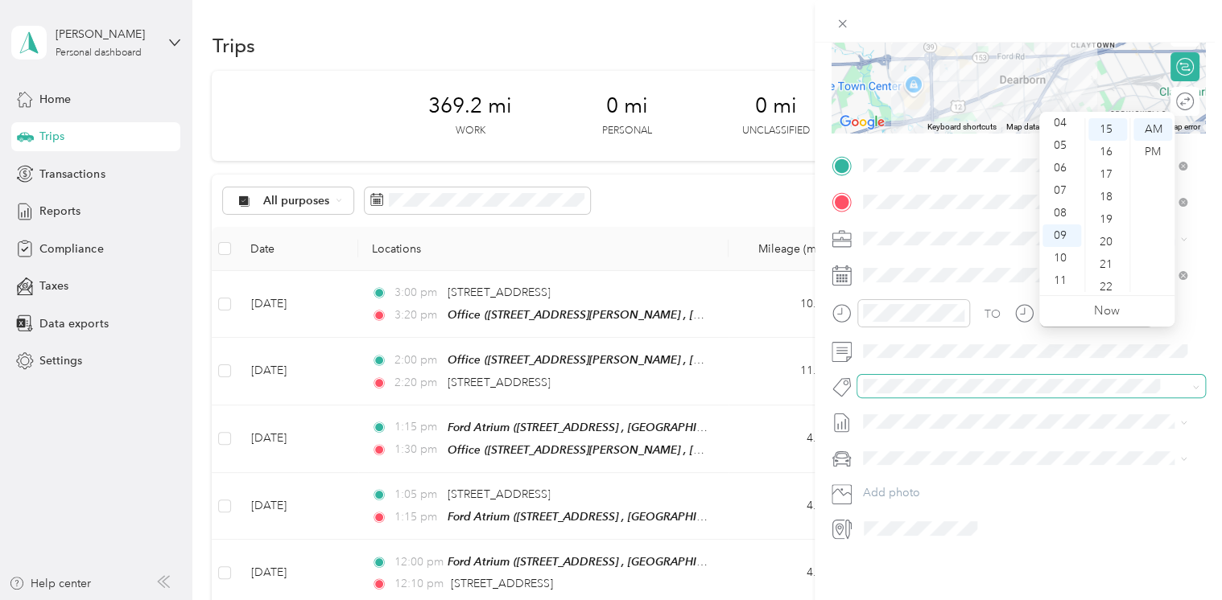
scroll to position [0, 0]
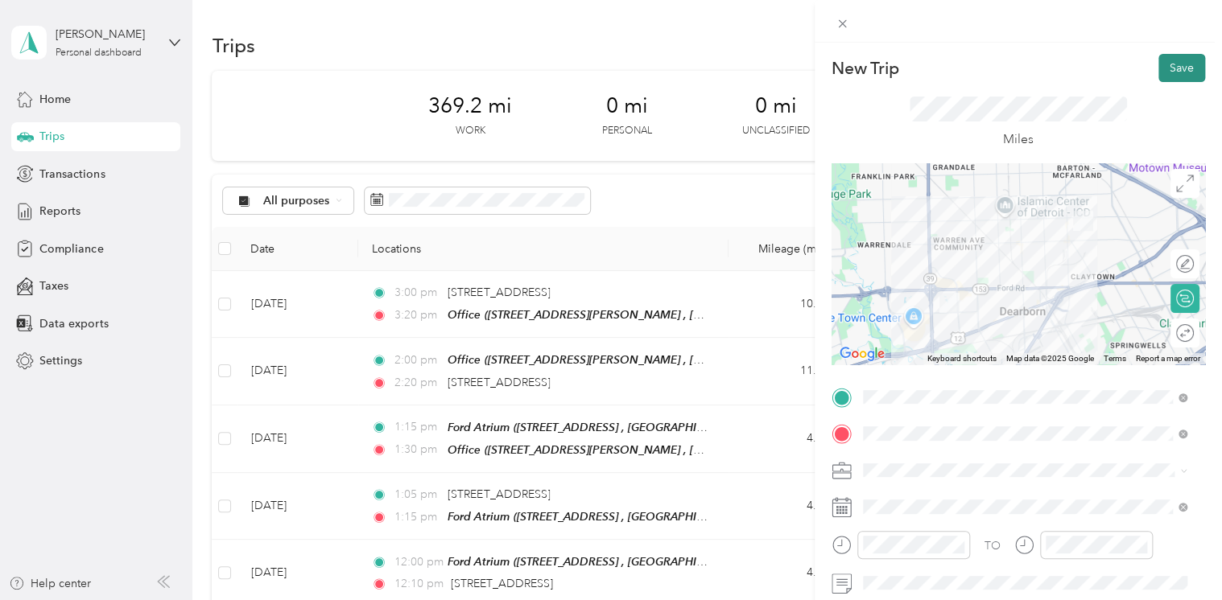
click at [1164, 63] on button "Save" at bounding box center [1181, 68] width 47 height 28
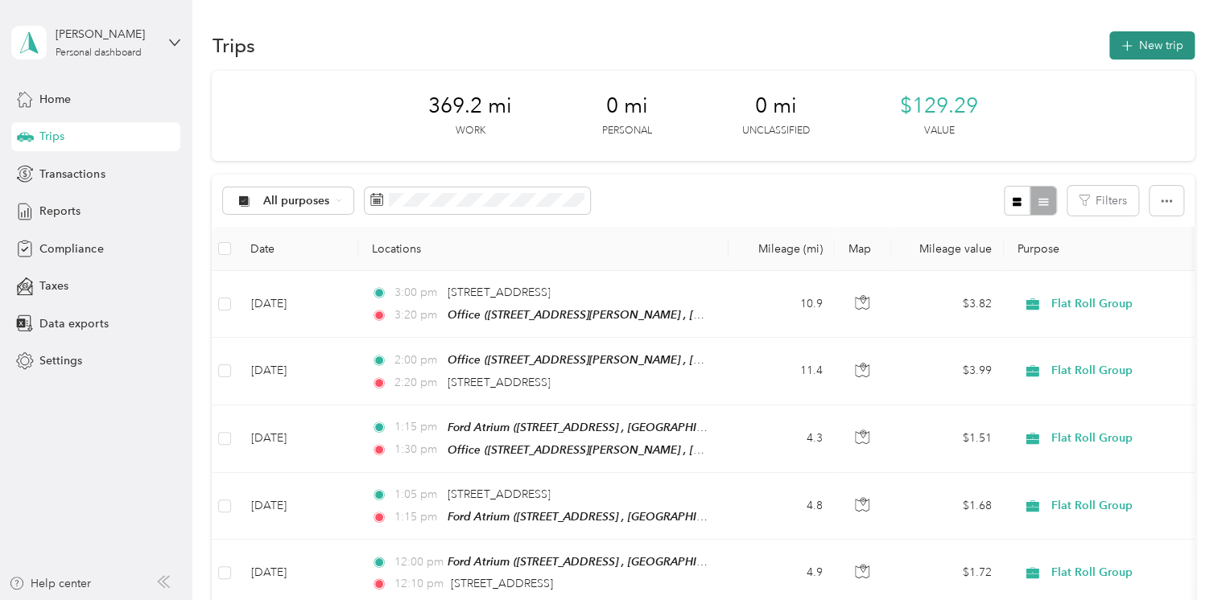
click at [1165, 39] on button "New trip" at bounding box center [1151, 45] width 85 height 28
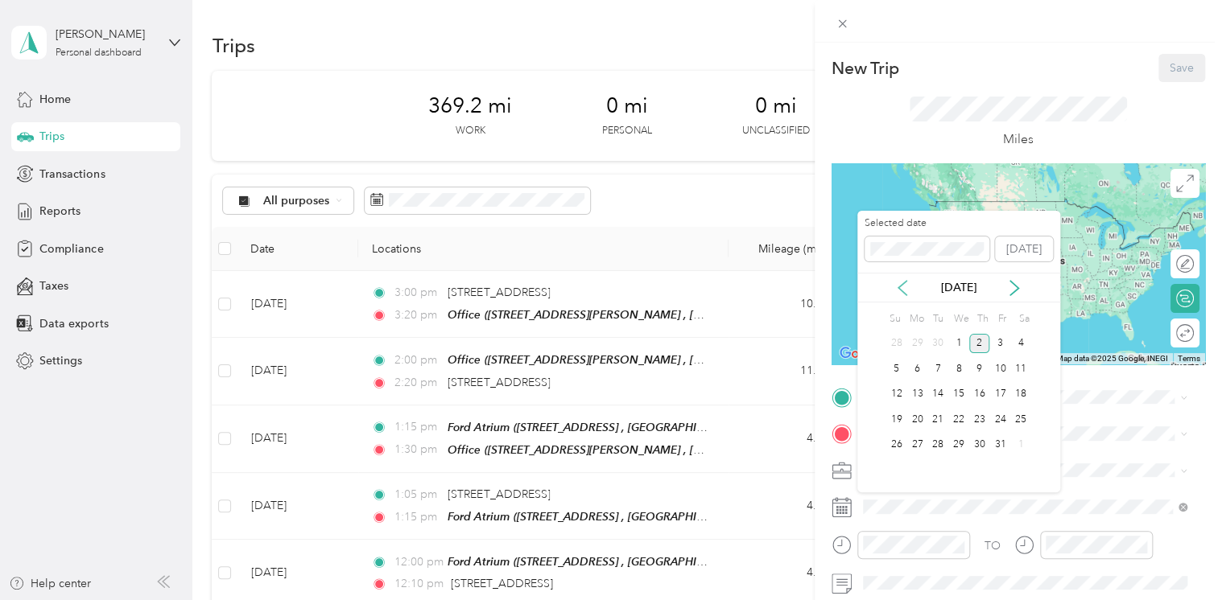
click at [905, 285] on icon at bounding box center [902, 288] width 16 height 16
click at [962, 374] on div "10" at bounding box center [958, 369] width 21 height 20
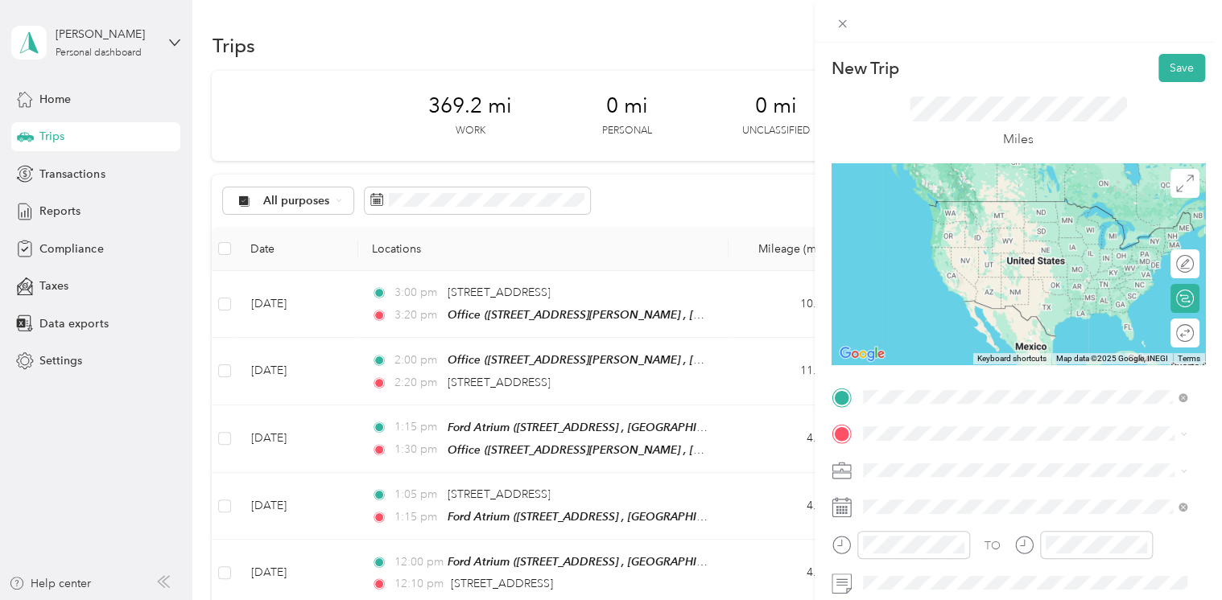
click at [966, 208] on span "[STREET_ADDRESS][US_STATE]" at bounding box center [973, 201] width 161 height 14
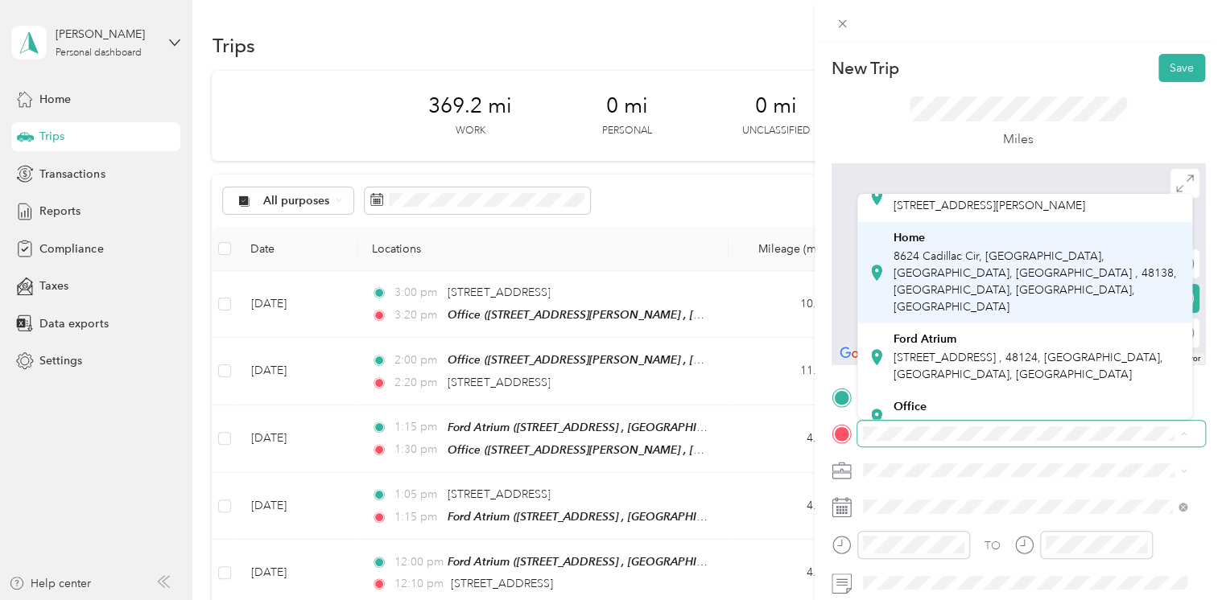
scroll to position [78, 0]
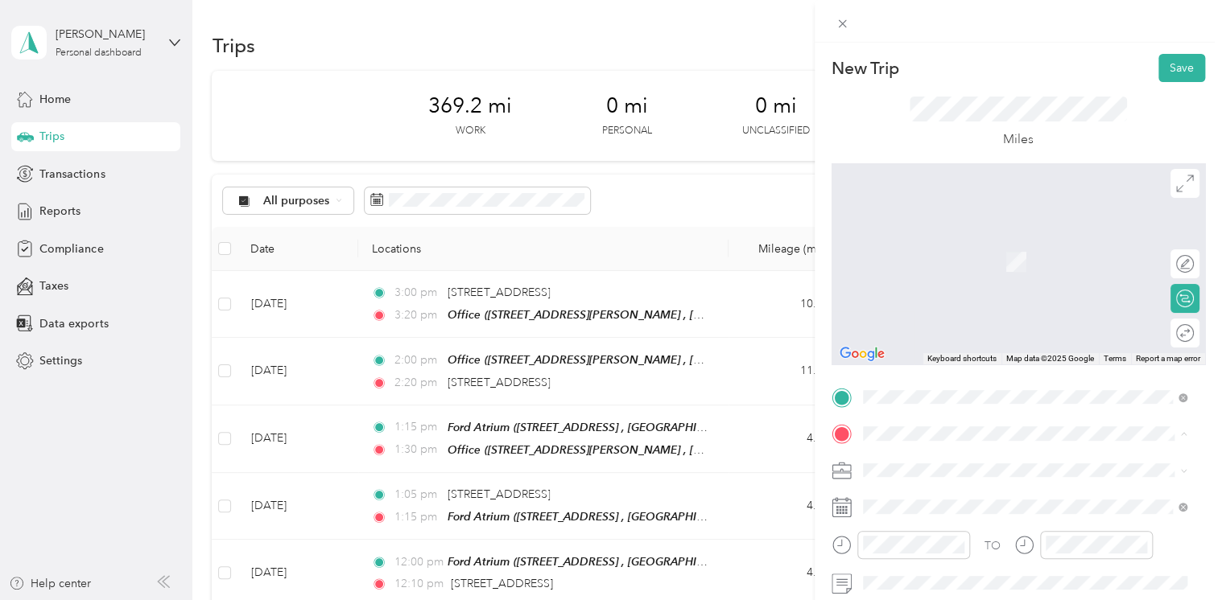
click at [953, 397] on span "[STREET_ADDRESS][PERSON_NAME]" at bounding box center [989, 404] width 192 height 14
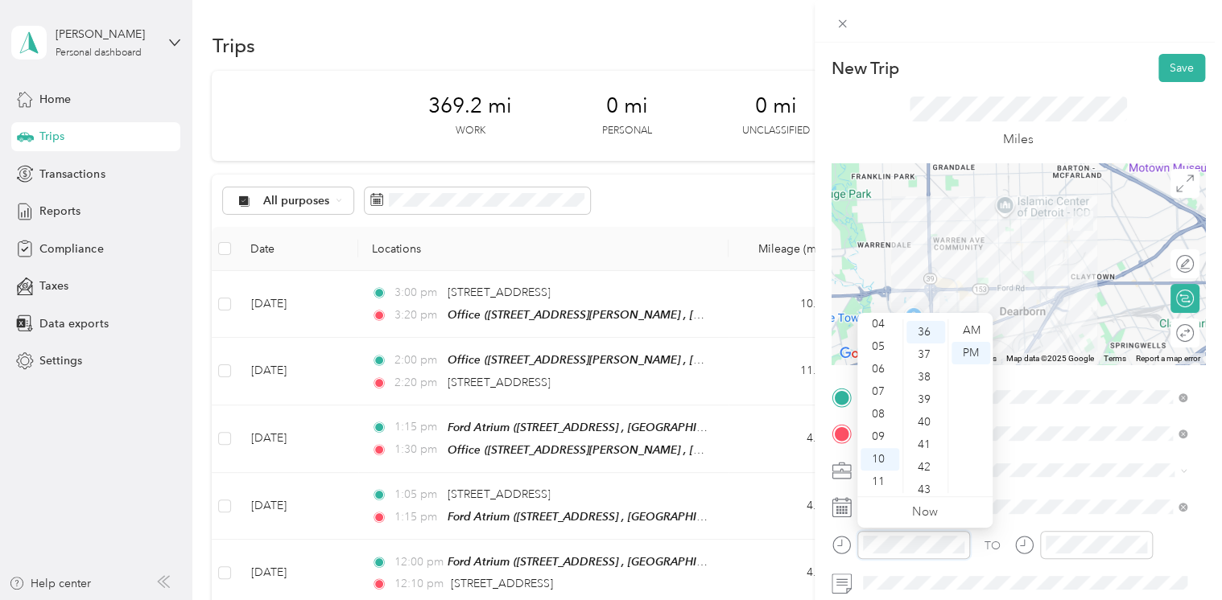
scroll to position [811, 0]
click at [882, 431] on div "09" at bounding box center [879, 437] width 39 height 23
click at [918, 353] on div "30" at bounding box center [925, 356] width 39 height 23
click at [972, 327] on div "AM" at bounding box center [970, 331] width 39 height 23
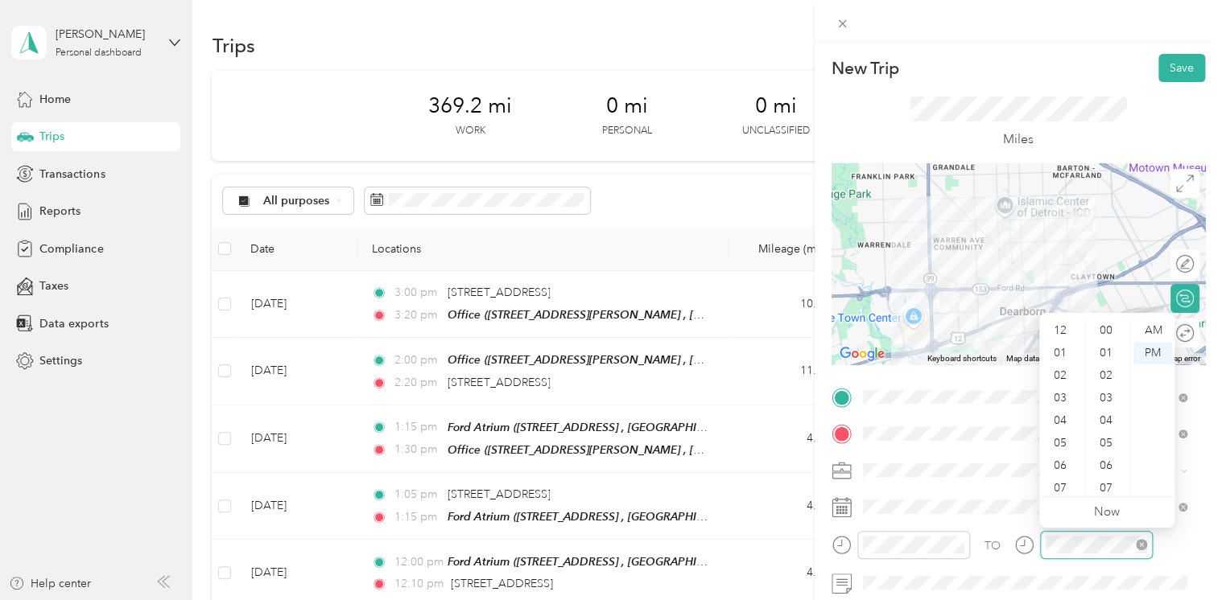
scroll to position [97, 0]
click at [1063, 438] on div "09" at bounding box center [1061, 437] width 39 height 23
click at [1110, 452] on div "45" at bounding box center [1107, 453] width 39 height 23
click at [1157, 330] on div "AM" at bounding box center [1152, 331] width 39 height 23
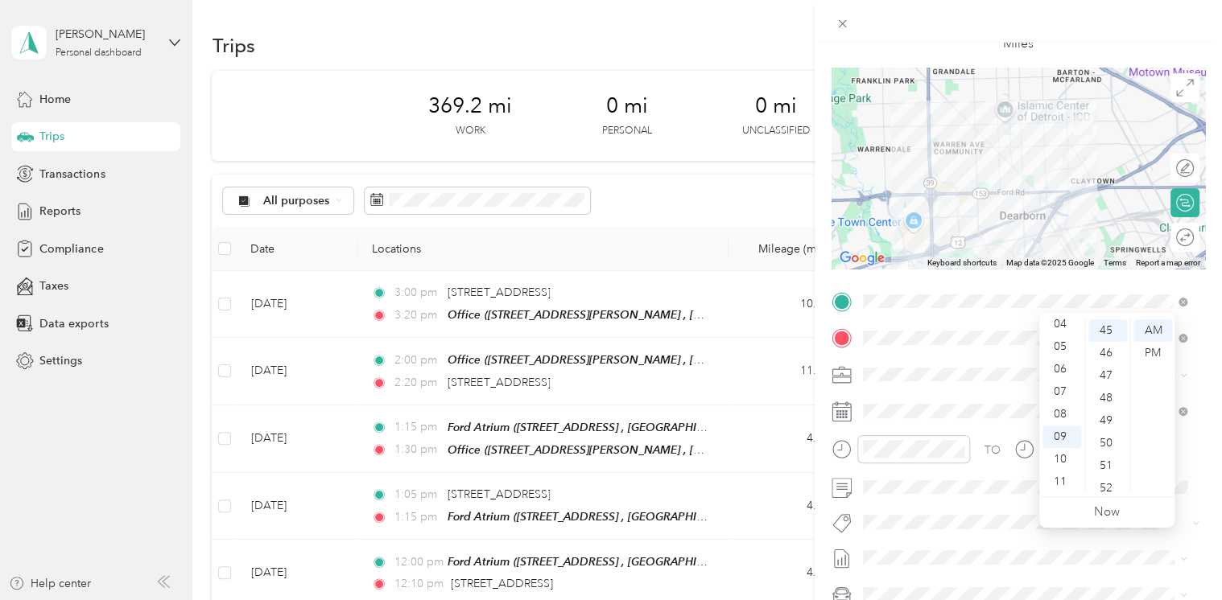
scroll to position [0, 0]
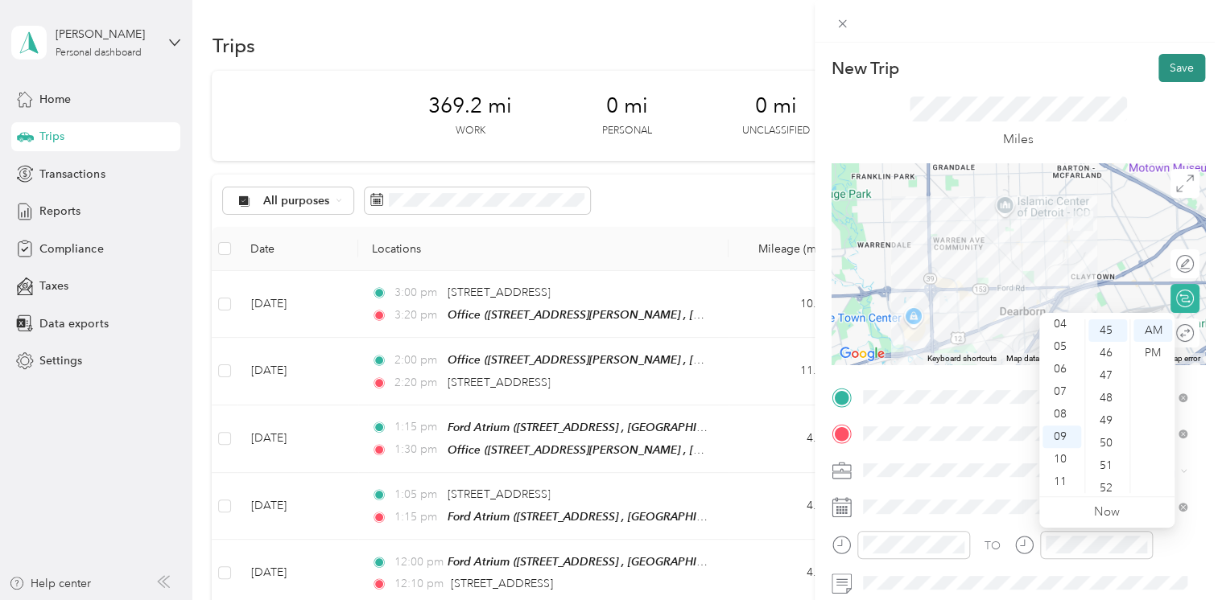
click at [1177, 61] on button "Save" at bounding box center [1181, 68] width 47 height 28
